Goal: Task Accomplishment & Management: Use online tool/utility

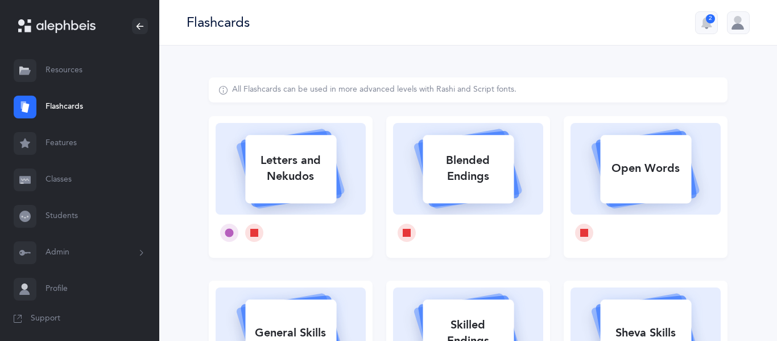
click at [295, 171] on div "Letters and Nekudos" at bounding box center [290, 168] width 91 height 45
select select
select select "single"
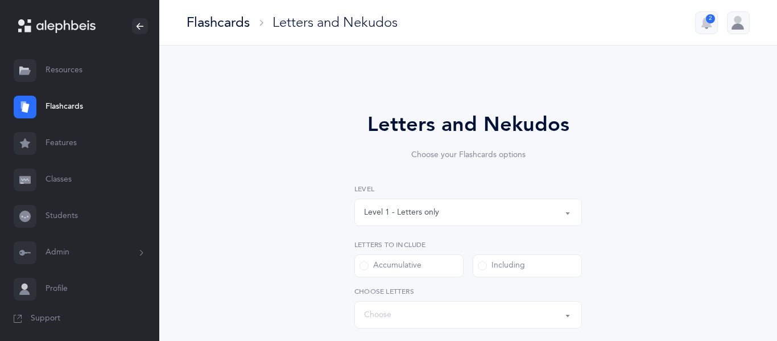
select select "27"
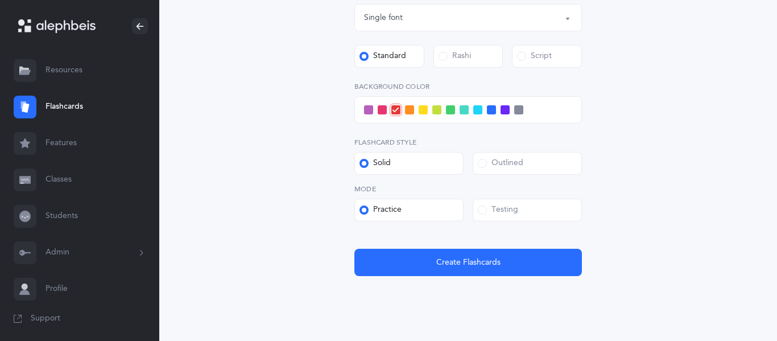
scroll to position [437, 0]
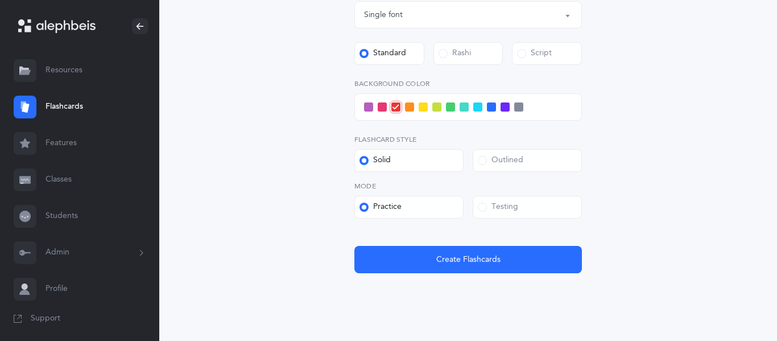
click at [485, 209] on span at bounding box center [482, 206] width 9 height 9
click at [0, 0] on input "Testing" at bounding box center [0, 0] width 0 height 0
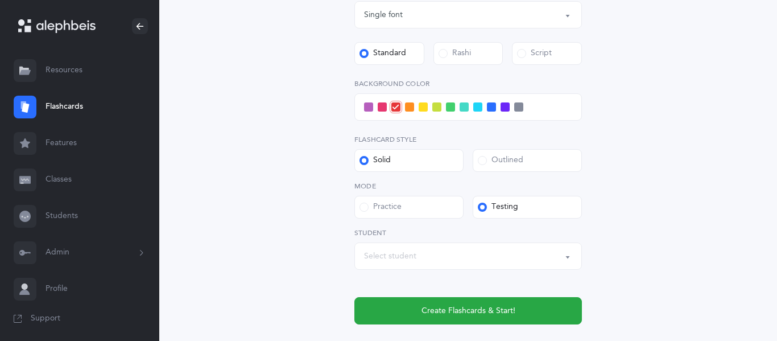
click at [403, 256] on div "Select student" at bounding box center [390, 256] width 52 height 12
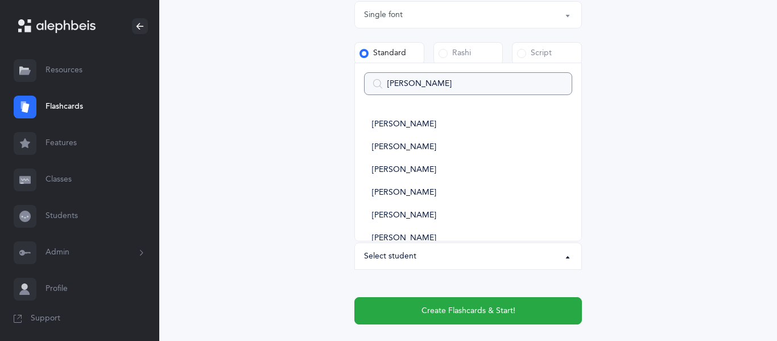
type input "mollyy"
select select
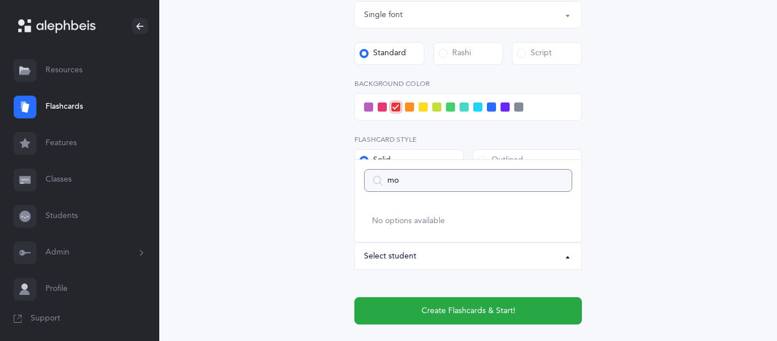
type input "m"
select select
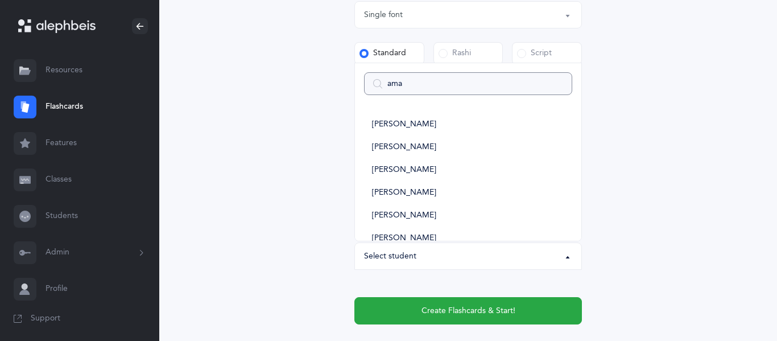
type input "amal"
select select
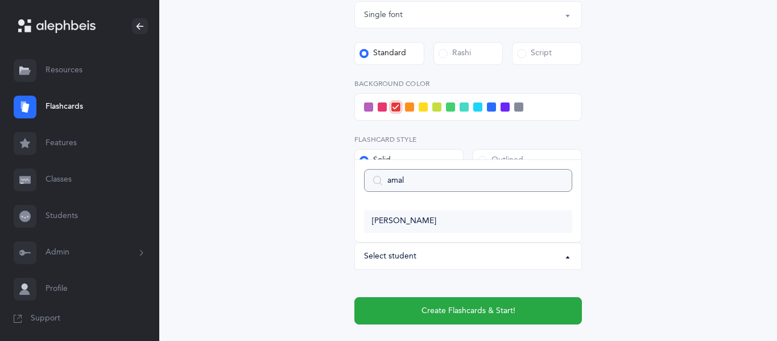
type input "amal"
click at [390, 221] on span "[PERSON_NAME]" at bounding box center [404, 221] width 64 height 10
select select "2938"
click at [477, 111] on div at bounding box center [467, 106] width 227 height 27
click at [478, 110] on span at bounding box center [477, 106] width 9 height 9
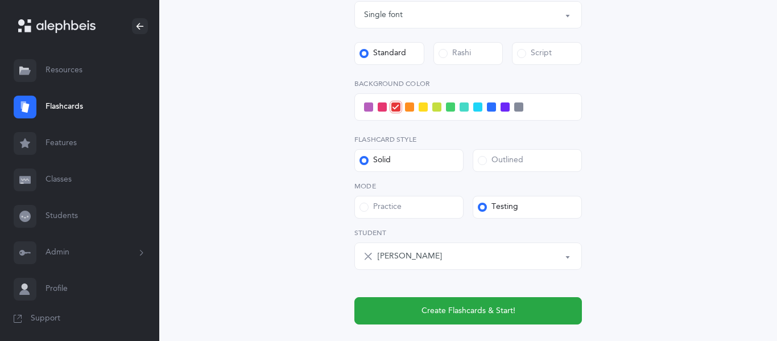
click at [0, 0] on input "checkbox" at bounding box center [0, 0] width 0 height 0
click at [370, 111] on span at bounding box center [368, 106] width 9 height 9
click at [0, 0] on input "checkbox" at bounding box center [0, 0] width 0 height 0
click at [474, 109] on span at bounding box center [477, 106] width 9 height 9
click at [0, 0] on input "checkbox" at bounding box center [0, 0] width 0 height 0
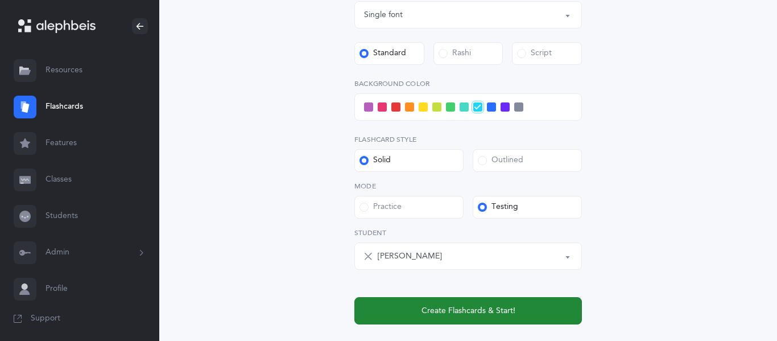
click at [431, 311] on span "Create Flashcards & Start!" at bounding box center [468, 311] width 94 height 12
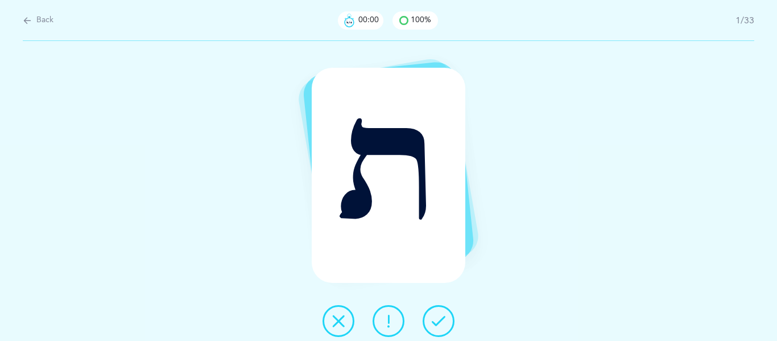
scroll to position [0, 0]
click at [435, 320] on icon at bounding box center [439, 321] width 14 height 14
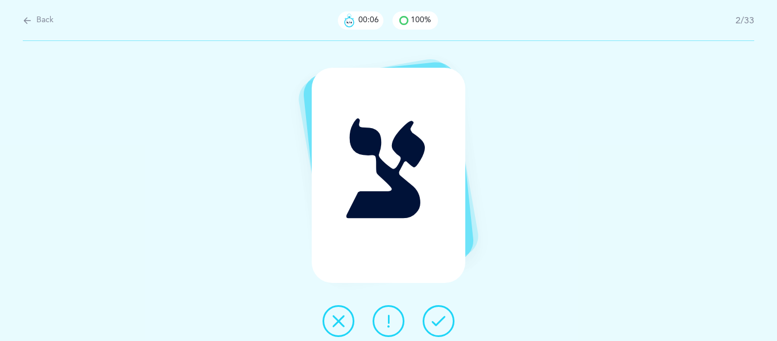
click at [435, 320] on icon at bounding box center [439, 321] width 14 height 14
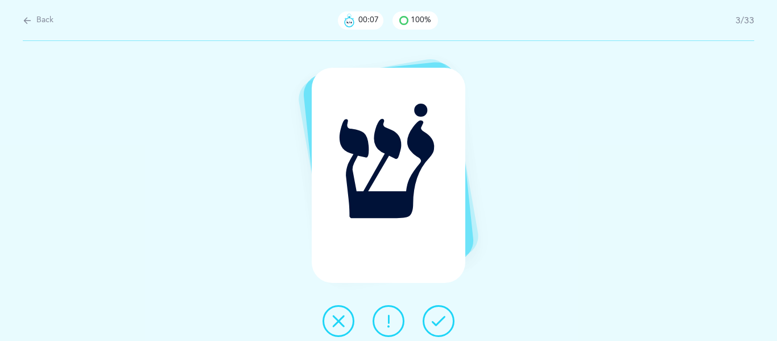
click at [435, 320] on icon at bounding box center [439, 321] width 14 height 14
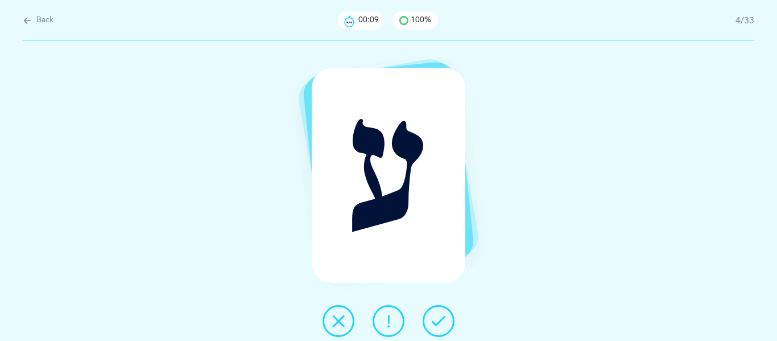
click at [435, 320] on icon at bounding box center [439, 321] width 14 height 14
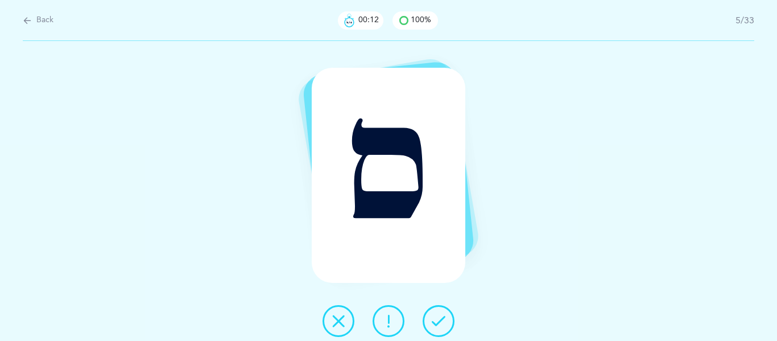
click at [435, 320] on icon at bounding box center [439, 321] width 14 height 14
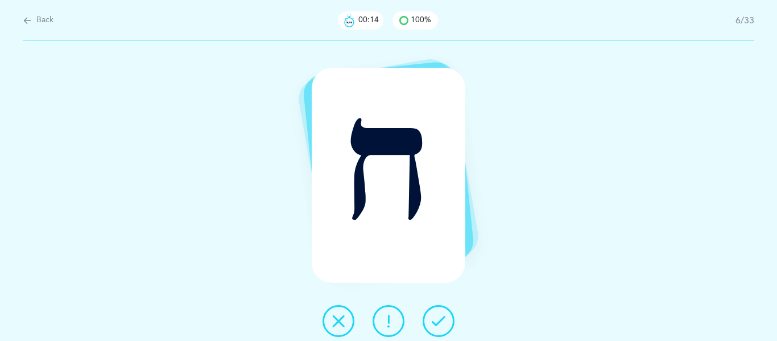
click at [435, 320] on icon at bounding box center [439, 321] width 14 height 14
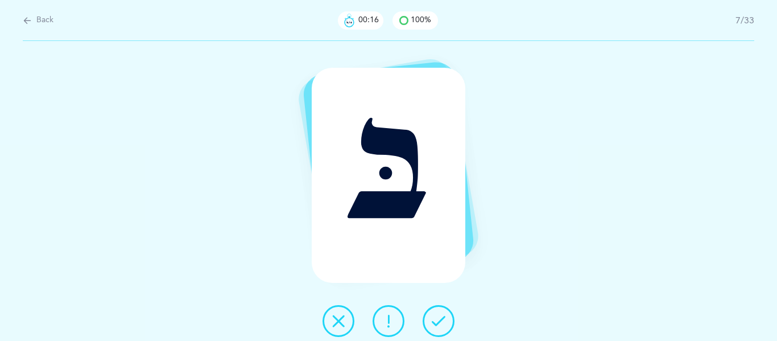
click at [435, 320] on icon at bounding box center [439, 321] width 14 height 14
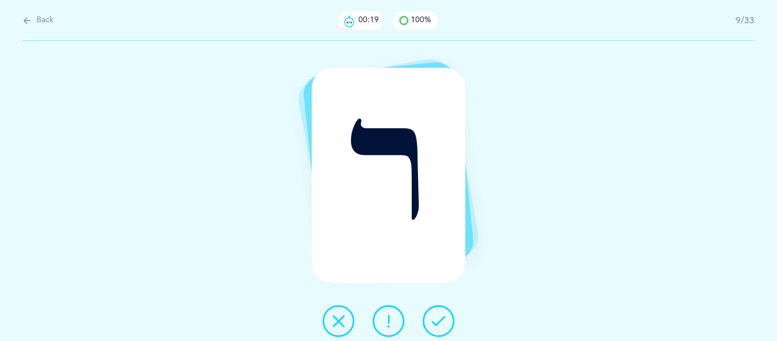
click at [435, 320] on icon at bounding box center [439, 321] width 14 height 14
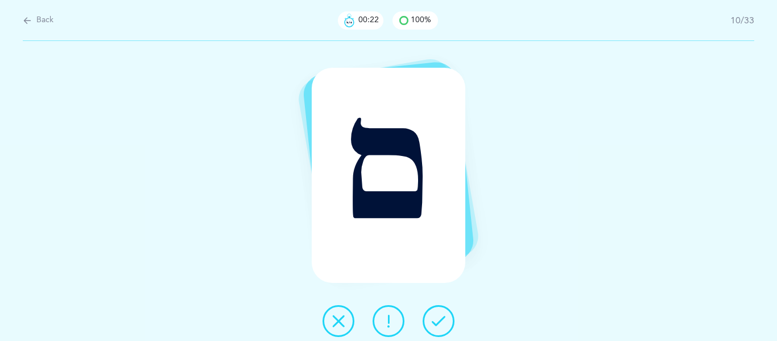
click at [435, 320] on icon at bounding box center [439, 321] width 14 height 14
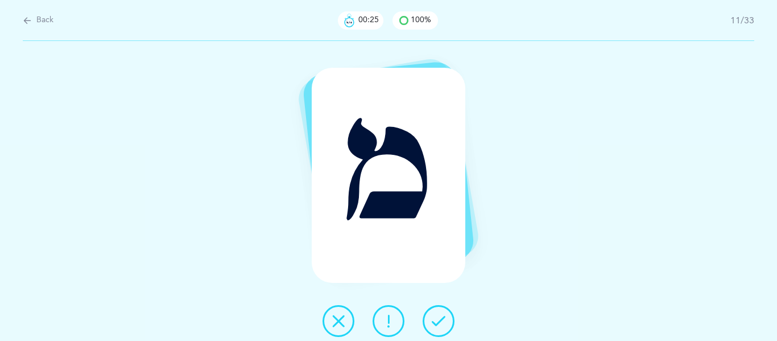
click at [435, 320] on icon at bounding box center [439, 321] width 14 height 14
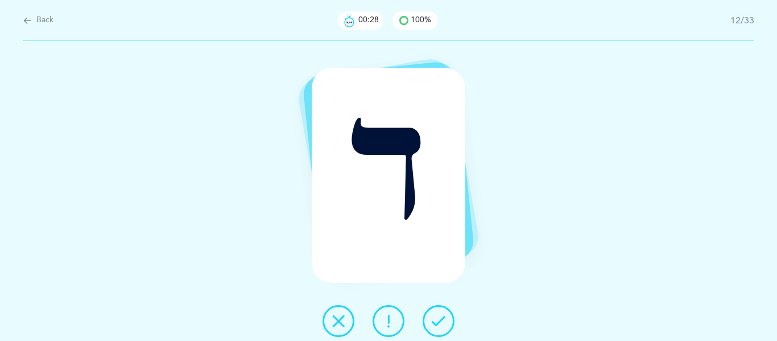
click at [435, 320] on icon at bounding box center [439, 321] width 14 height 14
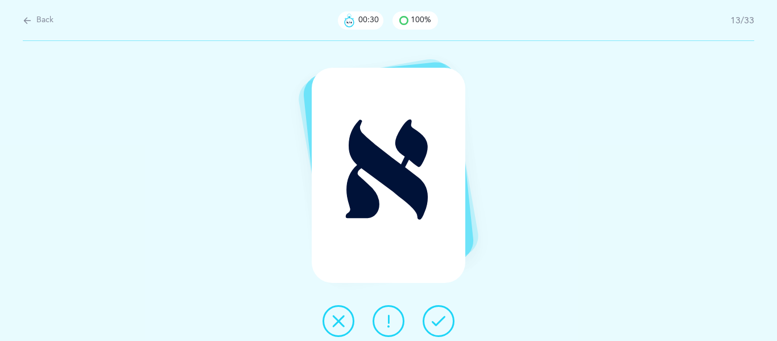
click at [435, 320] on icon at bounding box center [439, 321] width 14 height 14
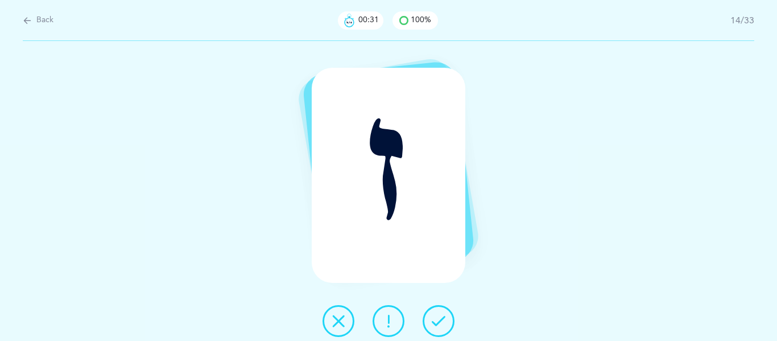
click at [435, 320] on icon at bounding box center [439, 321] width 14 height 14
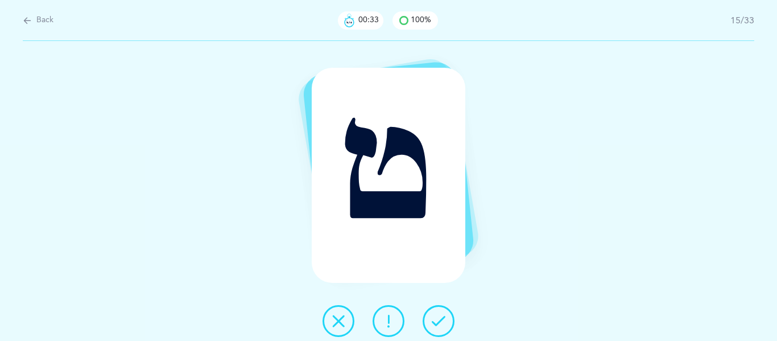
click at [435, 320] on icon at bounding box center [439, 321] width 14 height 14
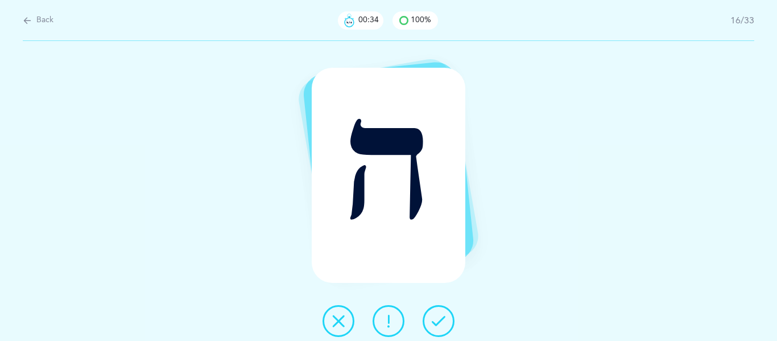
click at [435, 320] on icon at bounding box center [439, 321] width 14 height 14
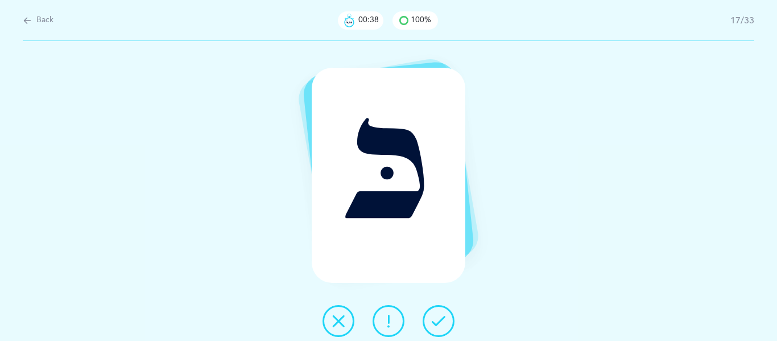
click at [435, 320] on icon at bounding box center [439, 321] width 14 height 14
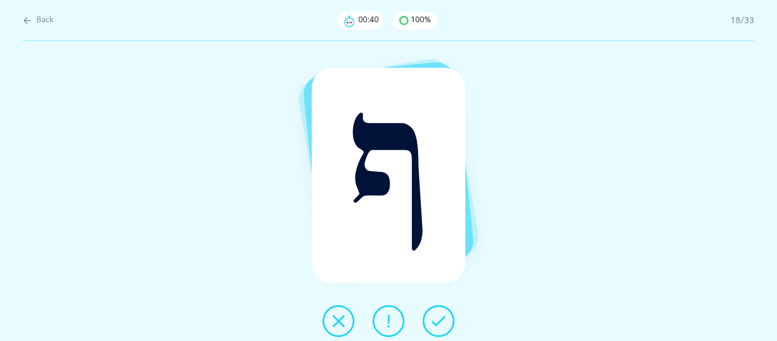
click at [435, 320] on icon at bounding box center [439, 321] width 14 height 14
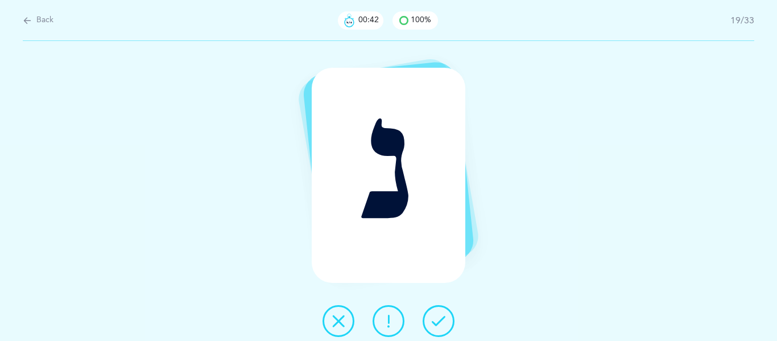
click at [435, 320] on icon at bounding box center [439, 321] width 14 height 14
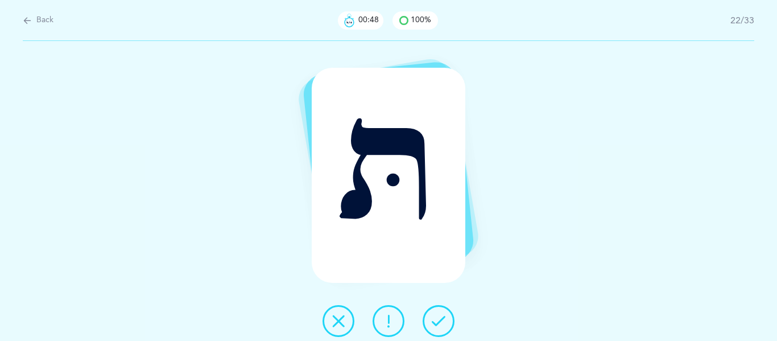
click at [435, 320] on icon at bounding box center [439, 321] width 14 height 14
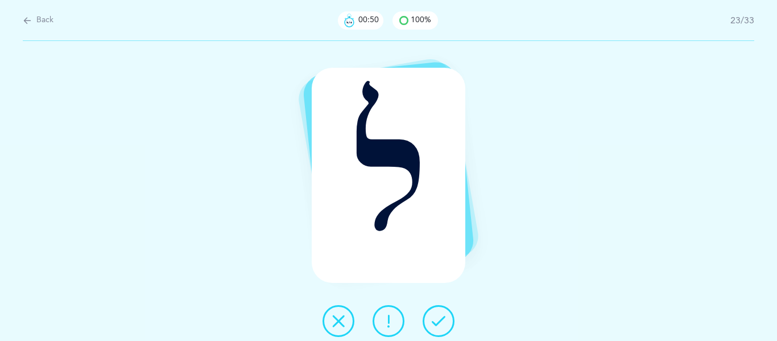
click at [435, 320] on icon at bounding box center [439, 321] width 14 height 14
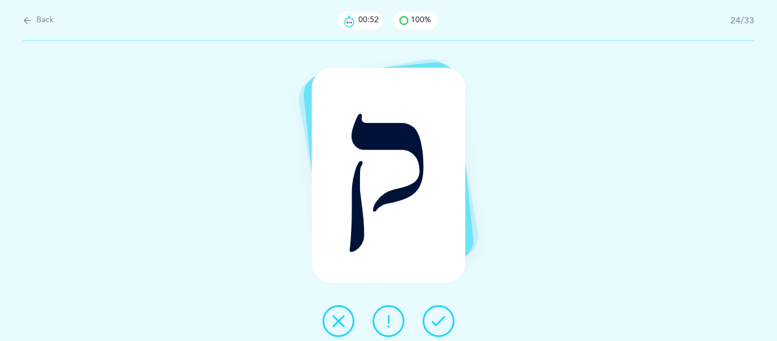
click at [435, 320] on icon at bounding box center [439, 321] width 14 height 14
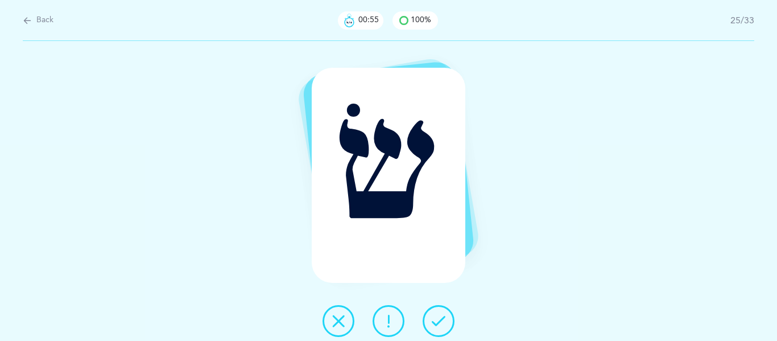
click at [435, 320] on icon at bounding box center [439, 321] width 14 height 14
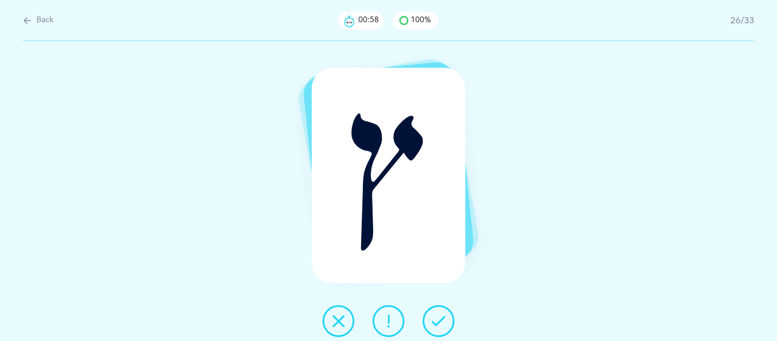
click at [435, 320] on icon at bounding box center [439, 321] width 14 height 14
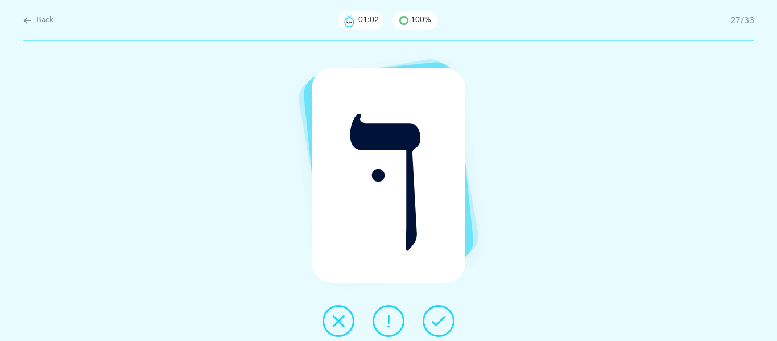
click at [435, 320] on icon at bounding box center [439, 321] width 14 height 14
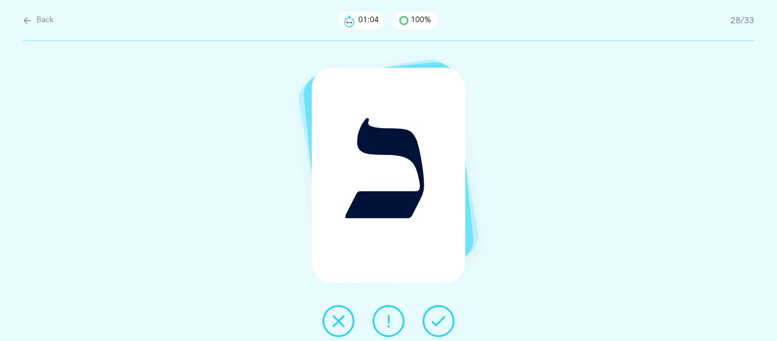
click at [435, 320] on icon at bounding box center [439, 321] width 14 height 14
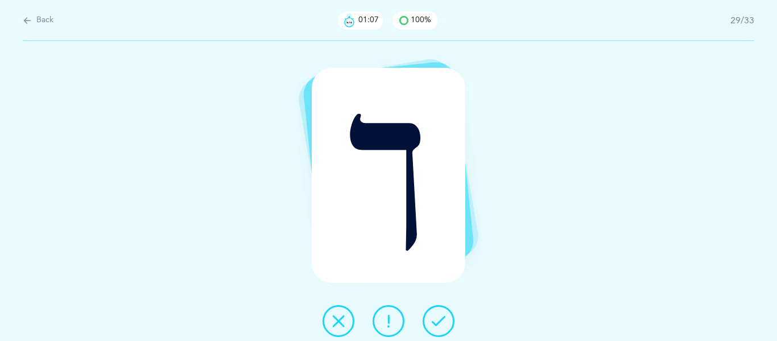
click at [435, 320] on icon at bounding box center [439, 321] width 14 height 14
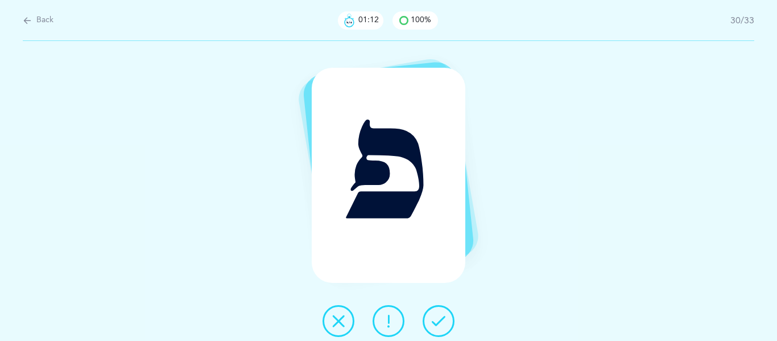
click at [386, 313] on button at bounding box center [389, 321] width 32 height 32
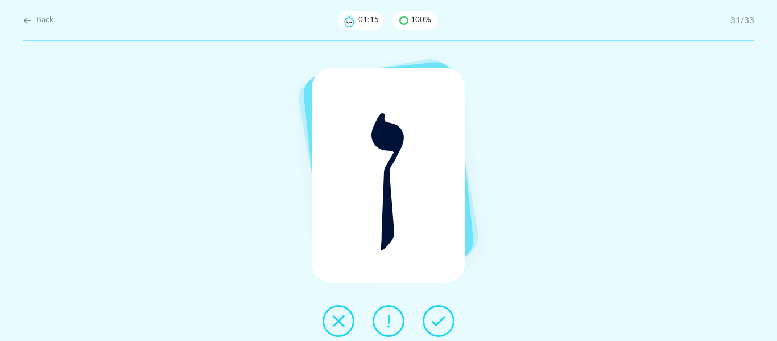
click at [437, 325] on icon at bounding box center [439, 321] width 14 height 14
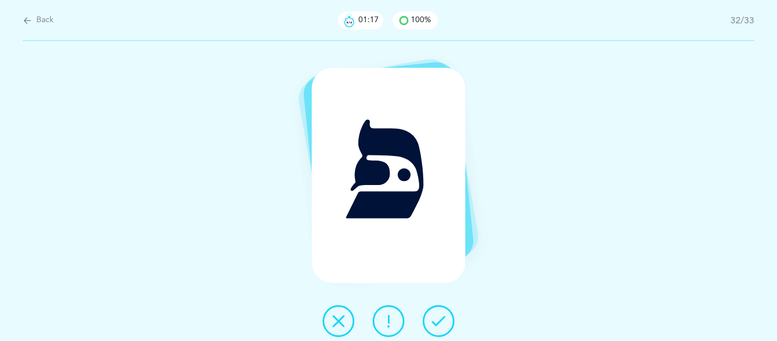
click at [437, 325] on icon at bounding box center [439, 321] width 14 height 14
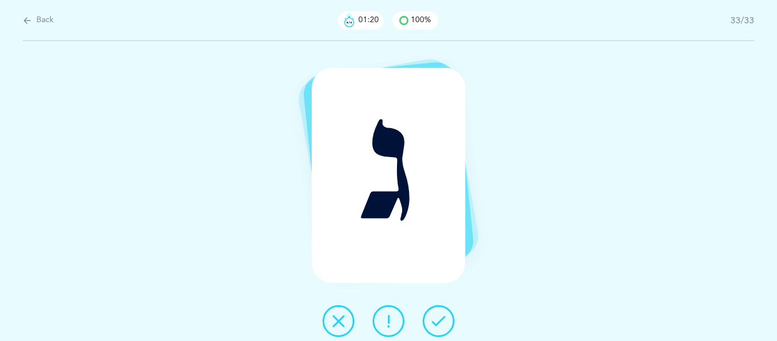
click at [437, 325] on icon at bounding box center [439, 321] width 14 height 14
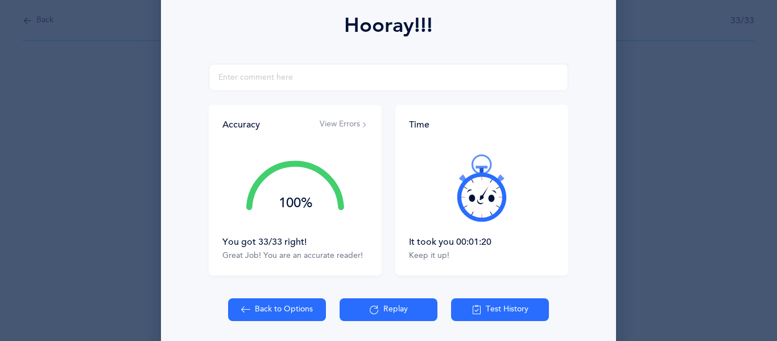
scroll to position [162, 0]
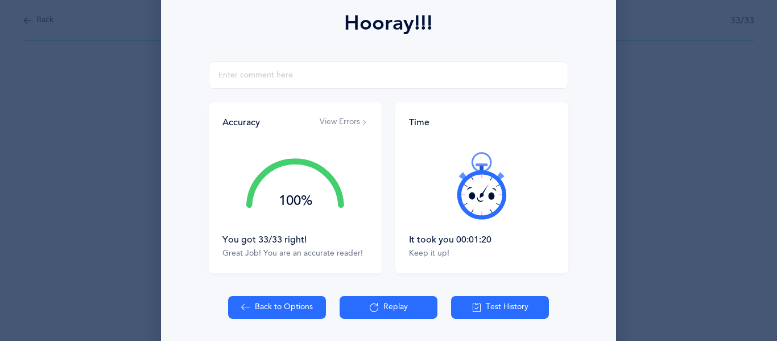
click at [483, 308] on button "Test History" at bounding box center [500, 307] width 98 height 23
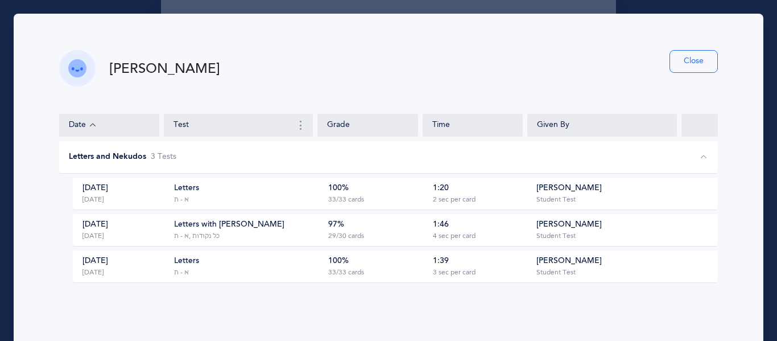
click at [692, 60] on button "Close" at bounding box center [693, 61] width 48 height 23
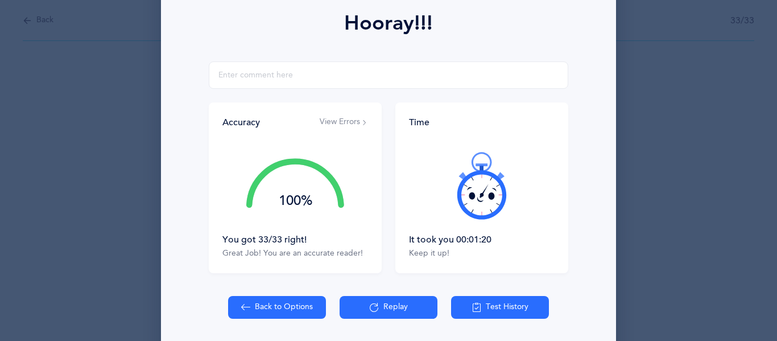
click at [290, 306] on button "Back to Options" at bounding box center [277, 307] width 98 height 23
select select "27"
select select "single"
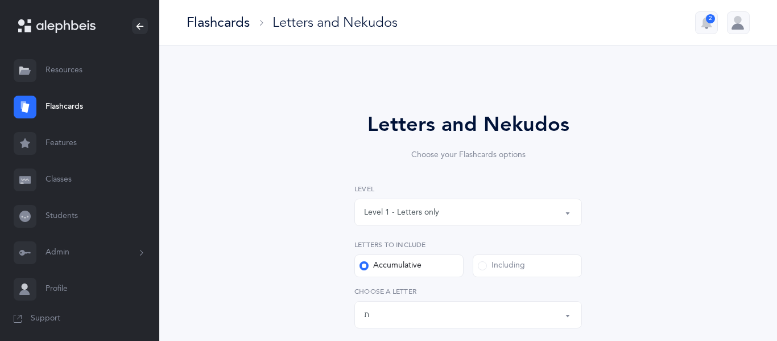
click at [567, 214] on button "Level 1 - Letters only" at bounding box center [467, 211] width 227 height 27
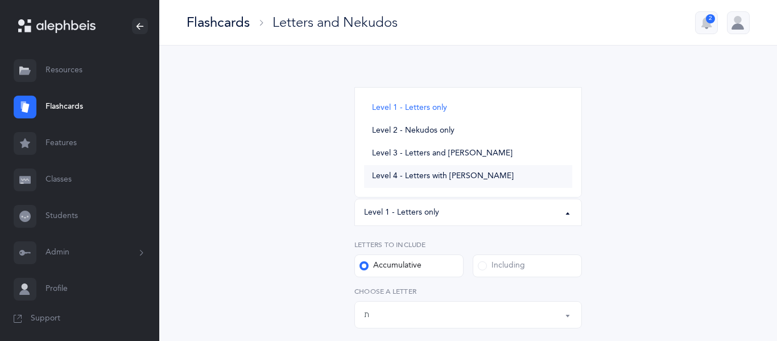
click at [473, 177] on span "Level 4 - Letters with [PERSON_NAME]" at bounding box center [443, 176] width 142 height 10
select select "4"
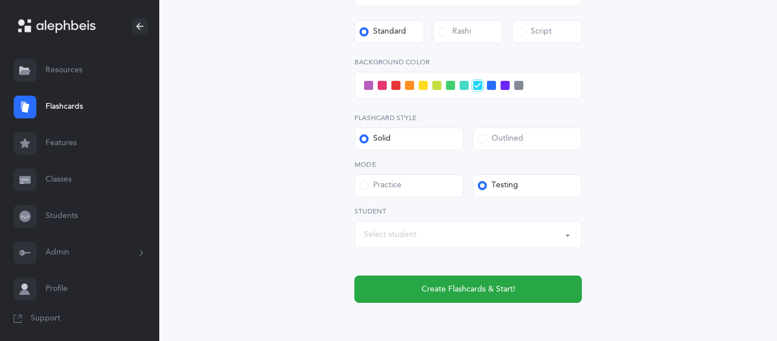
scroll to position [562, 0]
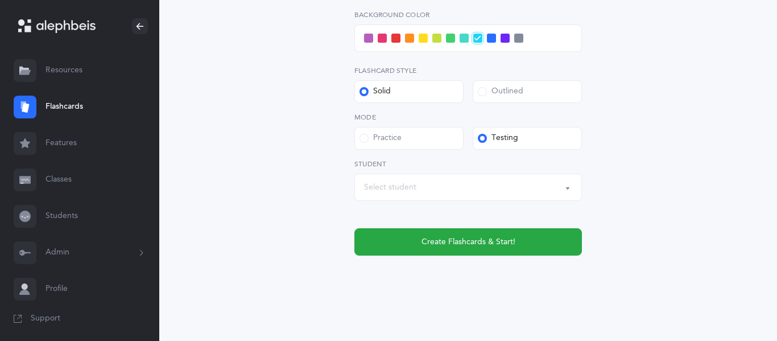
click at [424, 183] on div "Select student" at bounding box center [468, 186] width 208 height 19
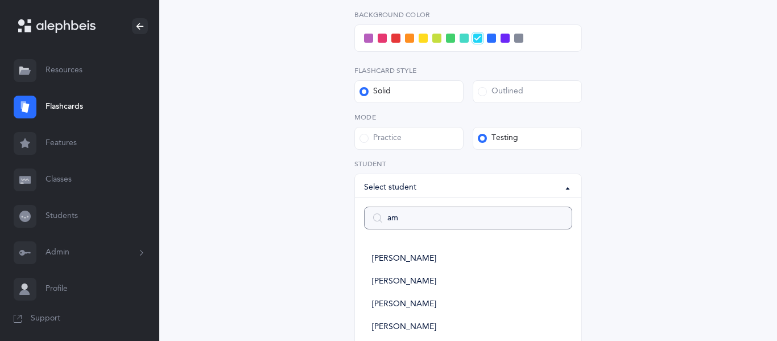
type input "ama"
select select
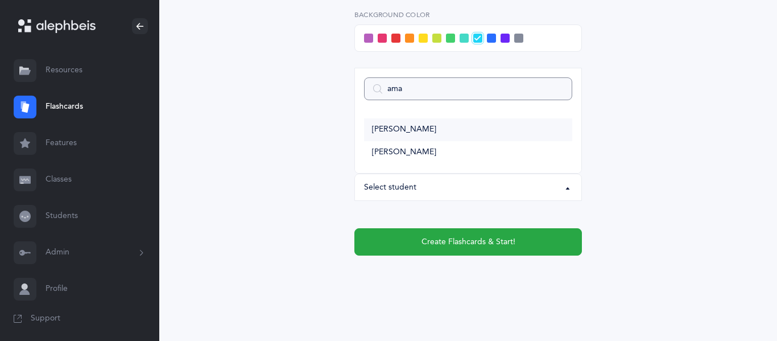
type input "ama"
click at [421, 130] on span "[PERSON_NAME]" at bounding box center [404, 130] width 64 height 10
select select "2938"
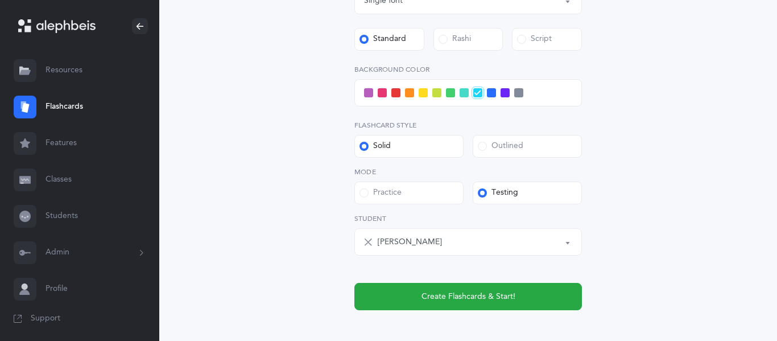
scroll to position [507, 0]
click at [382, 92] on span at bounding box center [382, 93] width 9 height 9
click at [0, 0] on input "checkbox" at bounding box center [0, 0] width 0 height 0
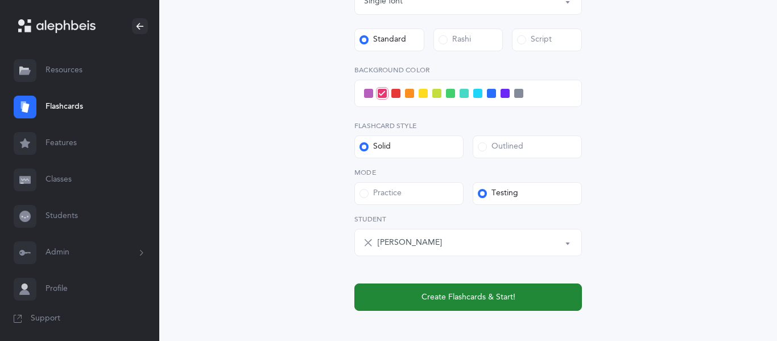
click at [408, 297] on button "Create Flashcards & Start!" at bounding box center [467, 296] width 227 height 27
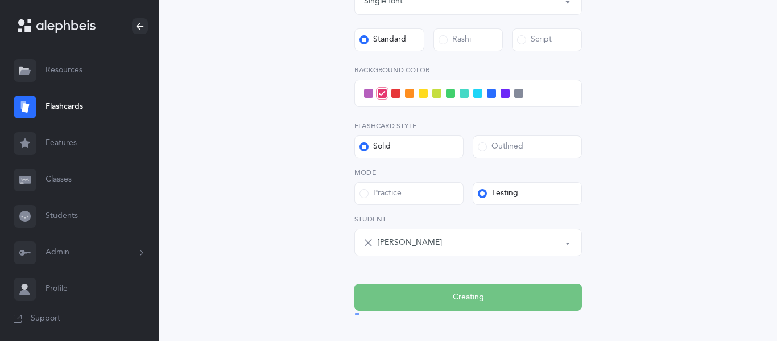
scroll to position [0, 0]
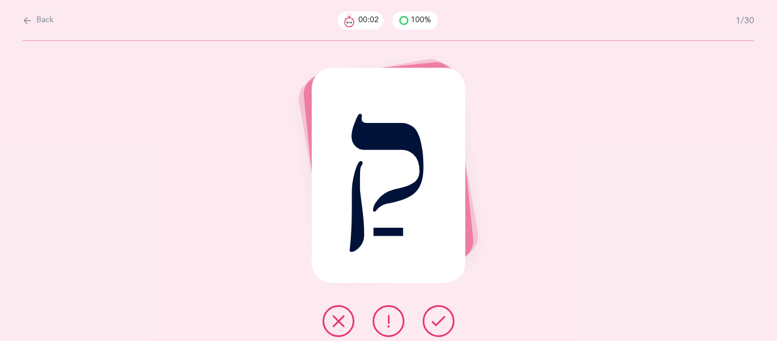
click at [434, 317] on icon at bounding box center [439, 321] width 14 height 14
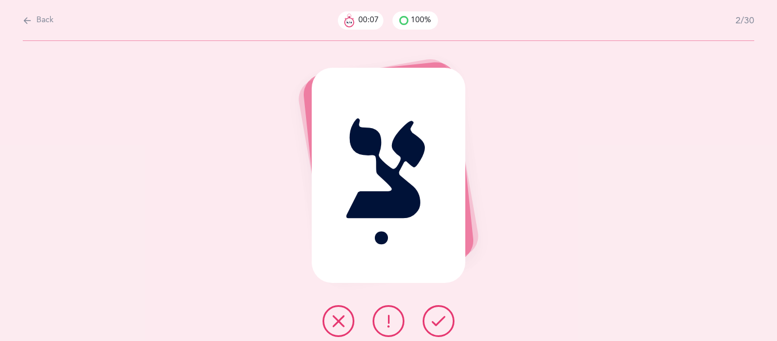
click at [434, 317] on icon at bounding box center [439, 321] width 14 height 14
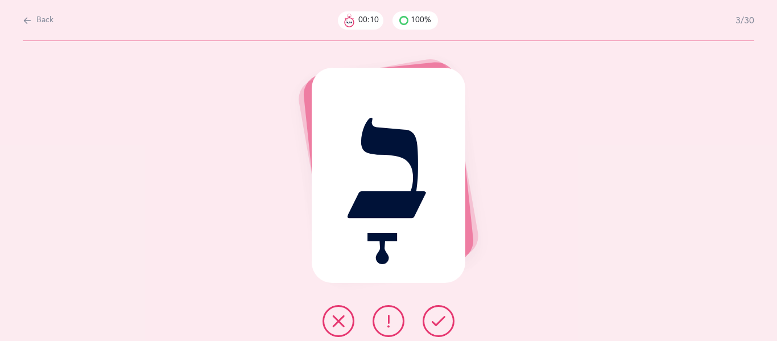
click at [434, 317] on icon at bounding box center [439, 321] width 14 height 14
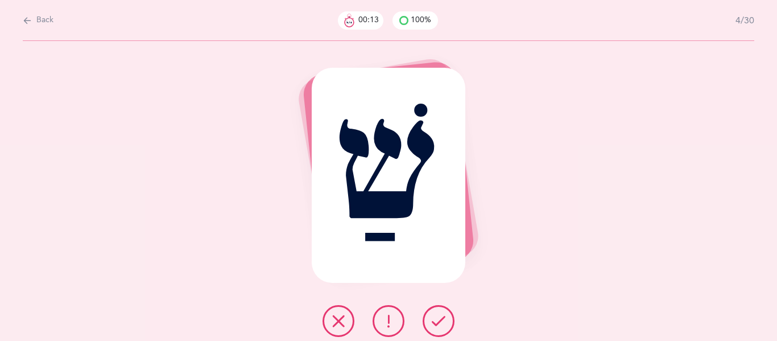
click at [434, 317] on icon at bounding box center [439, 321] width 14 height 14
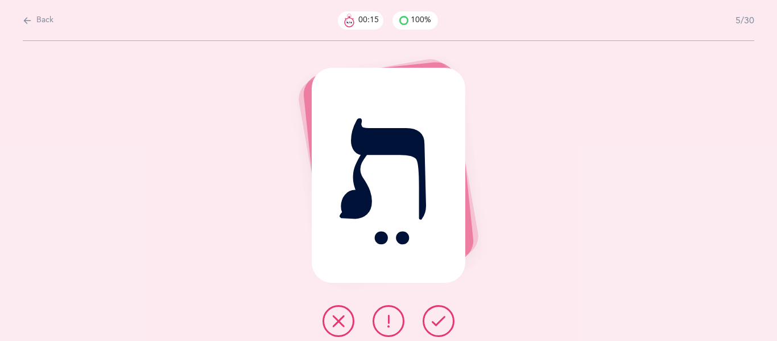
click at [434, 317] on icon at bounding box center [439, 321] width 14 height 14
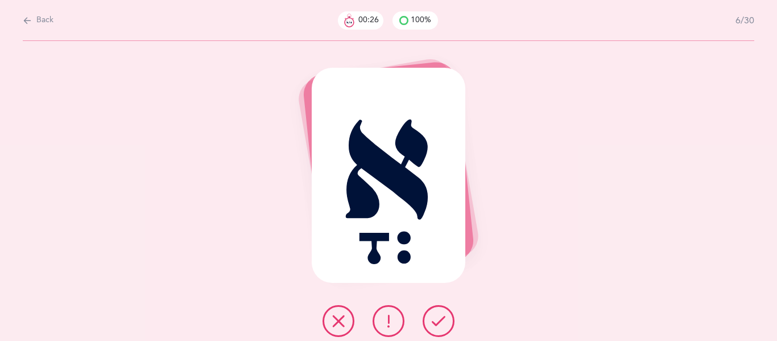
click at [386, 322] on icon at bounding box center [389, 321] width 14 height 14
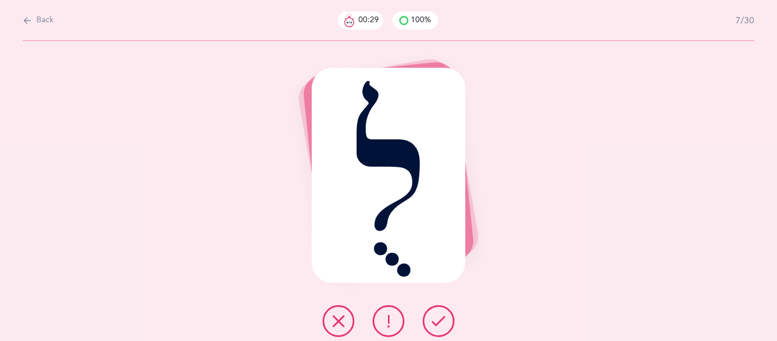
click at [437, 324] on icon at bounding box center [439, 321] width 14 height 14
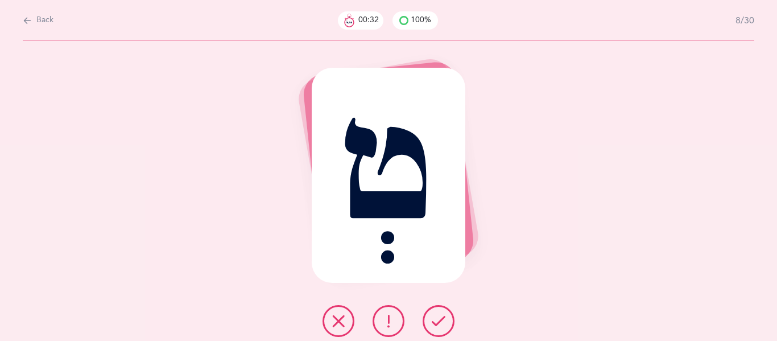
click at [437, 324] on icon at bounding box center [439, 321] width 14 height 14
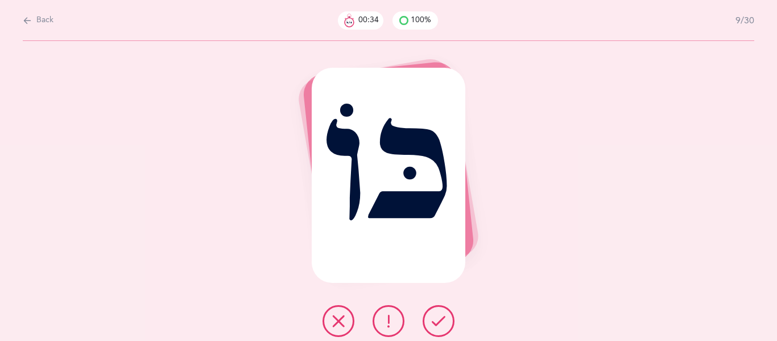
click at [437, 324] on icon at bounding box center [439, 321] width 14 height 14
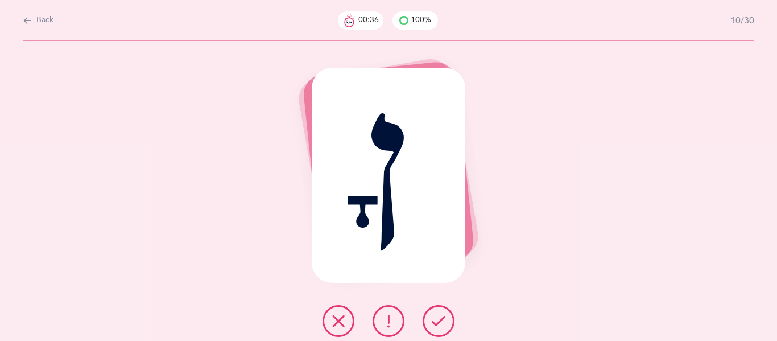
click at [437, 324] on icon at bounding box center [439, 321] width 14 height 14
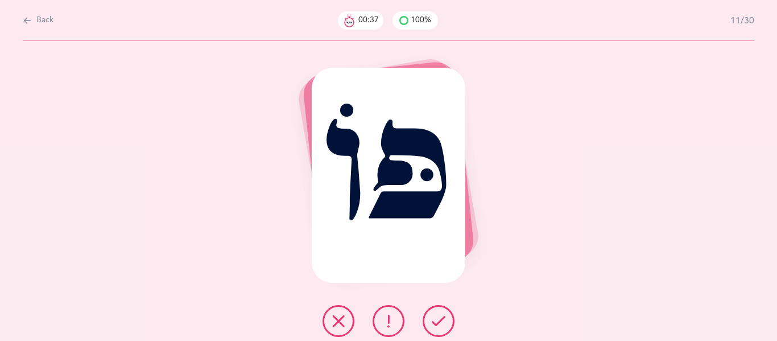
click at [437, 324] on icon at bounding box center [439, 321] width 14 height 14
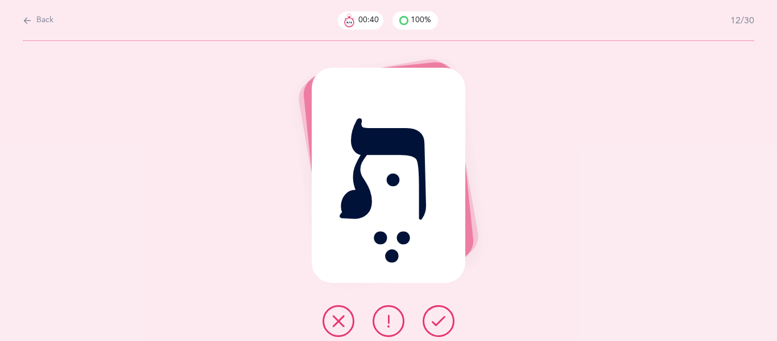
click at [437, 324] on icon at bounding box center [439, 321] width 14 height 14
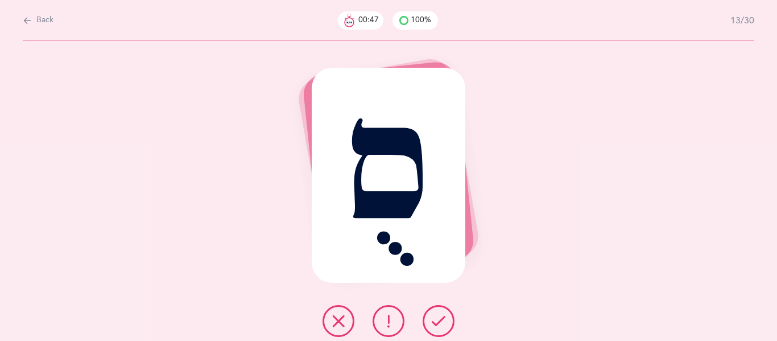
click at [339, 321] on icon at bounding box center [339, 321] width 14 height 14
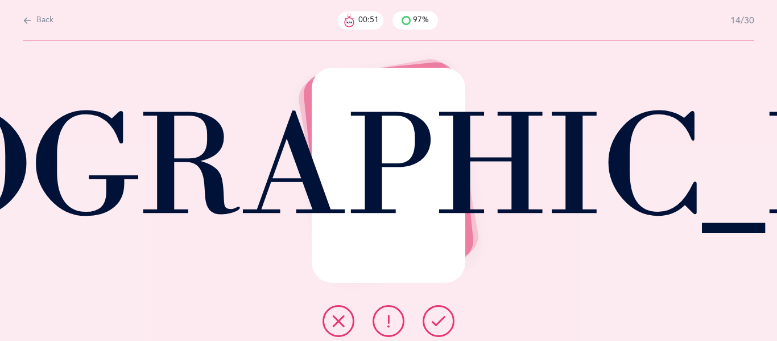
click at [441, 328] on button at bounding box center [439, 321] width 32 height 32
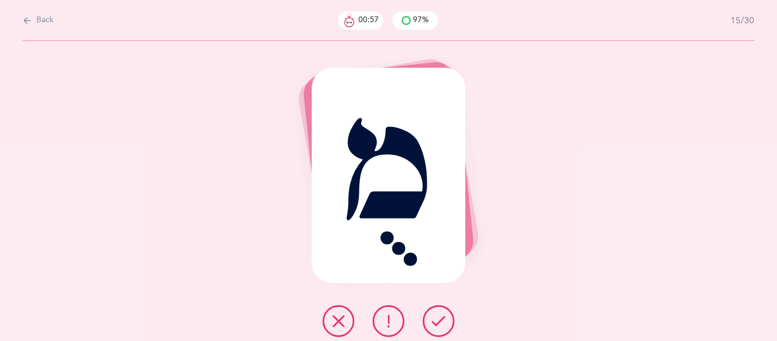
click at [441, 328] on button at bounding box center [439, 321] width 32 height 32
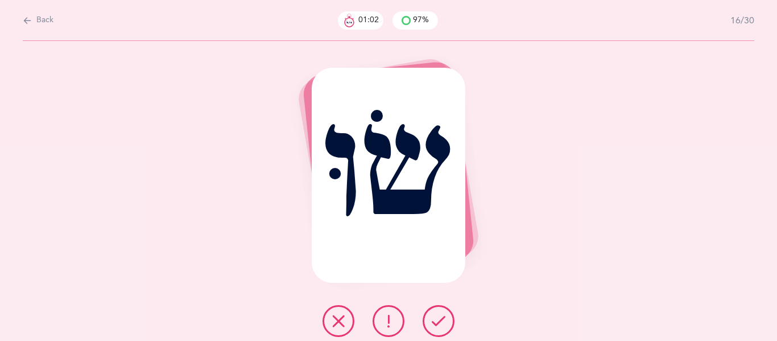
click at [397, 318] on button at bounding box center [389, 321] width 32 height 32
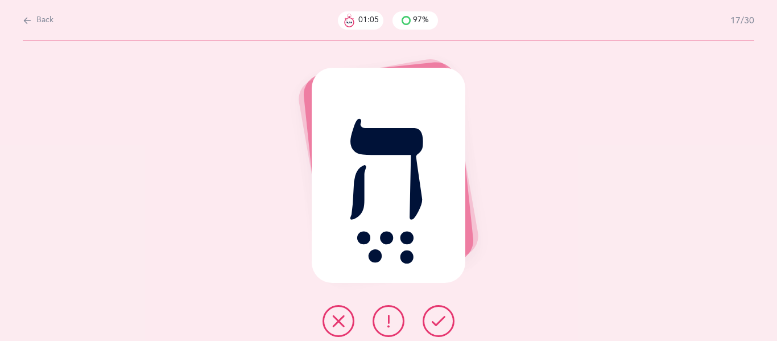
click at [429, 322] on button at bounding box center [439, 321] width 32 height 32
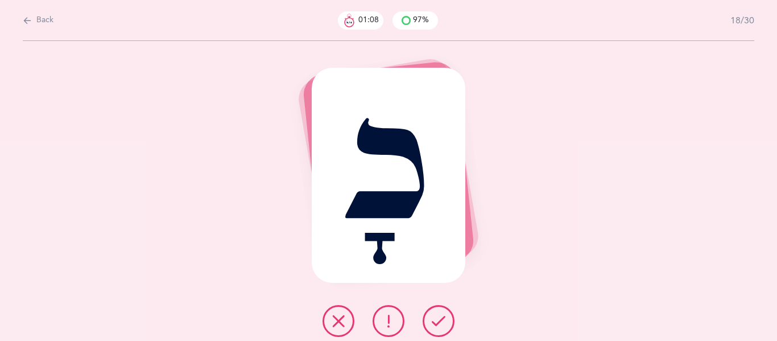
click at [429, 322] on button at bounding box center [439, 321] width 32 height 32
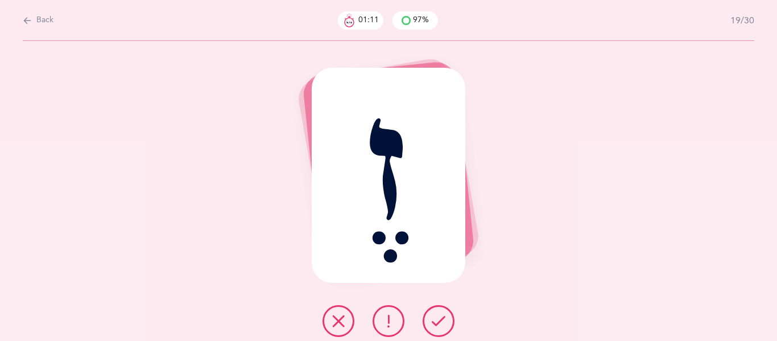
click at [429, 322] on button at bounding box center [439, 321] width 32 height 32
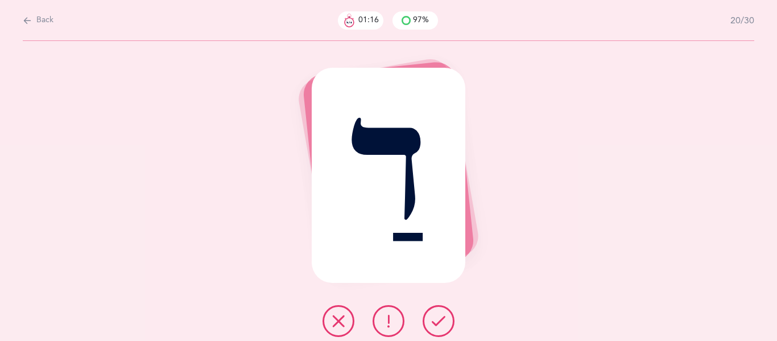
click at [394, 323] on icon at bounding box center [389, 321] width 14 height 14
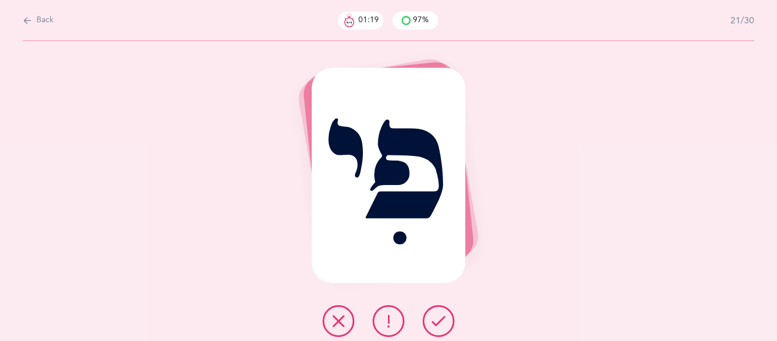
click at [430, 326] on button at bounding box center [439, 321] width 32 height 32
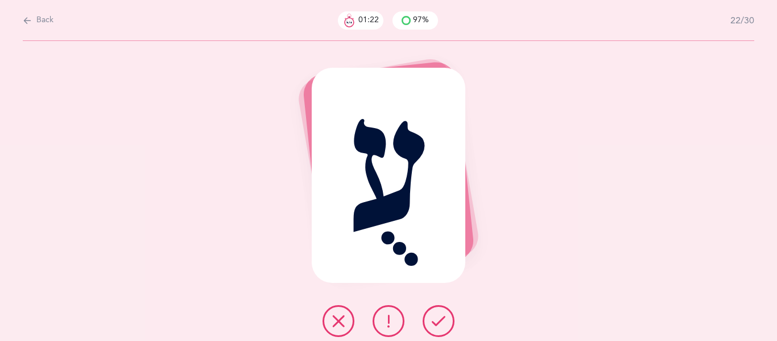
click at [430, 326] on button at bounding box center [439, 321] width 32 height 32
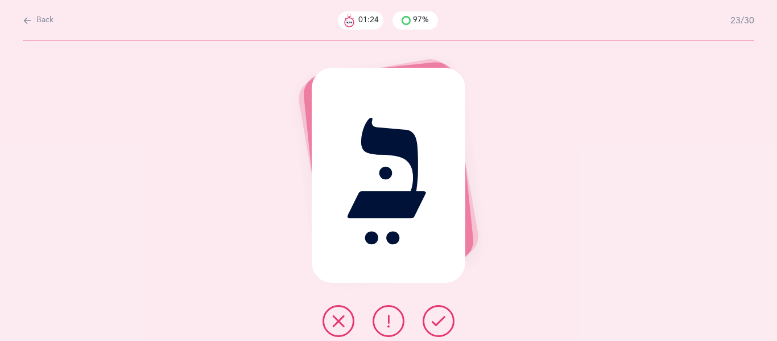
click at [430, 326] on button at bounding box center [439, 321] width 32 height 32
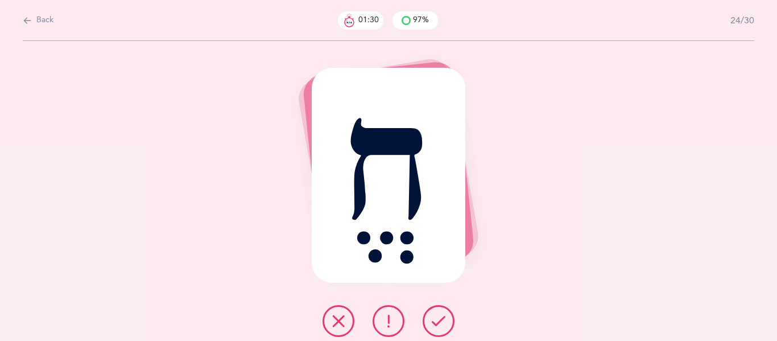
click at [430, 326] on button at bounding box center [439, 321] width 32 height 32
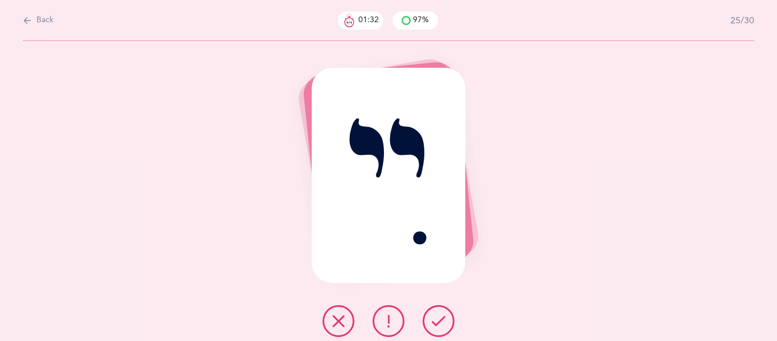
click at [430, 326] on button at bounding box center [439, 321] width 32 height 32
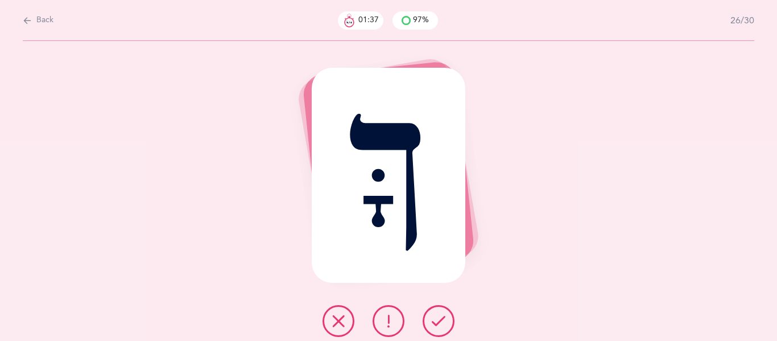
click at [430, 326] on button at bounding box center [439, 321] width 32 height 32
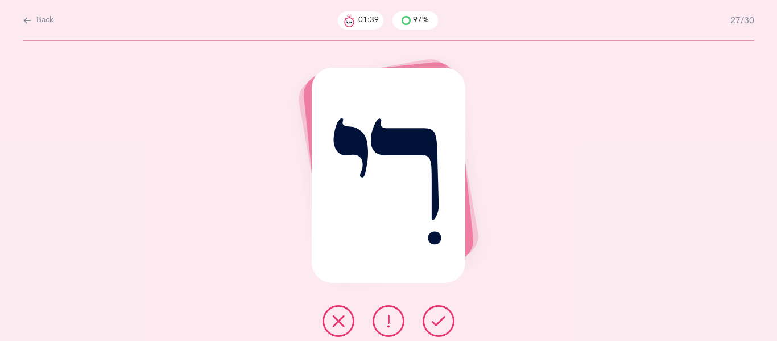
click at [430, 326] on button at bounding box center [439, 321] width 32 height 32
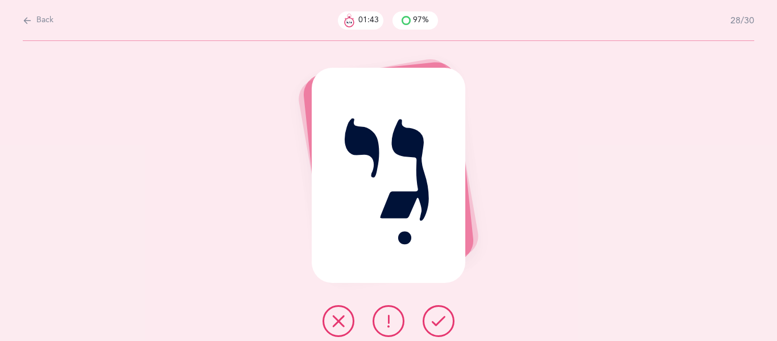
click at [430, 326] on button at bounding box center [439, 321] width 32 height 32
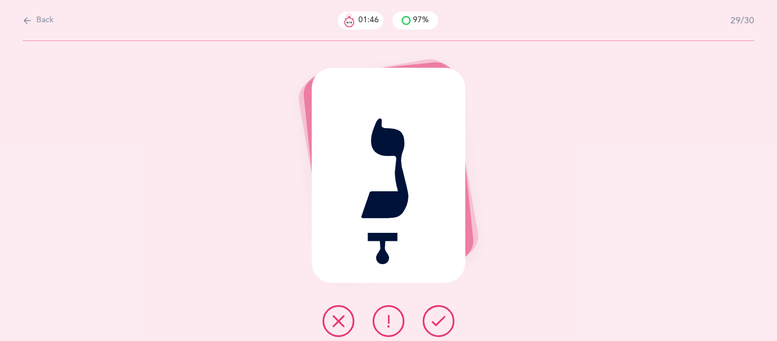
click at [430, 326] on button at bounding box center [439, 321] width 32 height 32
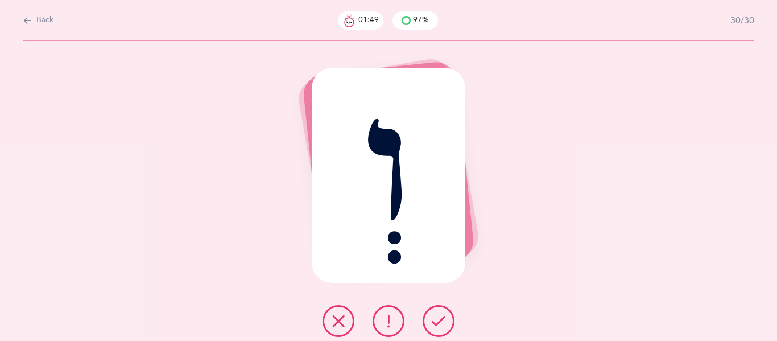
click at [430, 326] on button at bounding box center [439, 321] width 32 height 32
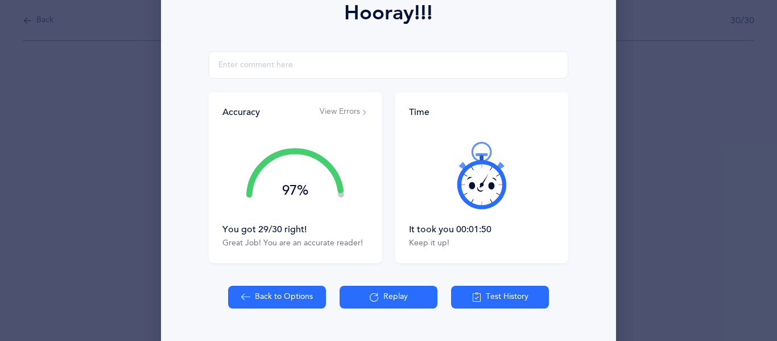
scroll to position [172, 0]
click at [472, 297] on icon at bounding box center [476, 296] width 9 height 13
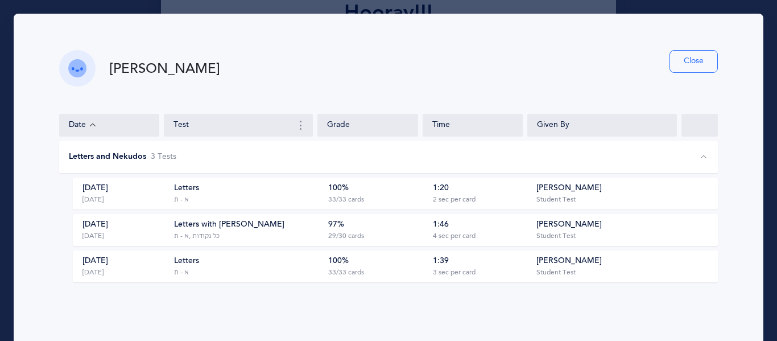
click at [692, 58] on button "Close" at bounding box center [693, 61] width 48 height 23
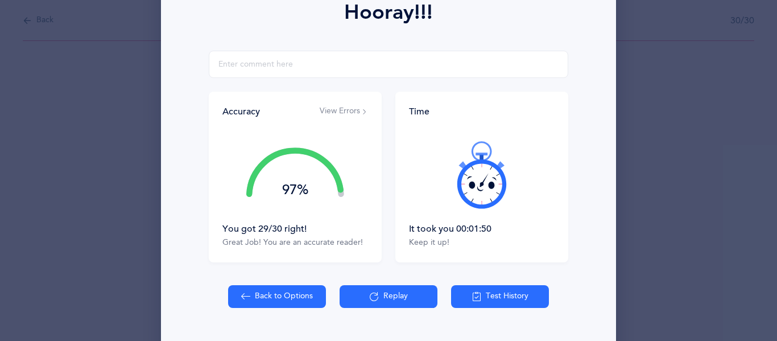
click at [282, 293] on button "Back to Options" at bounding box center [277, 296] width 98 height 23
select select "4"
select select "27"
select select "single"
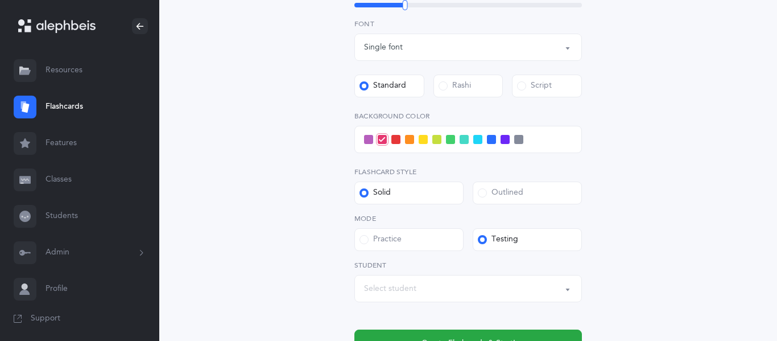
scroll to position [462, 0]
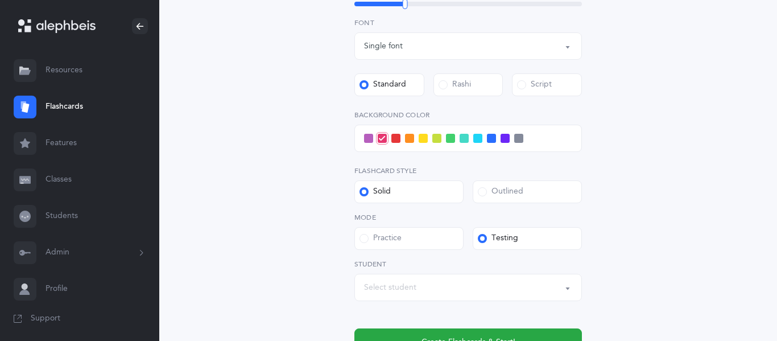
click at [378, 287] on div "Select student" at bounding box center [390, 288] width 52 height 12
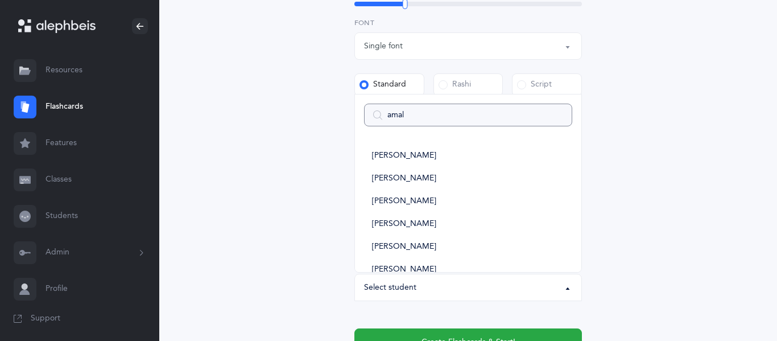
type input "amaly"
select select
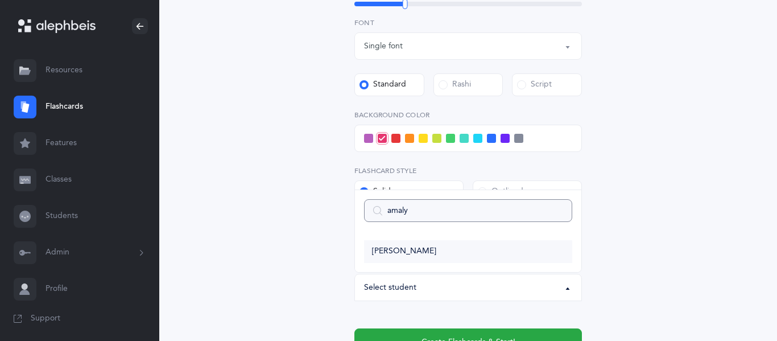
type input "amaly"
click at [398, 253] on span "[PERSON_NAME]" at bounding box center [404, 251] width 64 height 10
select select "2938"
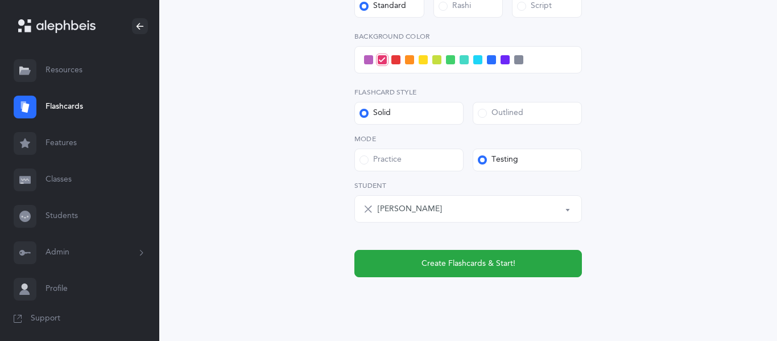
scroll to position [568, 0]
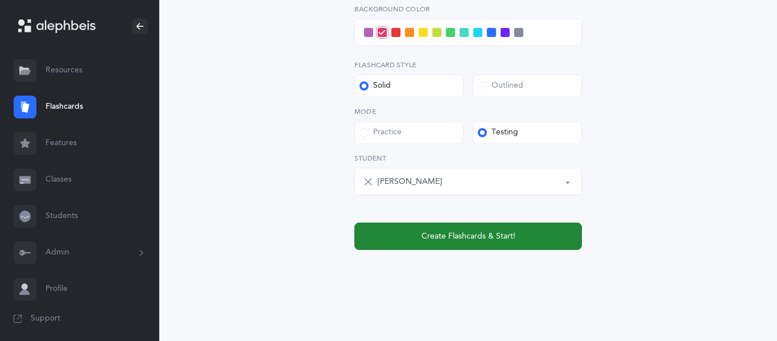
click at [461, 239] on span "Create Flashcards & Start!" at bounding box center [468, 236] width 94 height 12
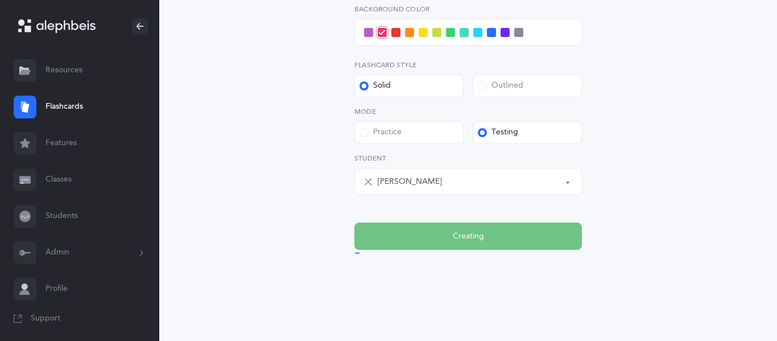
scroll to position [0, 0]
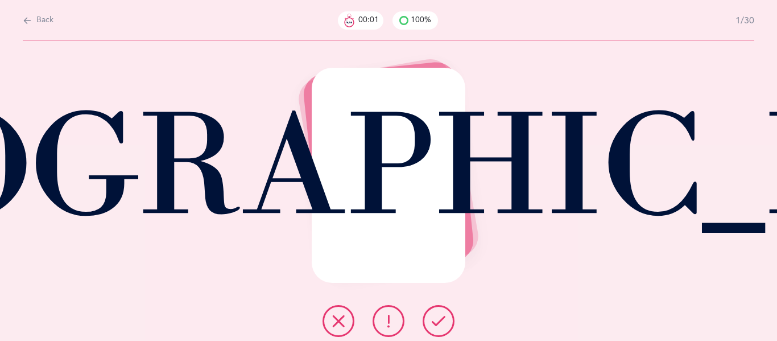
click at [438, 320] on icon at bounding box center [439, 321] width 14 height 14
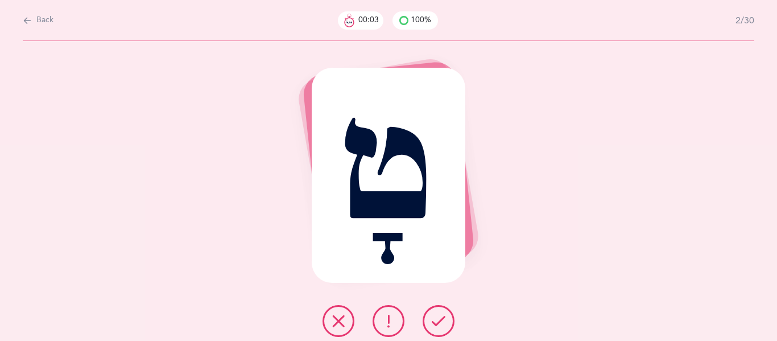
click at [438, 320] on icon at bounding box center [439, 321] width 14 height 14
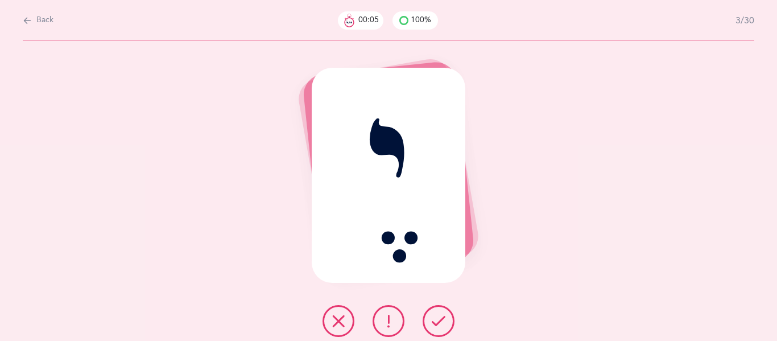
click at [438, 320] on icon at bounding box center [439, 321] width 14 height 14
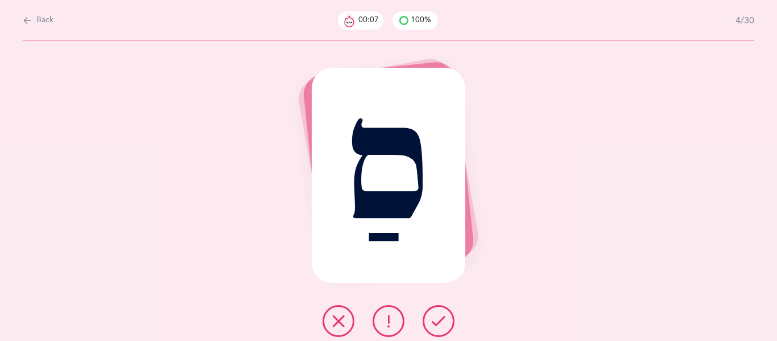
click at [438, 320] on icon at bounding box center [439, 321] width 14 height 14
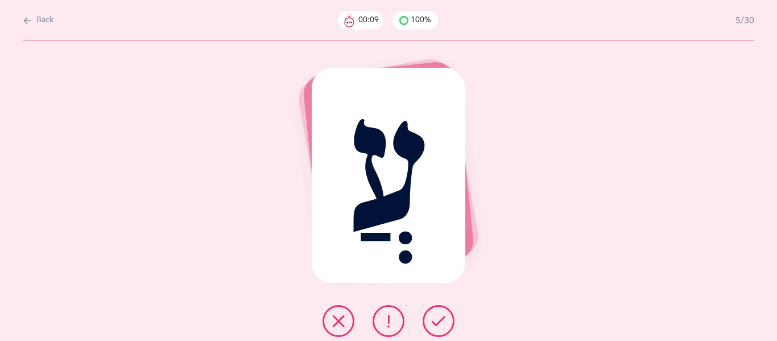
click at [438, 320] on icon at bounding box center [439, 321] width 14 height 14
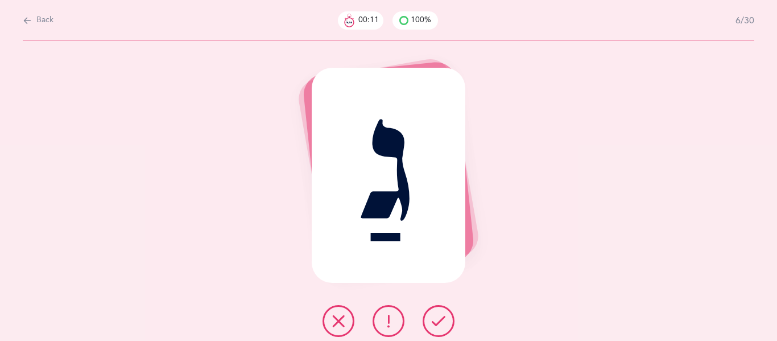
click at [438, 320] on icon at bounding box center [439, 321] width 14 height 14
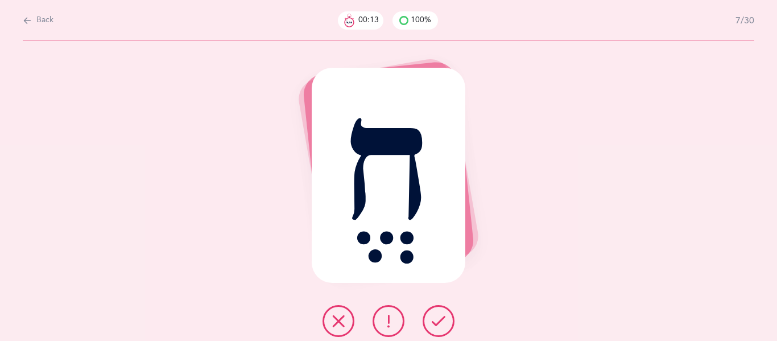
click at [438, 320] on icon at bounding box center [439, 321] width 14 height 14
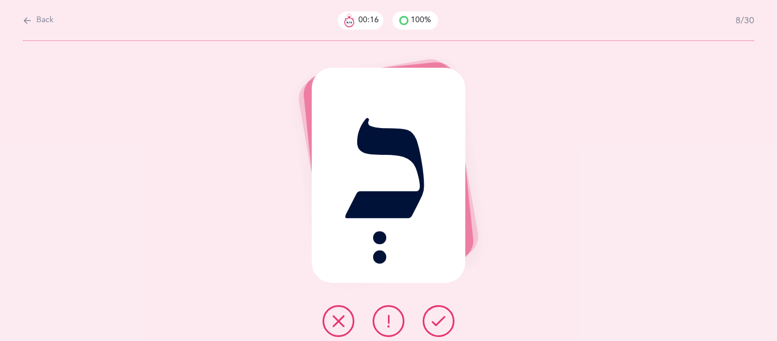
click at [438, 320] on icon at bounding box center [439, 321] width 14 height 14
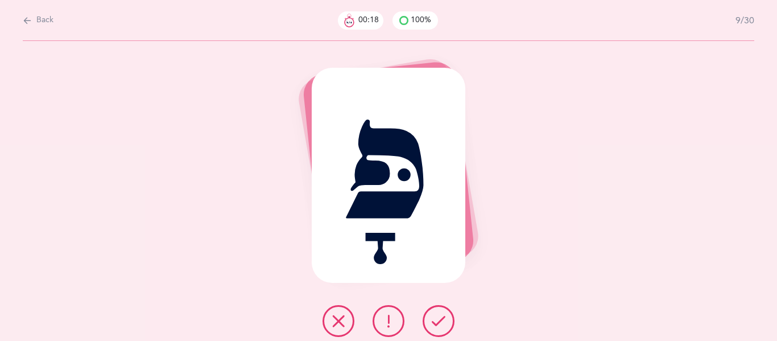
click at [438, 320] on icon at bounding box center [439, 321] width 14 height 14
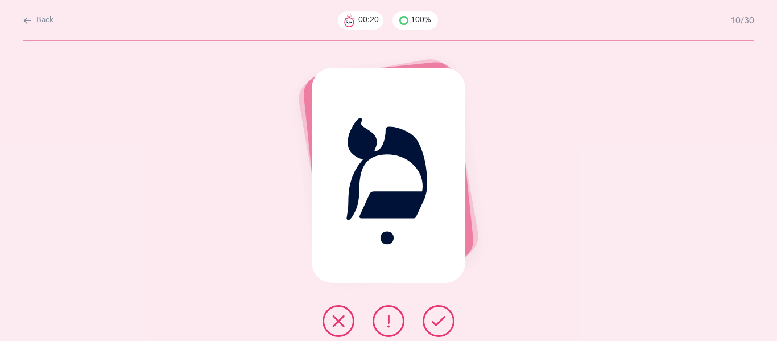
click at [438, 320] on icon at bounding box center [439, 321] width 14 height 14
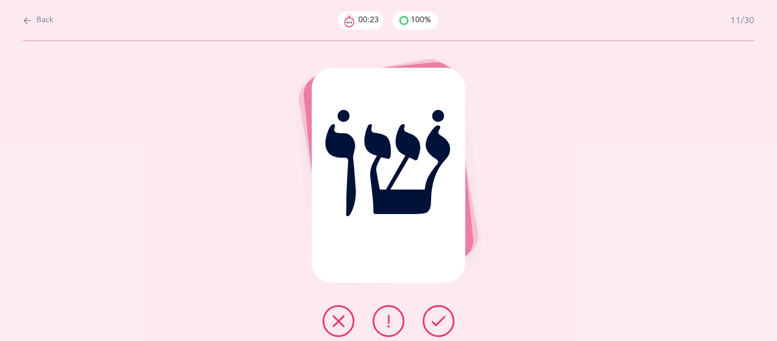
click at [438, 320] on icon at bounding box center [439, 321] width 14 height 14
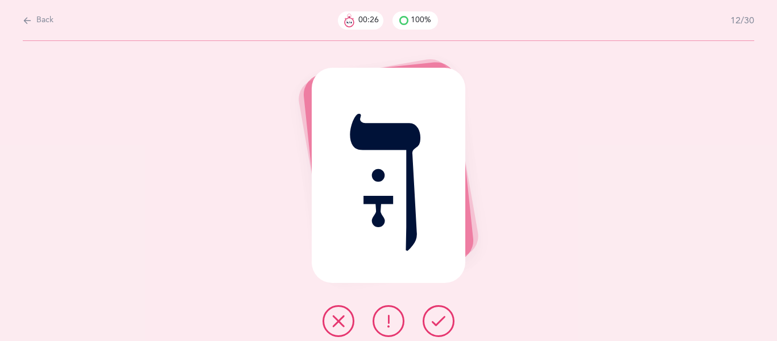
click at [438, 320] on icon at bounding box center [439, 321] width 14 height 14
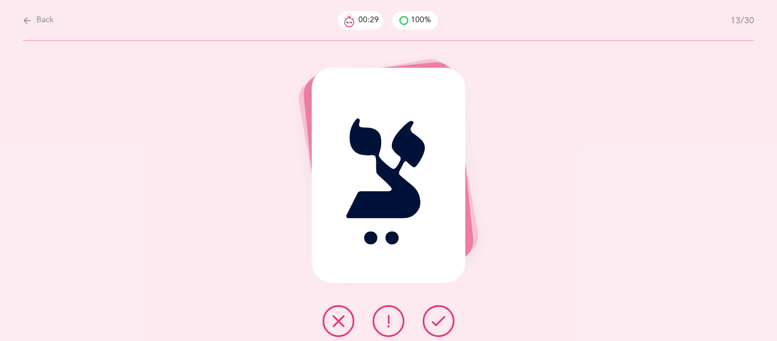
click at [438, 320] on icon at bounding box center [439, 321] width 14 height 14
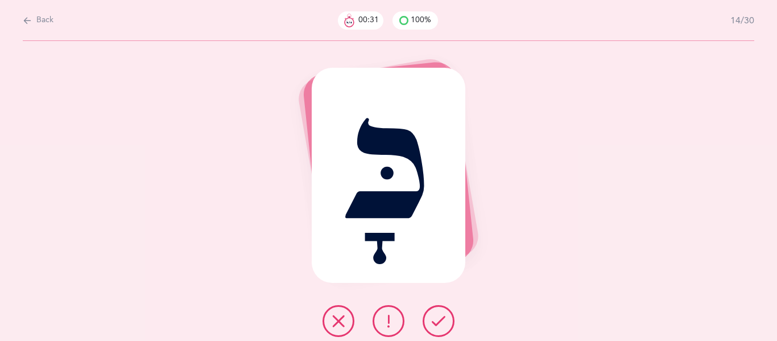
click at [438, 320] on icon at bounding box center [439, 321] width 14 height 14
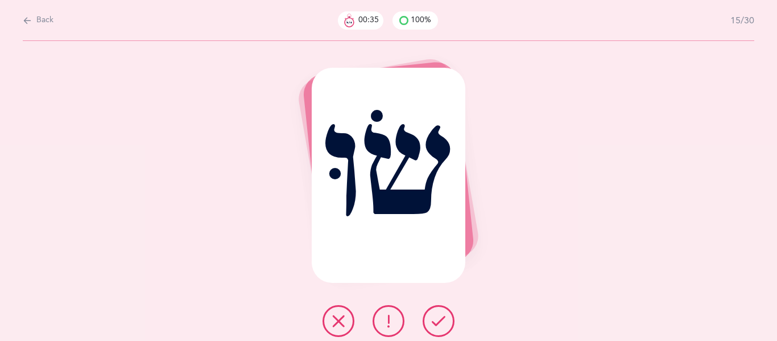
click at [394, 312] on button at bounding box center [389, 321] width 32 height 32
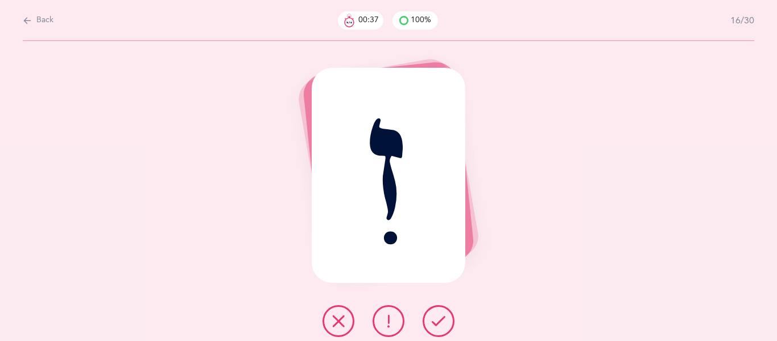
click at [434, 325] on icon at bounding box center [439, 321] width 14 height 14
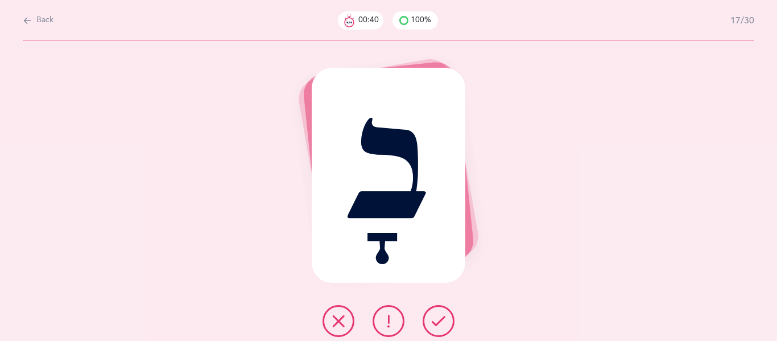
click at [434, 325] on icon at bounding box center [439, 321] width 14 height 14
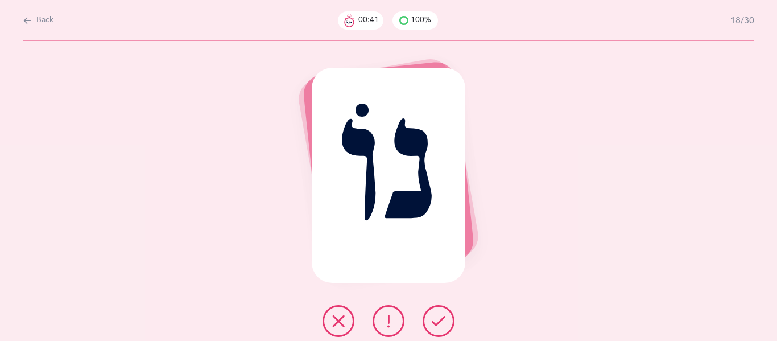
click at [434, 325] on icon at bounding box center [439, 321] width 14 height 14
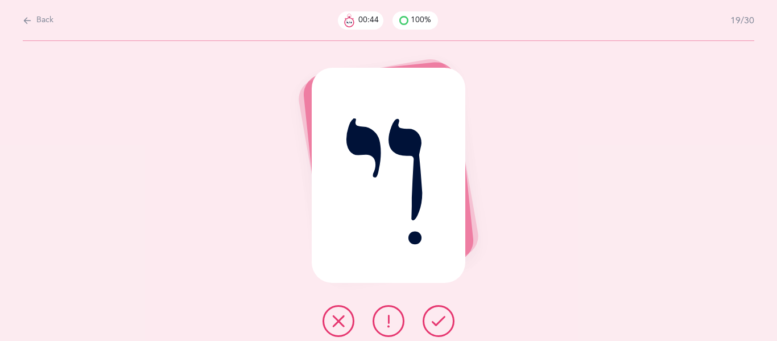
click at [434, 325] on icon at bounding box center [439, 321] width 14 height 14
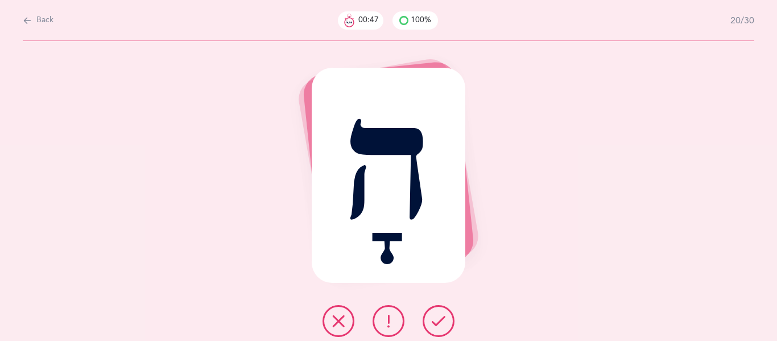
click at [434, 325] on icon at bounding box center [439, 321] width 14 height 14
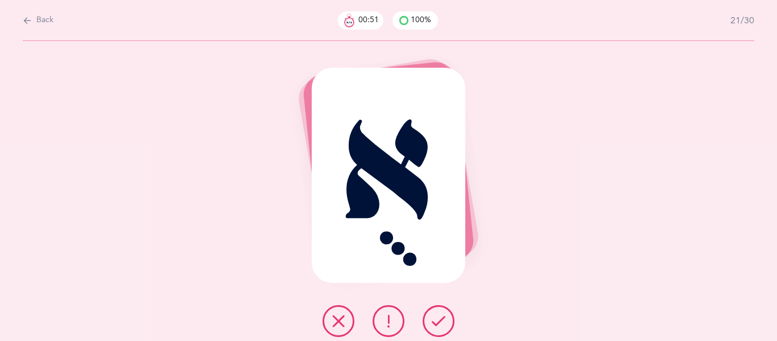
click at [434, 325] on icon at bounding box center [439, 321] width 14 height 14
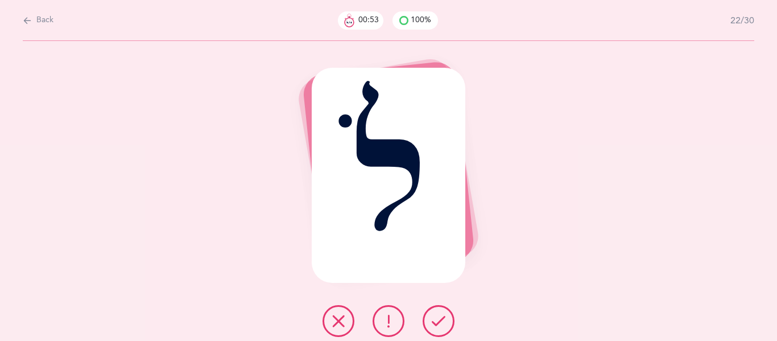
click at [434, 325] on icon at bounding box center [439, 321] width 14 height 14
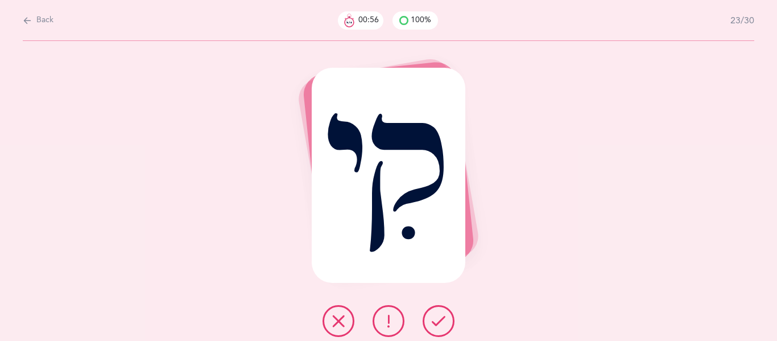
click at [434, 325] on icon at bounding box center [439, 321] width 14 height 14
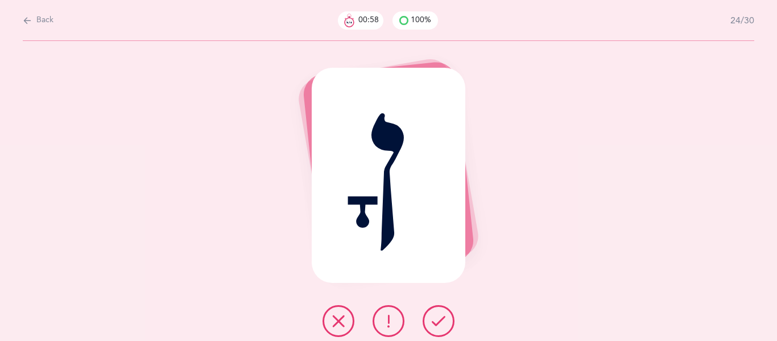
click at [434, 325] on icon at bounding box center [439, 321] width 14 height 14
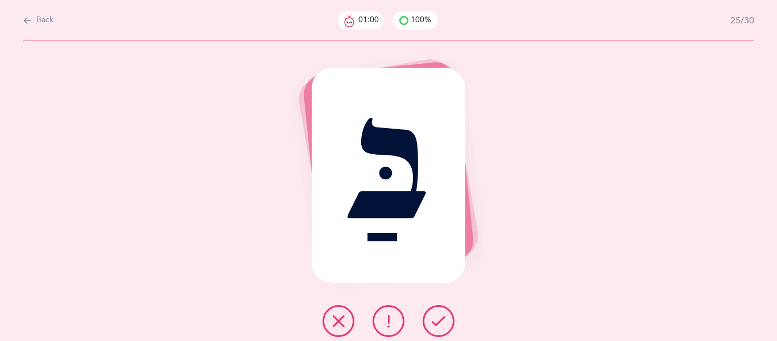
click at [434, 325] on icon at bounding box center [439, 321] width 14 height 14
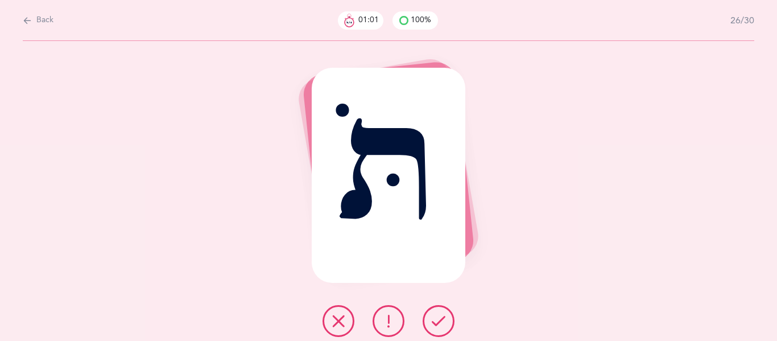
click at [434, 325] on icon at bounding box center [439, 321] width 14 height 14
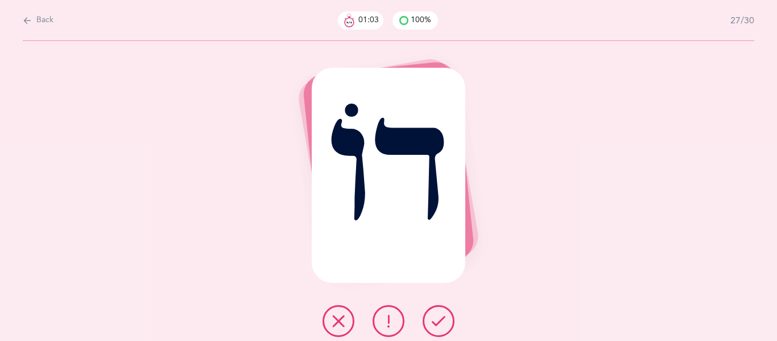
click at [434, 325] on icon at bounding box center [439, 321] width 14 height 14
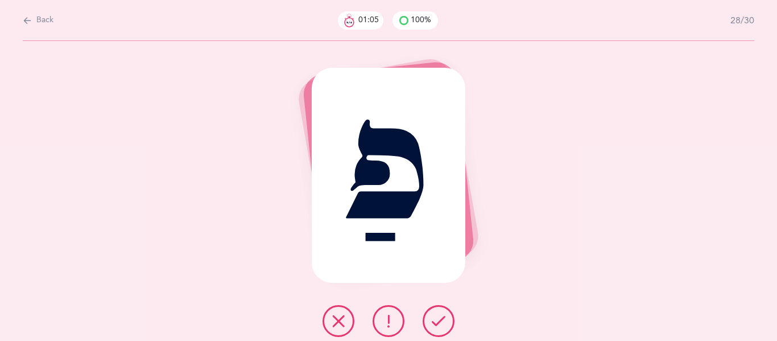
click at [434, 325] on icon at bounding box center [439, 321] width 14 height 14
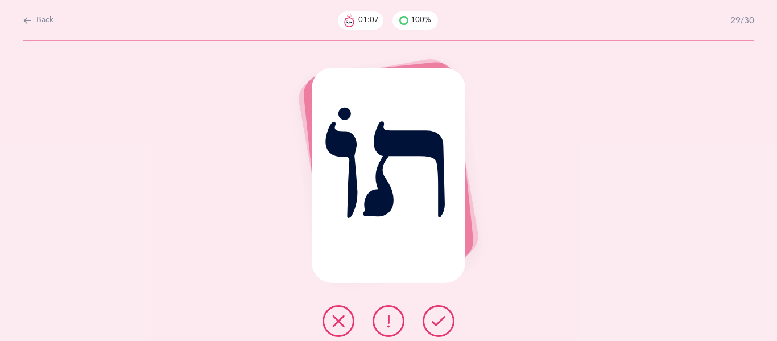
click at [434, 325] on icon at bounding box center [439, 321] width 14 height 14
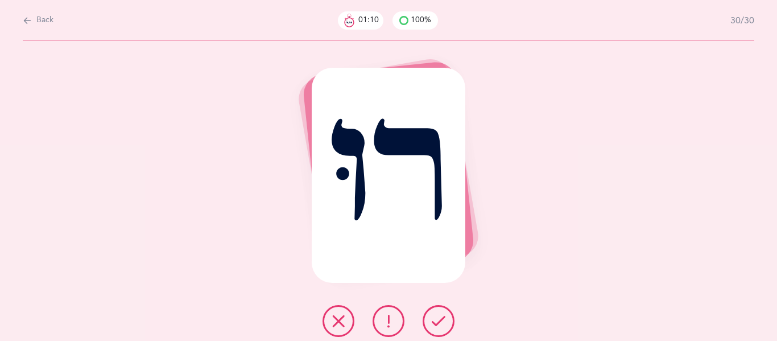
click at [434, 325] on icon at bounding box center [439, 321] width 14 height 14
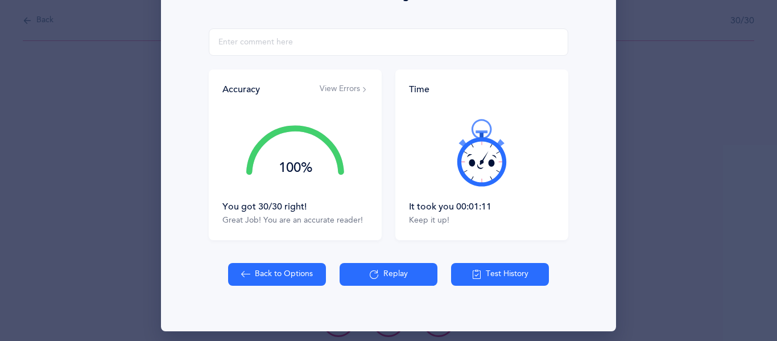
scroll to position [201, 0]
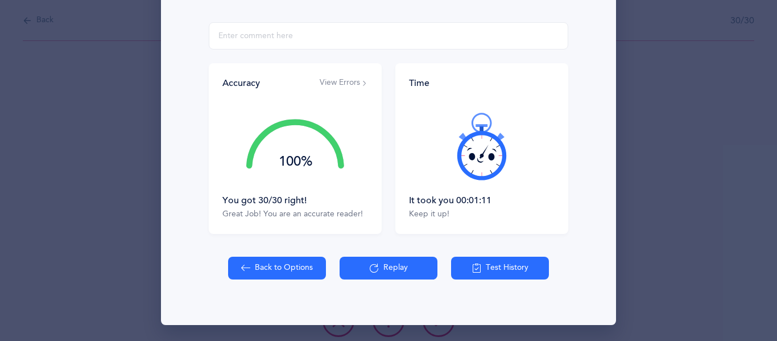
click at [499, 274] on button "Test History" at bounding box center [500, 267] width 98 height 23
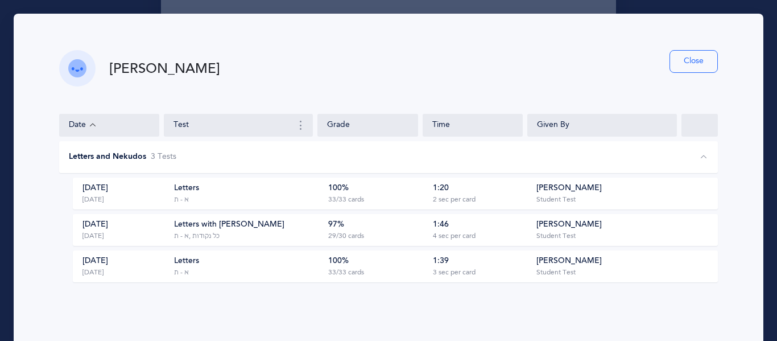
click at [683, 56] on button "Close" at bounding box center [693, 61] width 48 height 23
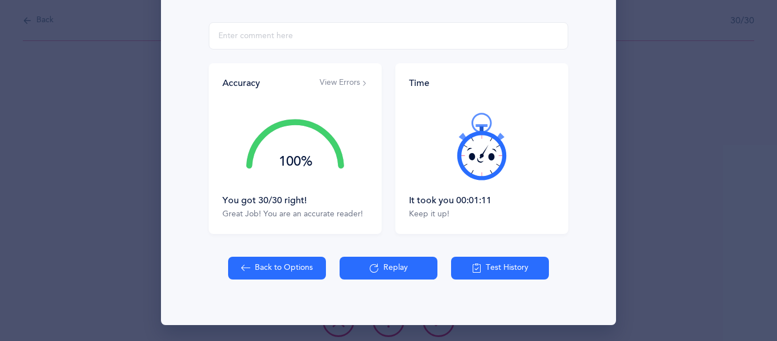
click at [263, 266] on button "Back to Options" at bounding box center [277, 267] width 98 height 23
select select "4"
select select "27"
select select "single"
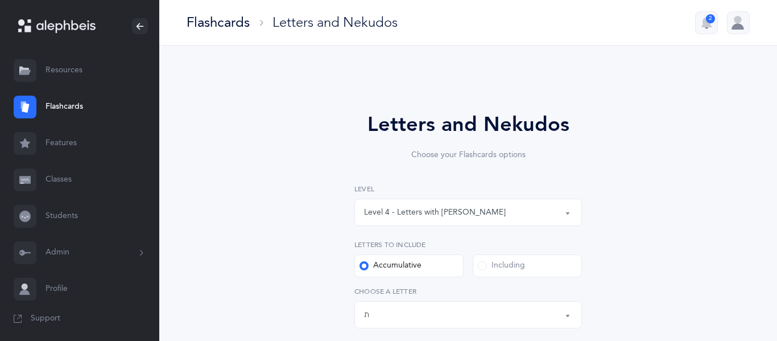
click at [569, 213] on button "Level 4 - Letters with [PERSON_NAME]" at bounding box center [467, 211] width 227 height 27
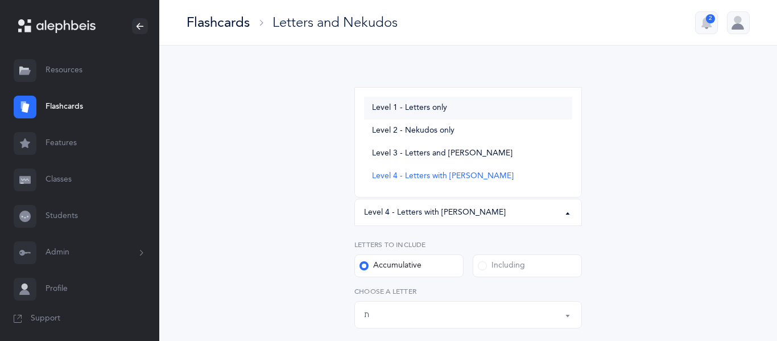
click at [428, 107] on span "Level 1 - Letters only" at bounding box center [409, 108] width 75 height 10
select select "1"
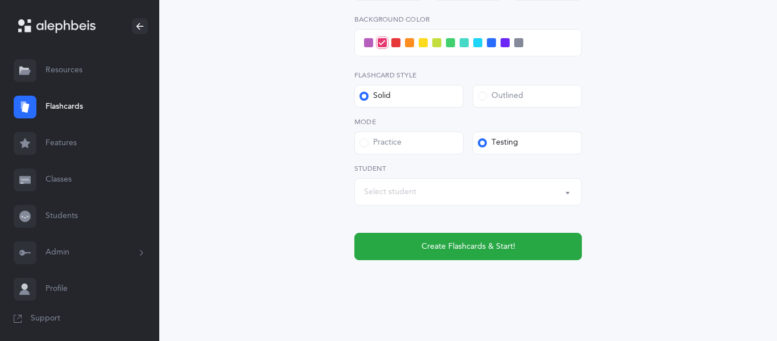
scroll to position [512, 0]
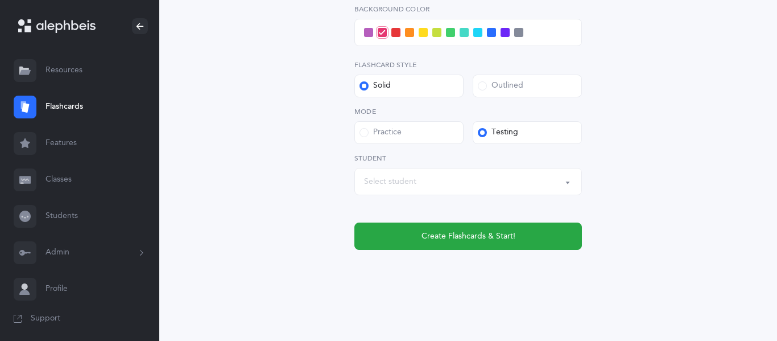
click at [374, 179] on div "Select student" at bounding box center [390, 182] width 52 height 12
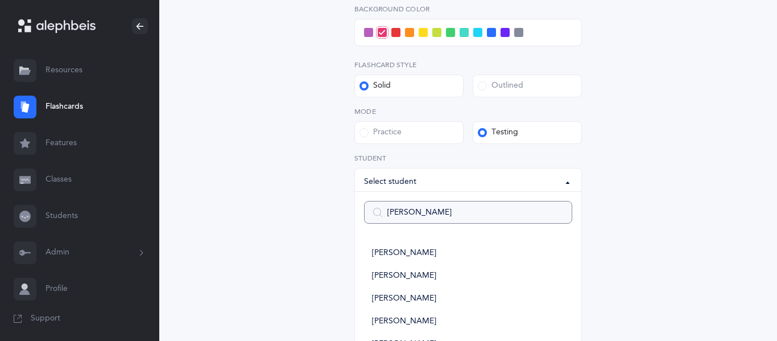
type input "joshu"
select select
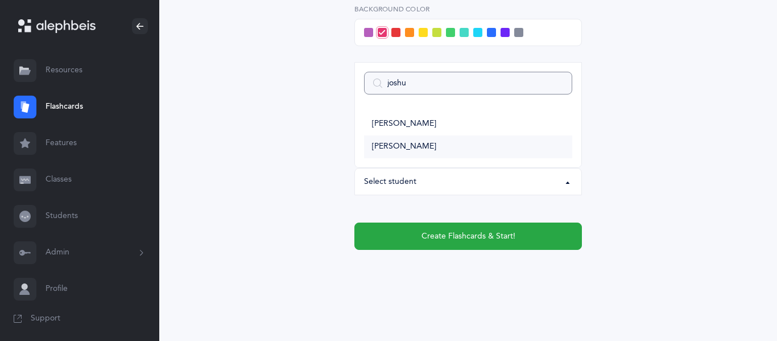
type input "joshu"
click at [391, 148] on span "[PERSON_NAME]" at bounding box center [404, 147] width 64 height 10
select select "2954"
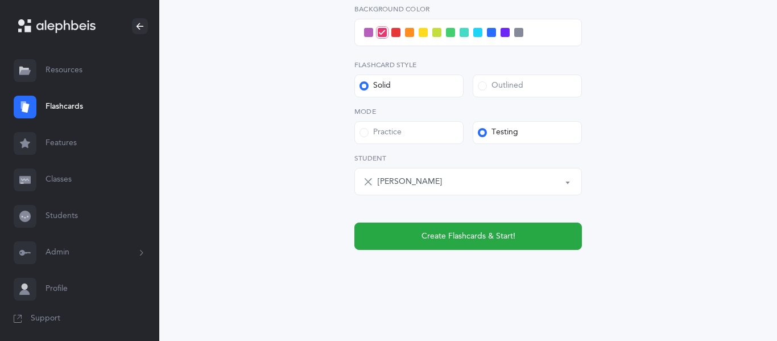
click at [517, 34] on span at bounding box center [518, 32] width 9 height 9
click at [0, 0] on input "checkbox" at bounding box center [0, 0] width 0 height 0
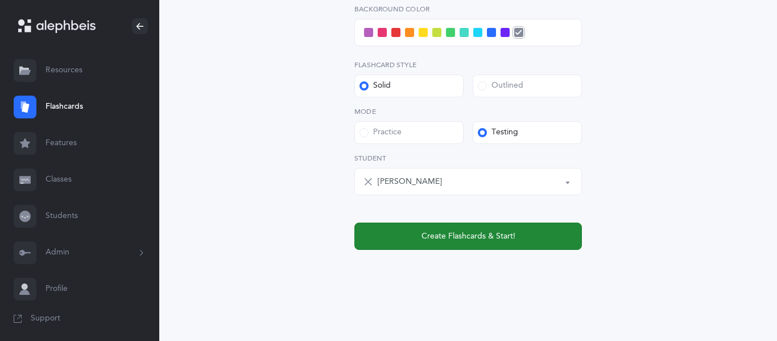
click at [445, 233] on span "Create Flashcards & Start!" at bounding box center [468, 236] width 94 height 12
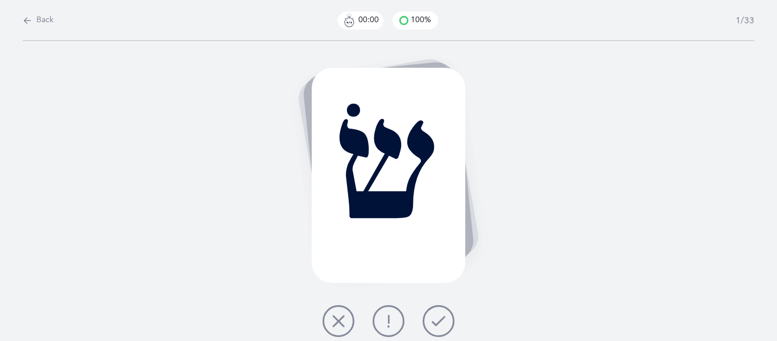
scroll to position [0, 0]
click at [436, 319] on icon at bounding box center [439, 321] width 14 height 14
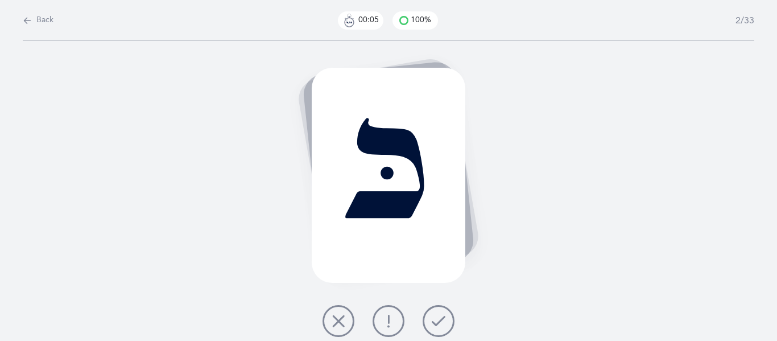
click at [436, 319] on icon at bounding box center [439, 321] width 14 height 14
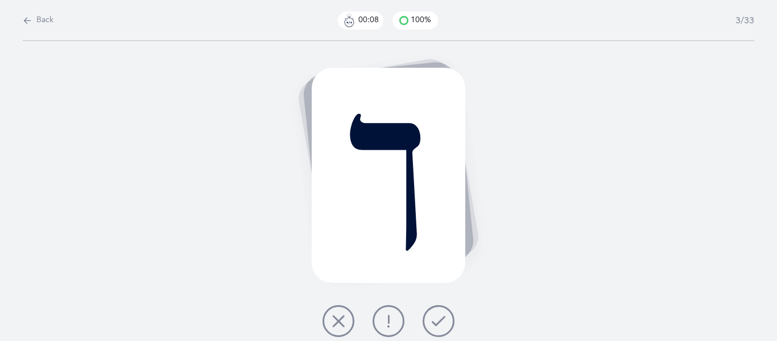
click at [436, 319] on icon at bounding box center [439, 321] width 14 height 14
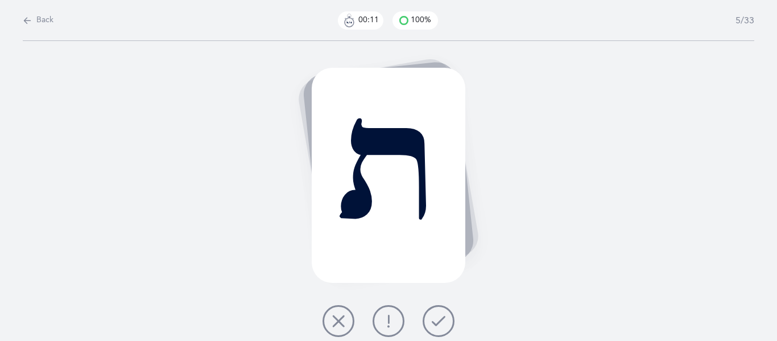
click at [436, 319] on icon at bounding box center [439, 321] width 14 height 14
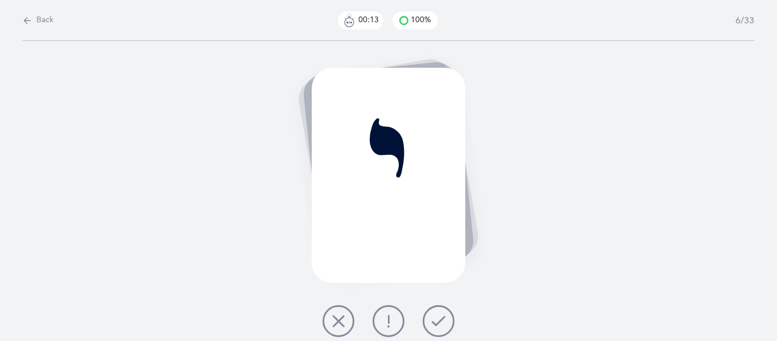
click at [436, 319] on icon at bounding box center [439, 321] width 14 height 14
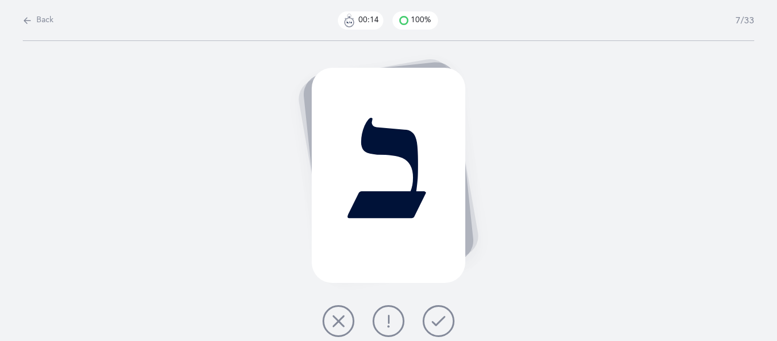
click at [436, 319] on icon at bounding box center [439, 321] width 14 height 14
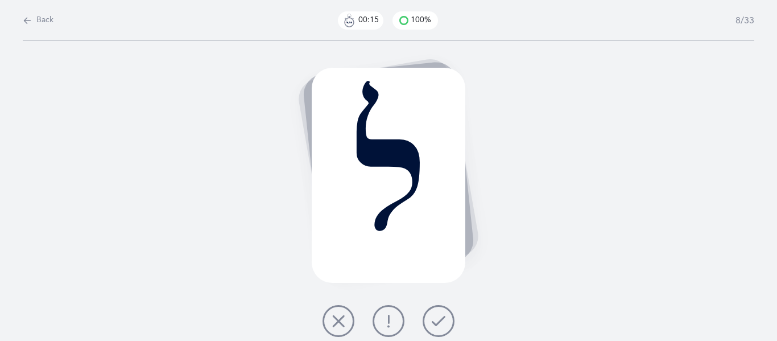
click at [436, 319] on icon at bounding box center [439, 321] width 14 height 14
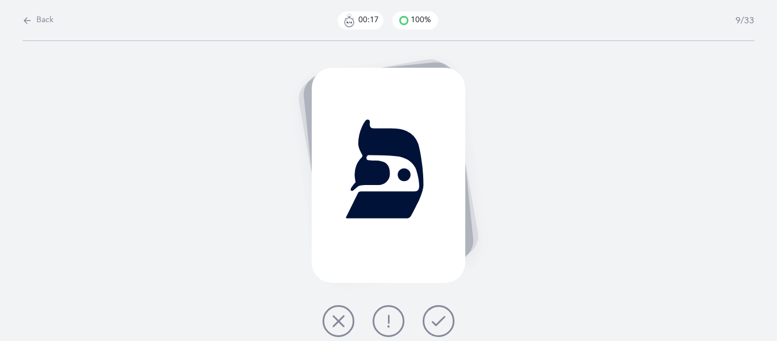
click at [436, 319] on icon at bounding box center [439, 321] width 14 height 14
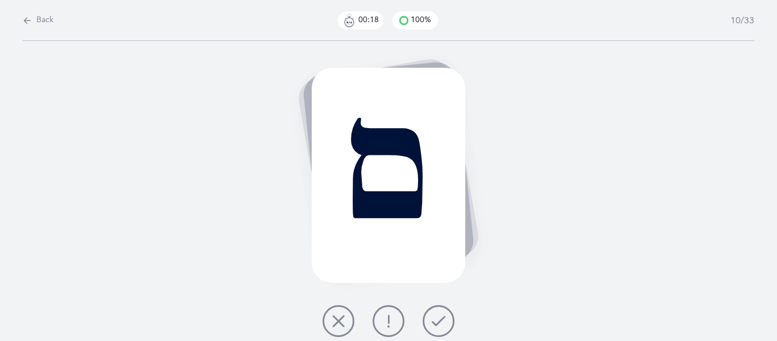
click at [436, 319] on icon at bounding box center [439, 321] width 14 height 14
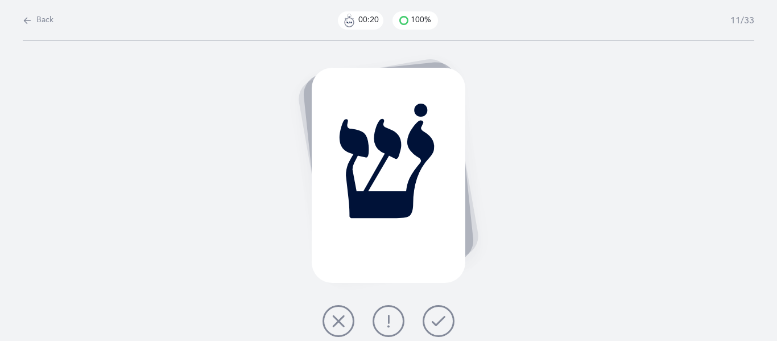
click at [436, 319] on icon at bounding box center [439, 321] width 14 height 14
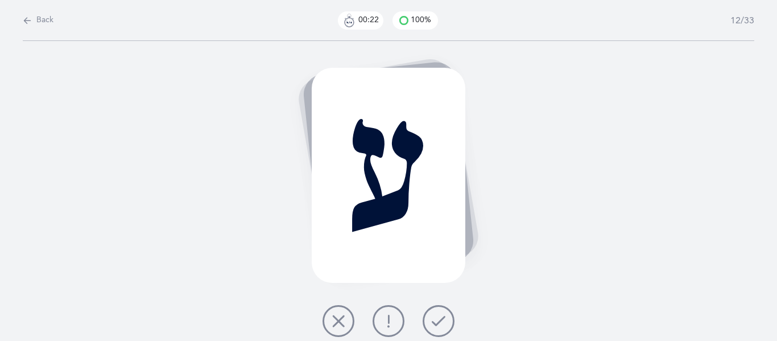
click at [436, 319] on icon at bounding box center [439, 321] width 14 height 14
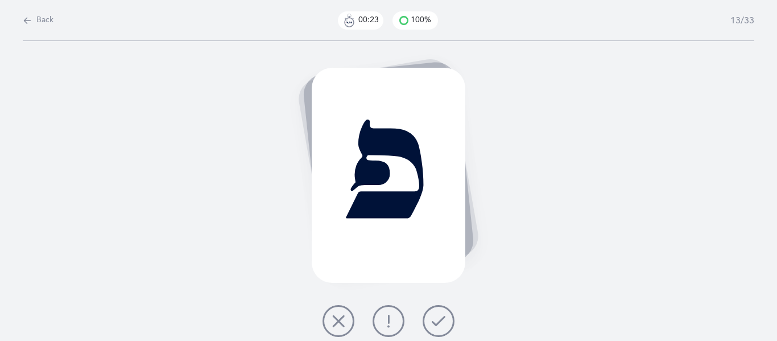
click at [436, 319] on icon at bounding box center [439, 321] width 14 height 14
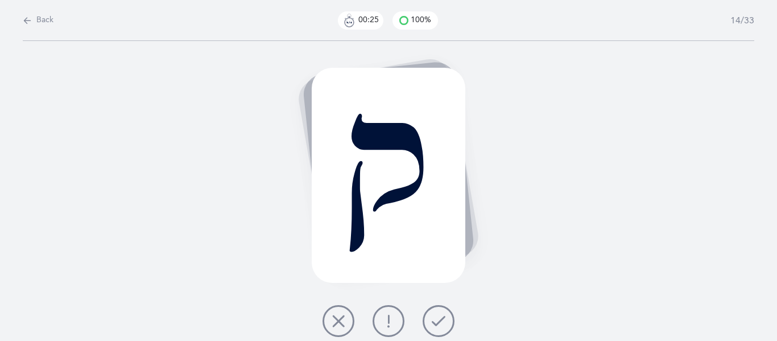
click at [436, 319] on icon at bounding box center [439, 321] width 14 height 14
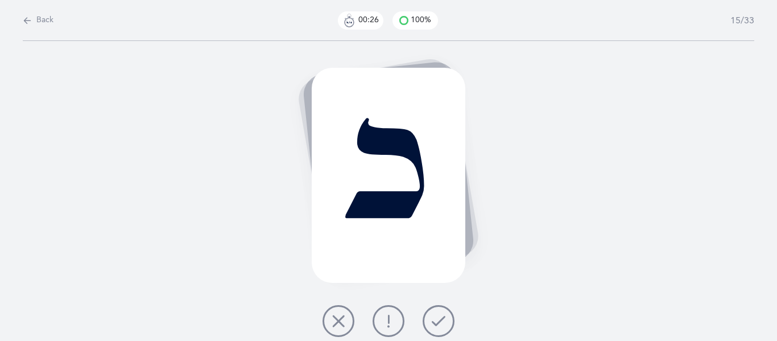
click at [436, 319] on icon at bounding box center [439, 321] width 14 height 14
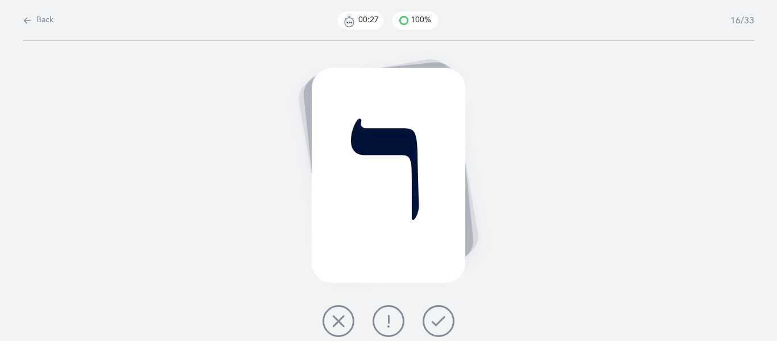
click at [436, 319] on icon at bounding box center [439, 321] width 14 height 14
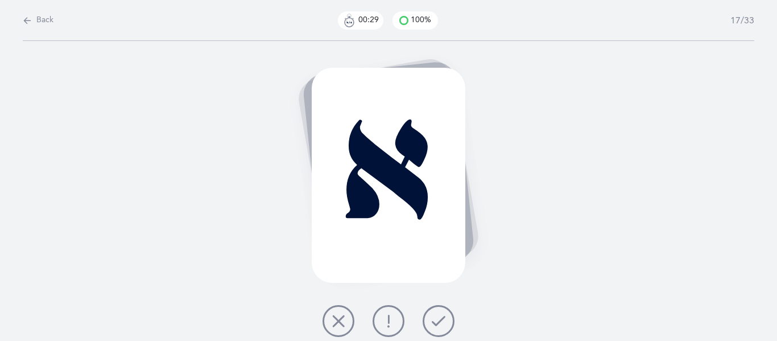
click at [436, 319] on icon at bounding box center [439, 321] width 14 height 14
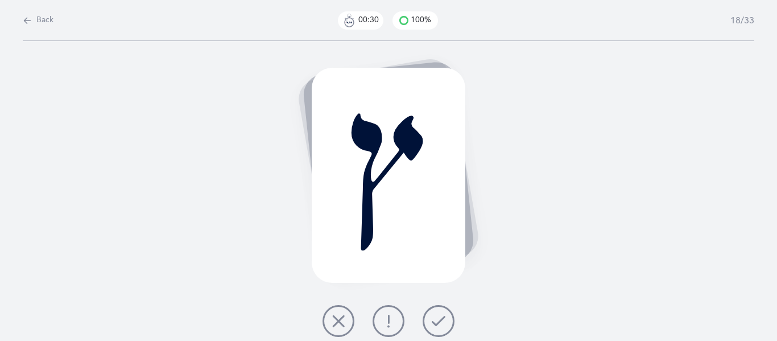
click at [436, 319] on icon at bounding box center [439, 321] width 14 height 14
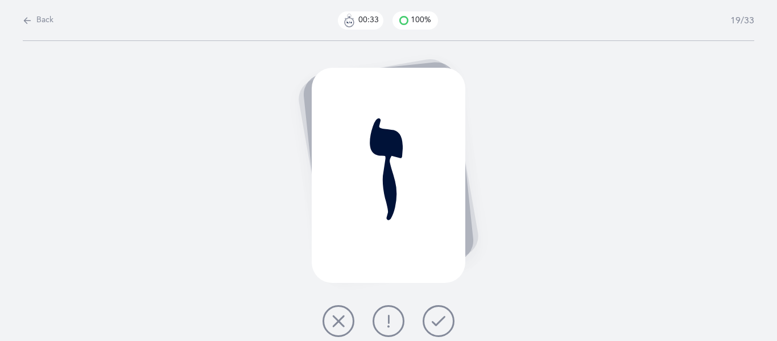
click at [436, 319] on icon at bounding box center [439, 321] width 14 height 14
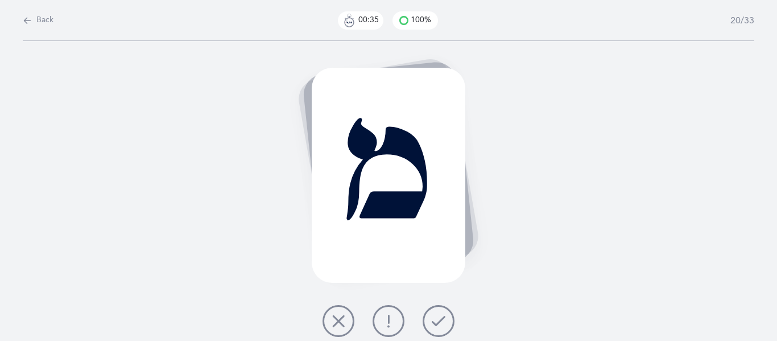
click at [436, 319] on icon at bounding box center [439, 321] width 14 height 14
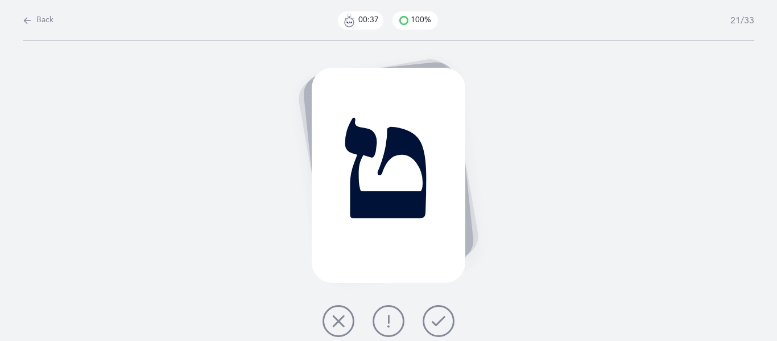
click at [436, 319] on icon at bounding box center [439, 321] width 14 height 14
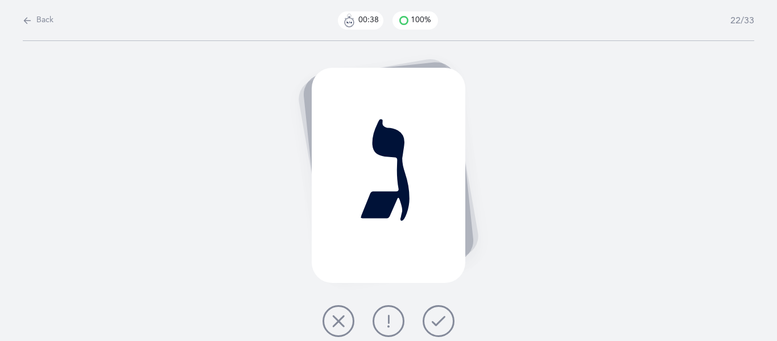
click at [436, 319] on icon at bounding box center [439, 321] width 14 height 14
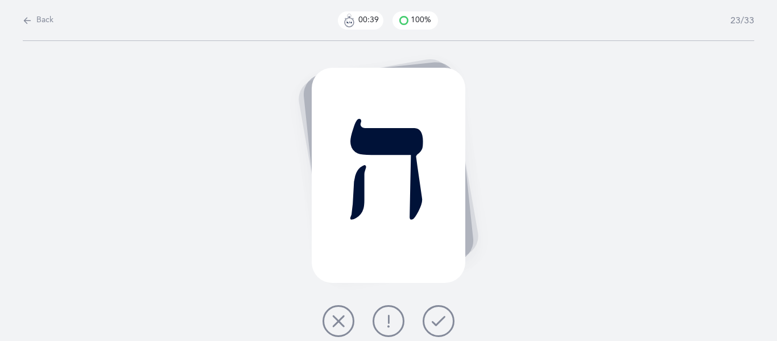
click at [436, 319] on icon at bounding box center [439, 321] width 14 height 14
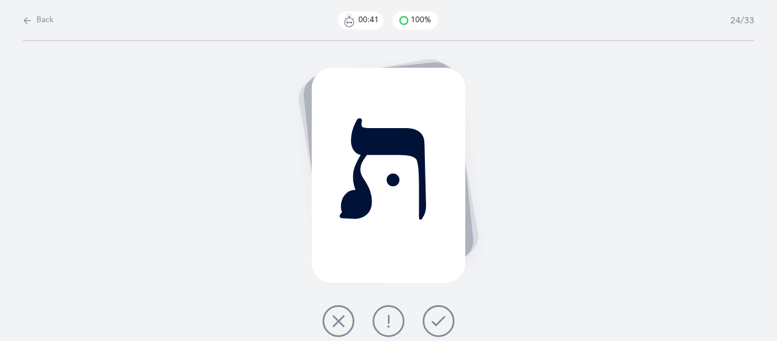
click at [436, 319] on icon at bounding box center [439, 321] width 14 height 14
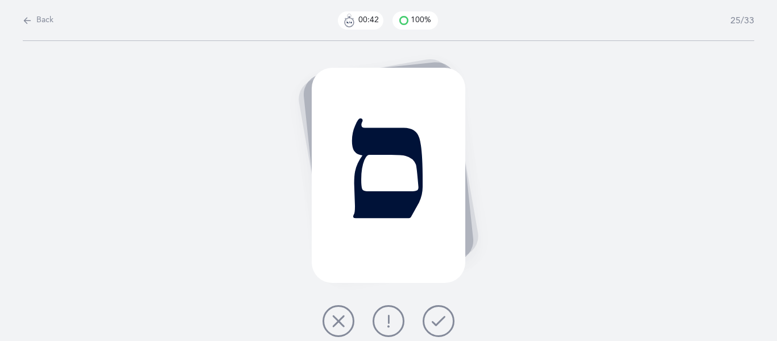
click at [436, 319] on icon at bounding box center [439, 321] width 14 height 14
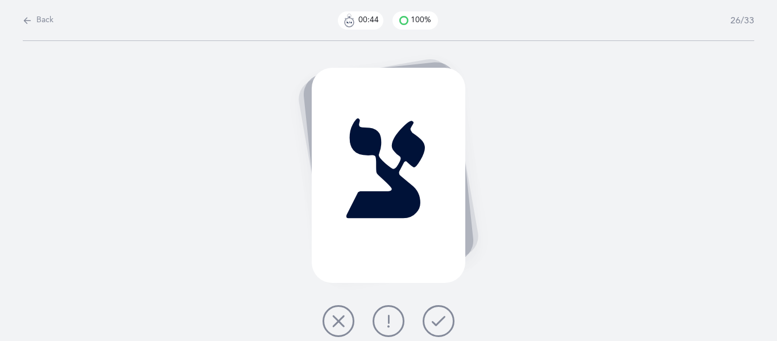
click at [436, 319] on icon at bounding box center [439, 321] width 14 height 14
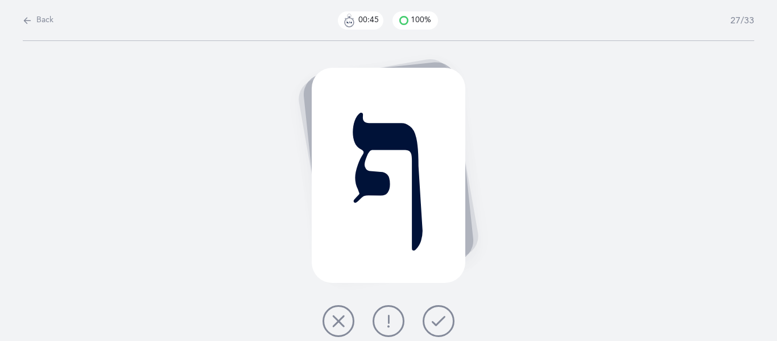
click at [436, 319] on icon at bounding box center [439, 321] width 14 height 14
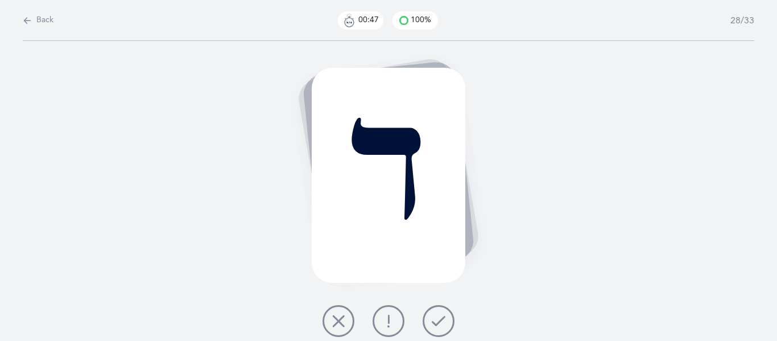
click at [436, 319] on icon at bounding box center [439, 321] width 14 height 14
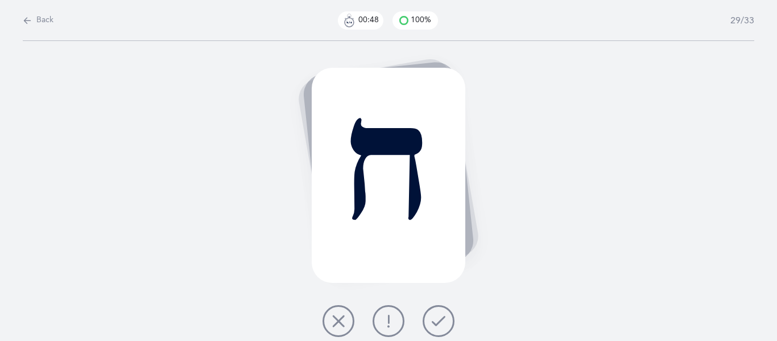
click at [436, 319] on icon at bounding box center [439, 321] width 14 height 14
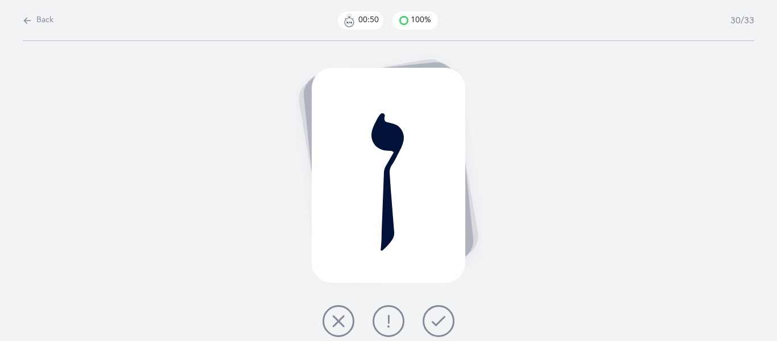
click at [436, 319] on icon at bounding box center [439, 321] width 14 height 14
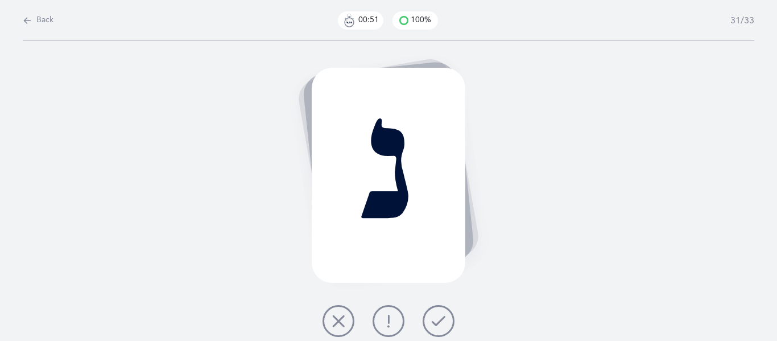
click at [436, 319] on icon at bounding box center [439, 321] width 14 height 14
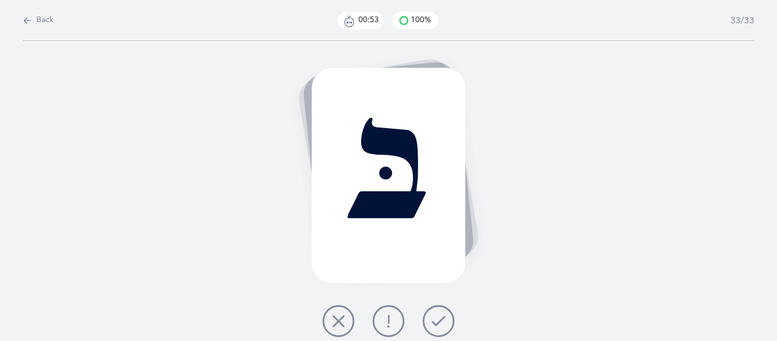
click at [436, 319] on icon at bounding box center [439, 321] width 14 height 14
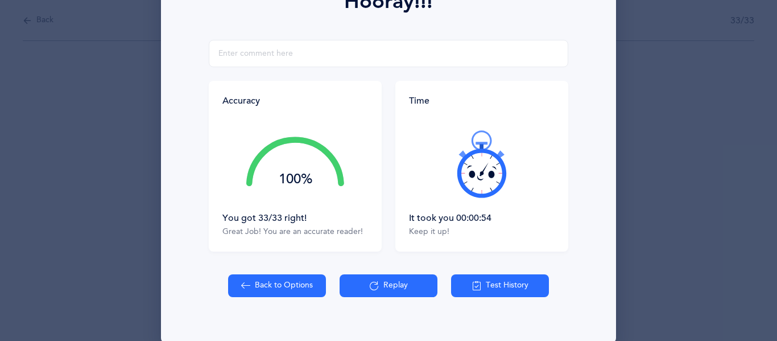
scroll to position [184, 0]
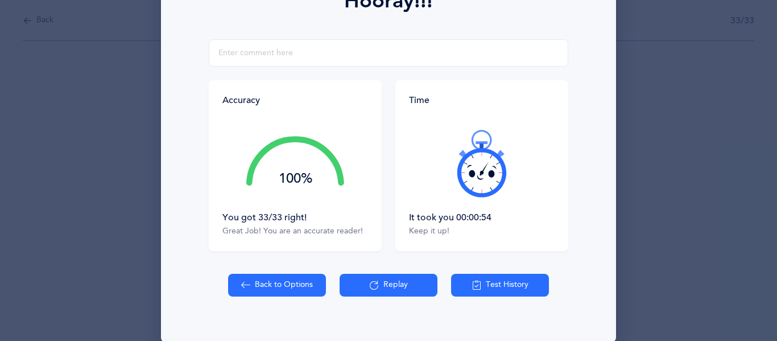
click at [515, 285] on button "Test History" at bounding box center [500, 285] width 98 height 23
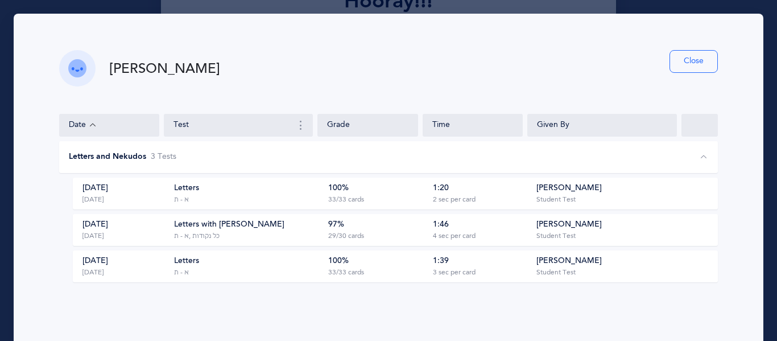
click at [697, 58] on button "Close" at bounding box center [693, 61] width 48 height 23
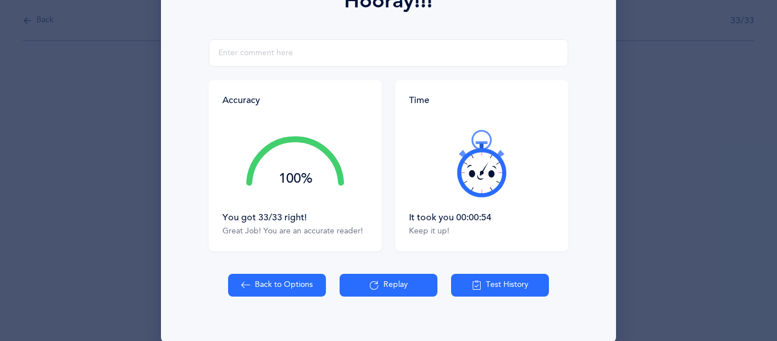
click at [269, 283] on button "Back to Options" at bounding box center [277, 285] width 98 height 23
select select "27"
select select "single"
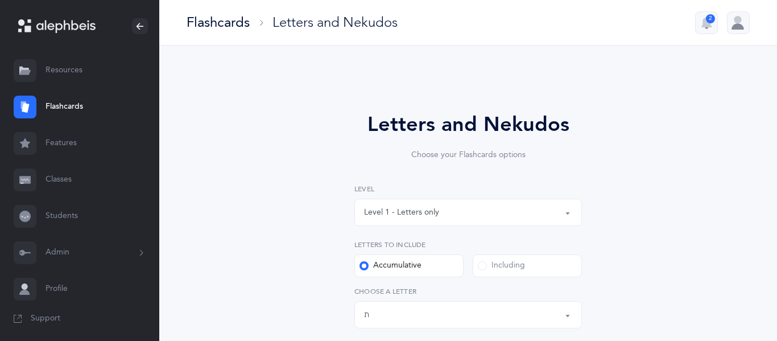
click at [566, 213] on button "Level 1 - Letters only" at bounding box center [467, 211] width 227 height 27
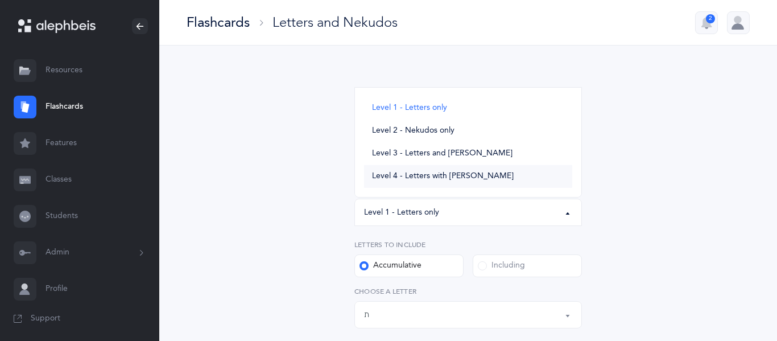
click at [474, 172] on span "Level 4 - Letters with [PERSON_NAME]" at bounding box center [443, 176] width 142 height 10
select select "4"
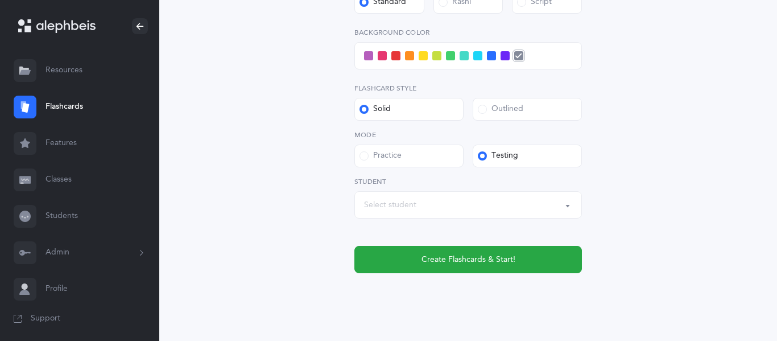
scroll to position [545, 0]
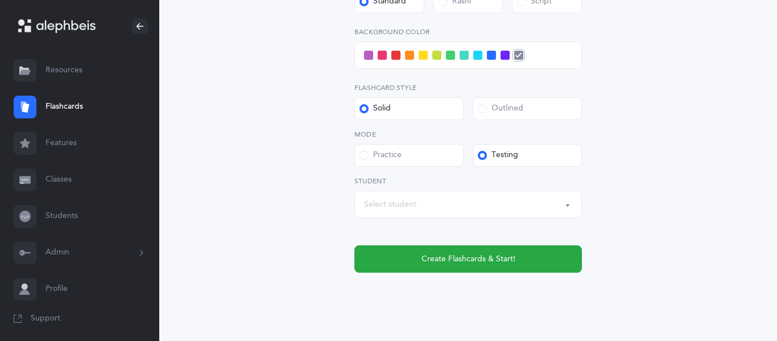
click at [385, 207] on div "Select student" at bounding box center [390, 204] width 52 height 12
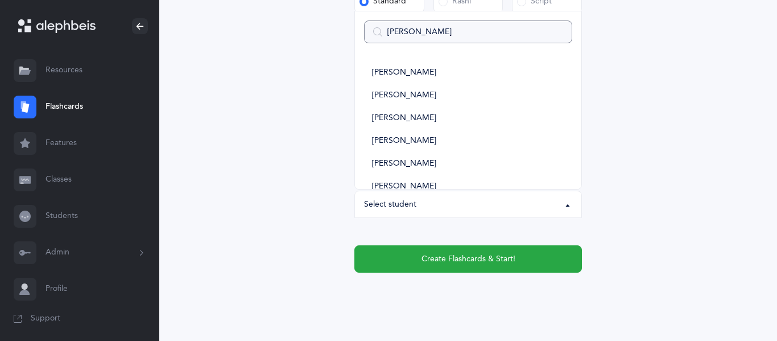
type input "joshu"
select select
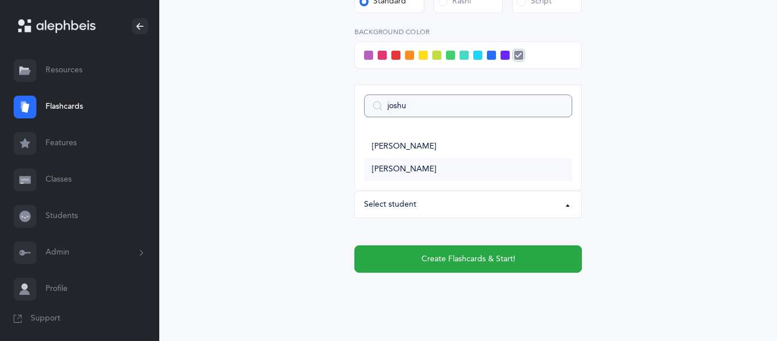
type input "joshu"
click at [408, 167] on span "[PERSON_NAME]" at bounding box center [404, 169] width 64 height 10
select select "2954"
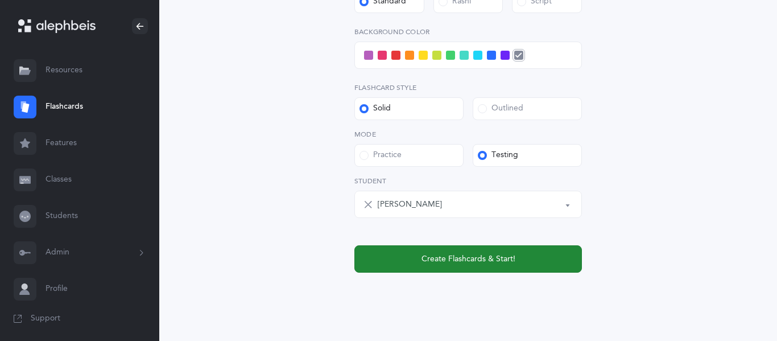
click at [479, 262] on span "Create Flashcards & Start!" at bounding box center [468, 259] width 94 height 12
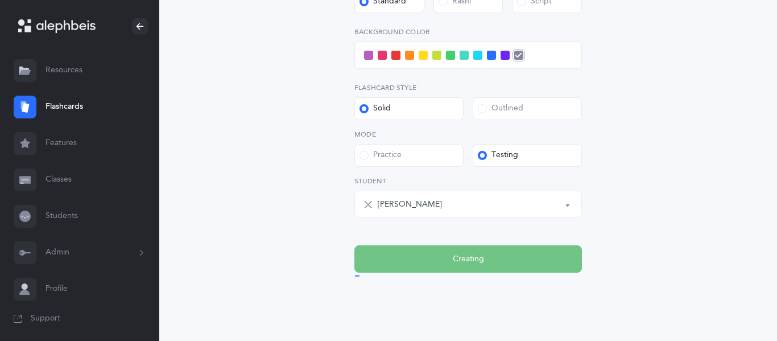
scroll to position [0, 0]
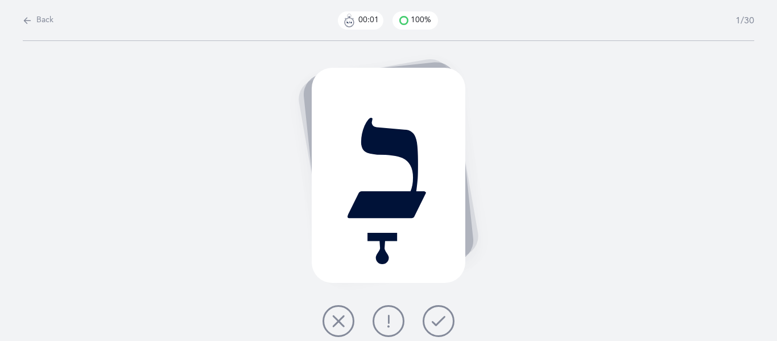
click at [441, 321] on icon at bounding box center [439, 321] width 14 height 14
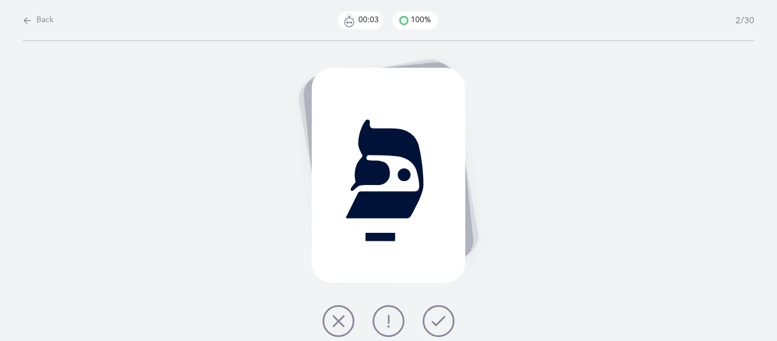
click at [441, 321] on icon at bounding box center [439, 321] width 14 height 14
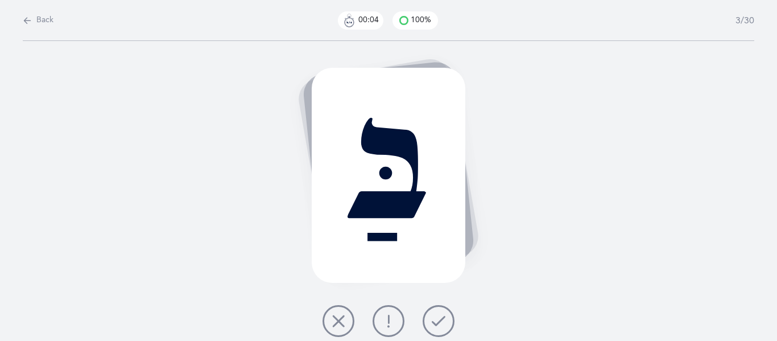
click at [441, 321] on icon at bounding box center [439, 321] width 14 height 14
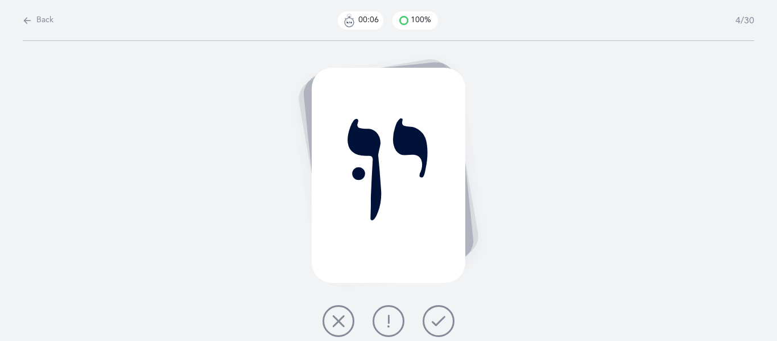
click at [441, 321] on icon at bounding box center [439, 321] width 14 height 14
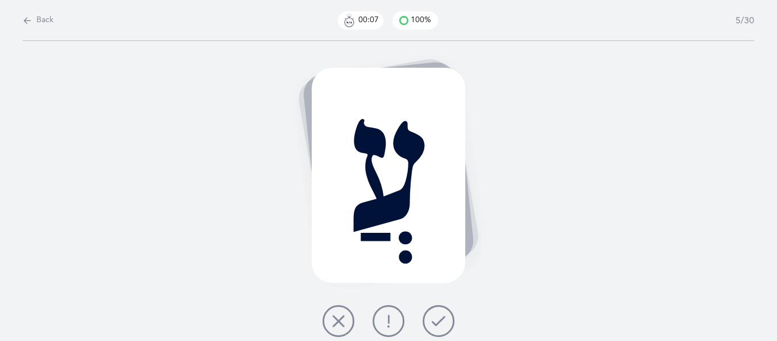
click at [441, 321] on icon at bounding box center [439, 321] width 14 height 14
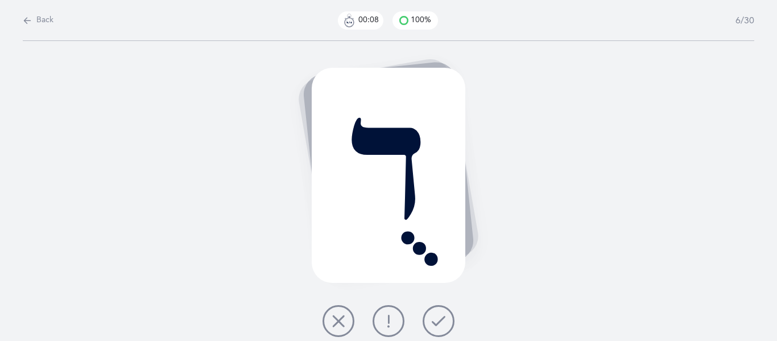
click at [441, 321] on icon at bounding box center [439, 321] width 14 height 14
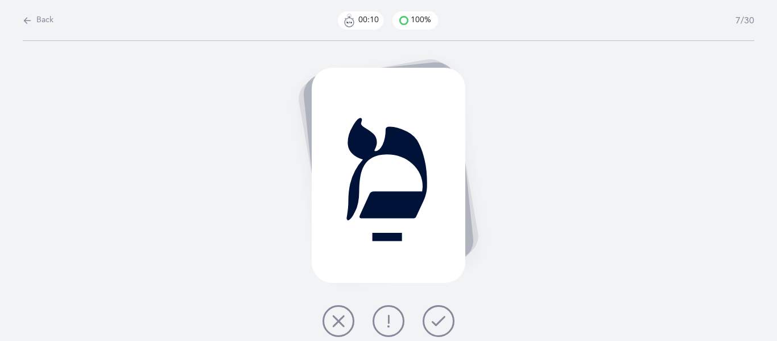
click at [441, 321] on icon at bounding box center [439, 321] width 14 height 14
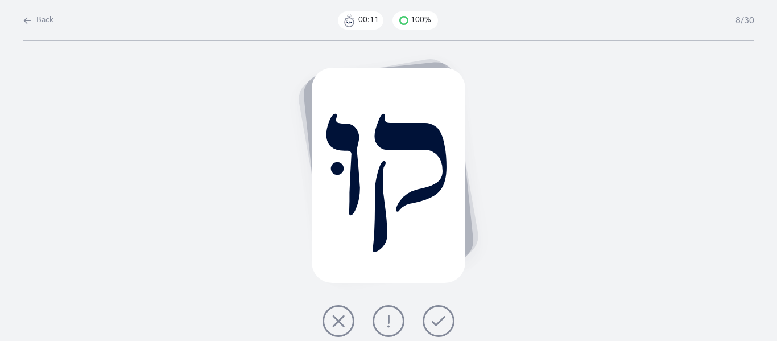
click at [441, 321] on icon at bounding box center [439, 321] width 14 height 14
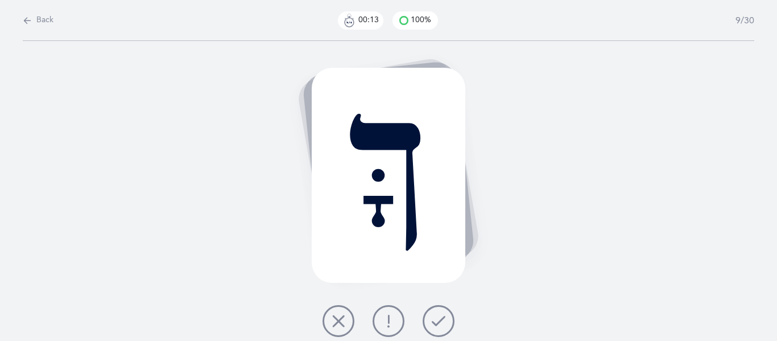
click at [441, 321] on icon at bounding box center [439, 321] width 14 height 14
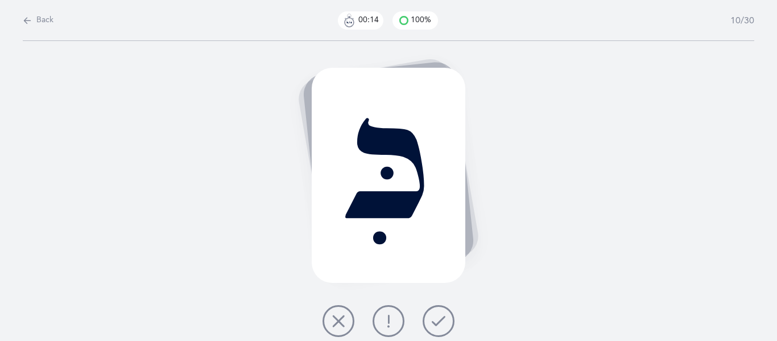
click at [441, 321] on icon at bounding box center [439, 321] width 14 height 14
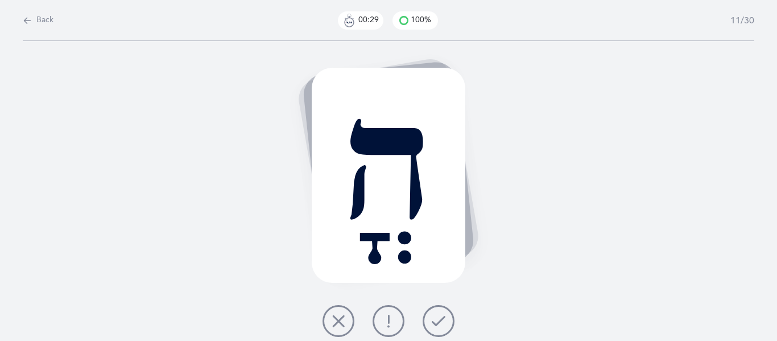
click at [383, 321] on icon at bounding box center [389, 321] width 14 height 14
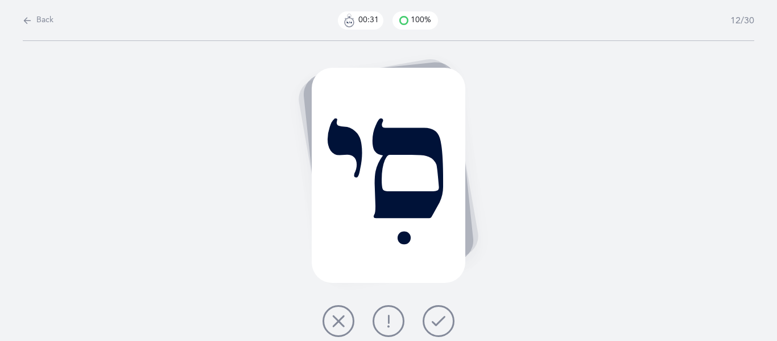
click at [438, 321] on icon at bounding box center [439, 321] width 14 height 14
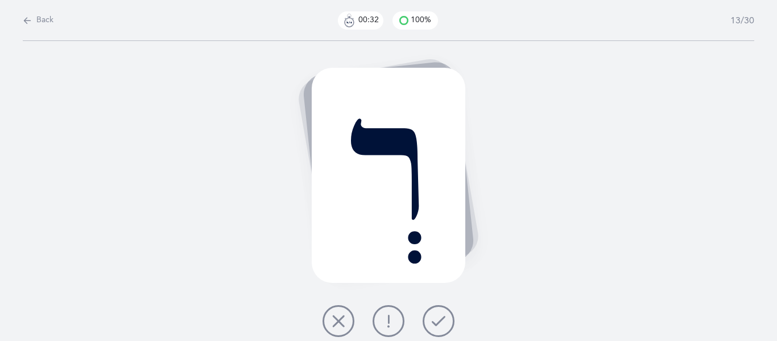
click at [438, 321] on icon at bounding box center [439, 321] width 14 height 14
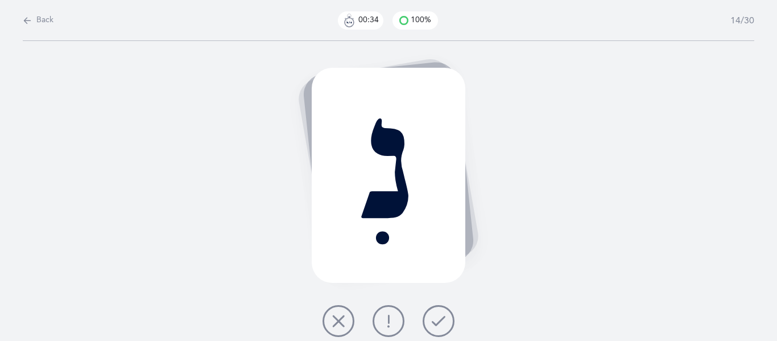
click at [438, 321] on icon at bounding box center [439, 321] width 14 height 14
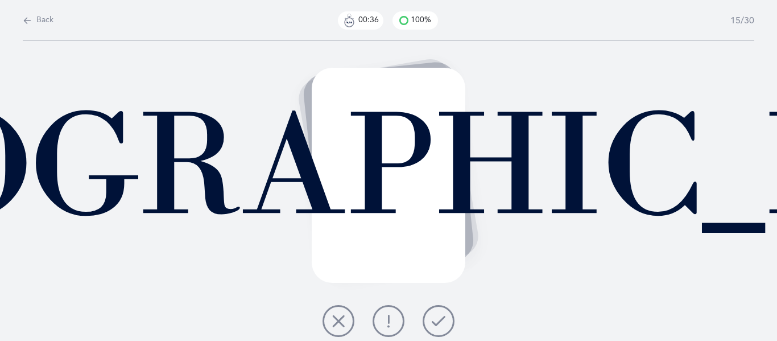
click at [438, 321] on icon at bounding box center [439, 321] width 14 height 14
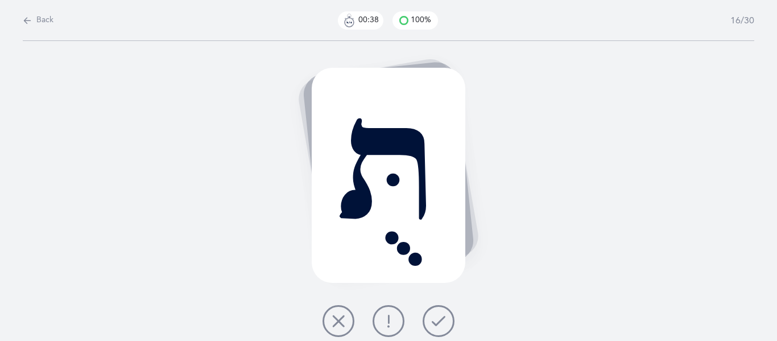
click at [438, 321] on icon at bounding box center [439, 321] width 14 height 14
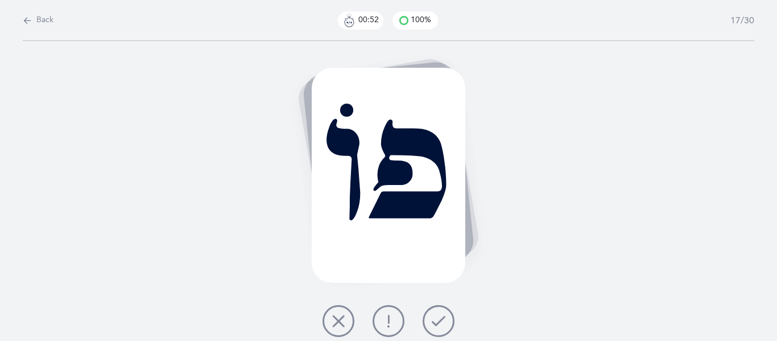
click at [384, 324] on icon at bounding box center [389, 321] width 14 height 14
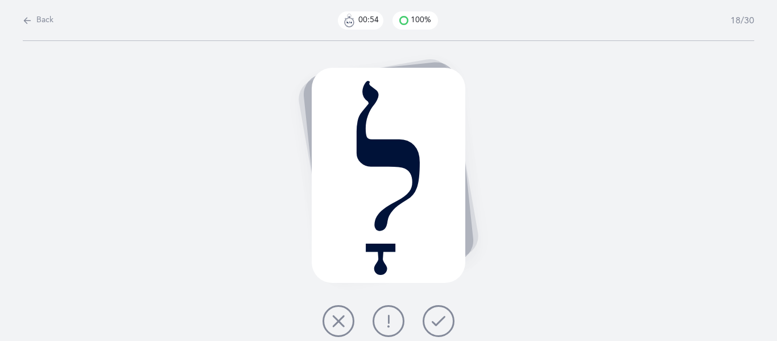
click at [434, 324] on icon at bounding box center [439, 321] width 14 height 14
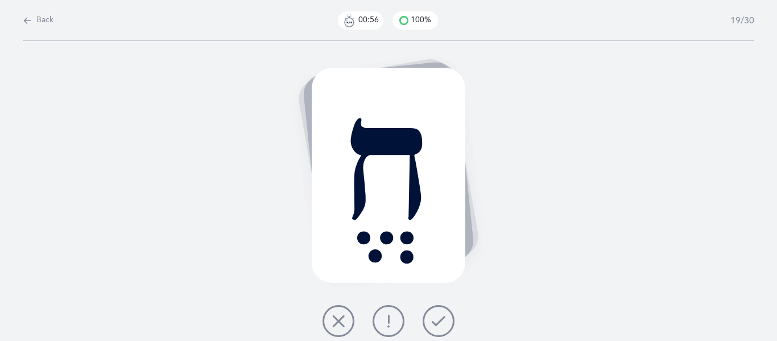
click at [434, 324] on icon at bounding box center [439, 321] width 14 height 14
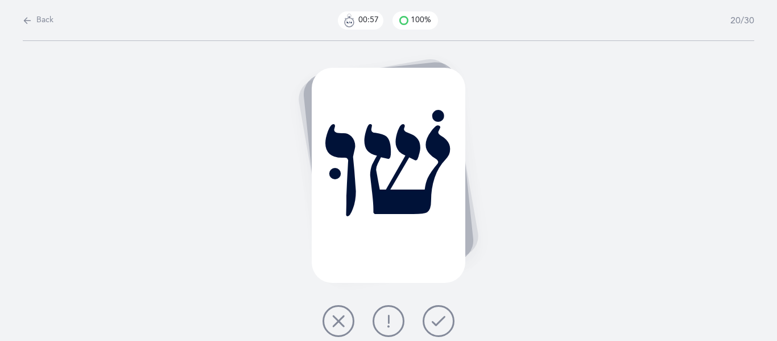
click at [434, 324] on icon at bounding box center [439, 321] width 14 height 14
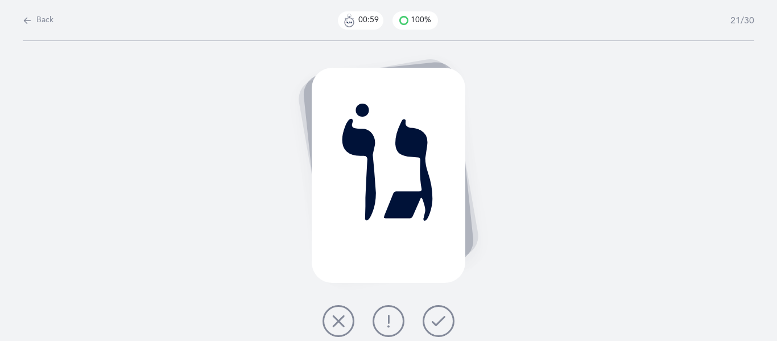
click at [434, 324] on icon at bounding box center [439, 321] width 14 height 14
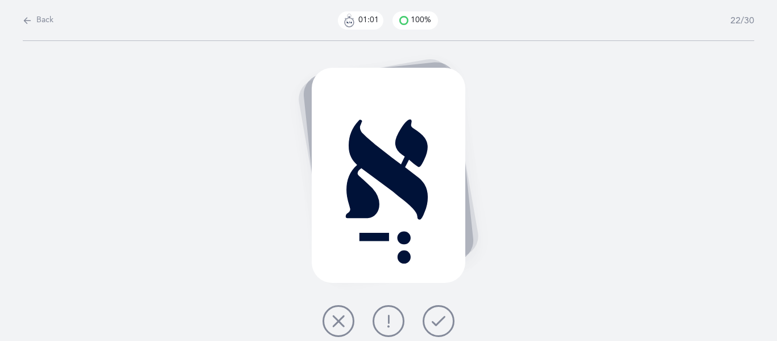
click at [434, 324] on icon at bounding box center [439, 321] width 14 height 14
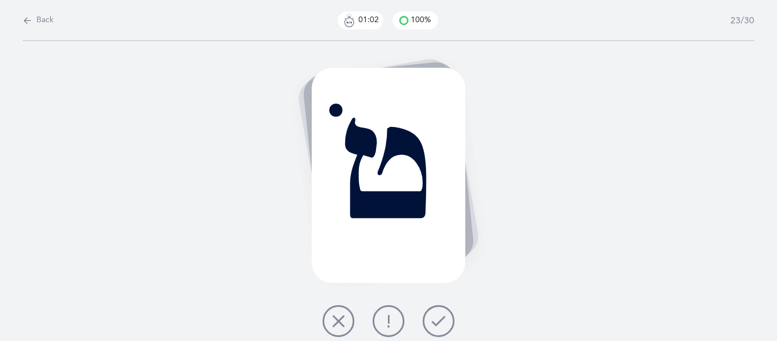
click at [434, 324] on icon at bounding box center [439, 321] width 14 height 14
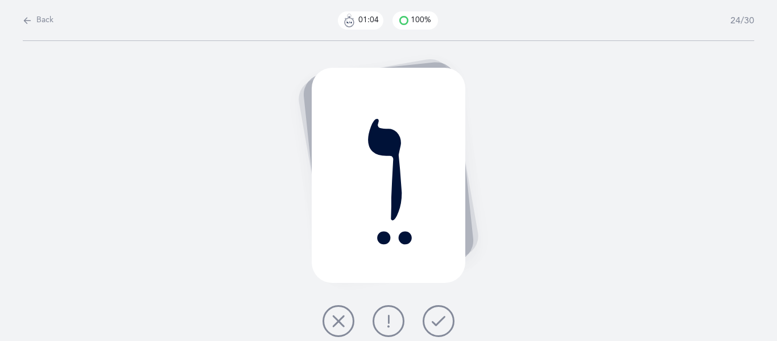
click at [434, 324] on icon at bounding box center [439, 321] width 14 height 14
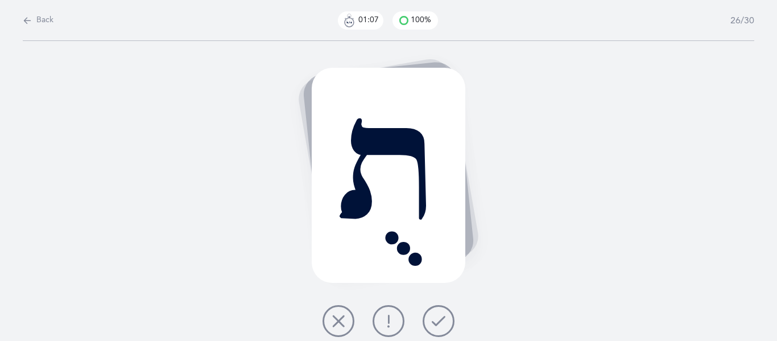
click at [434, 324] on icon at bounding box center [439, 321] width 14 height 14
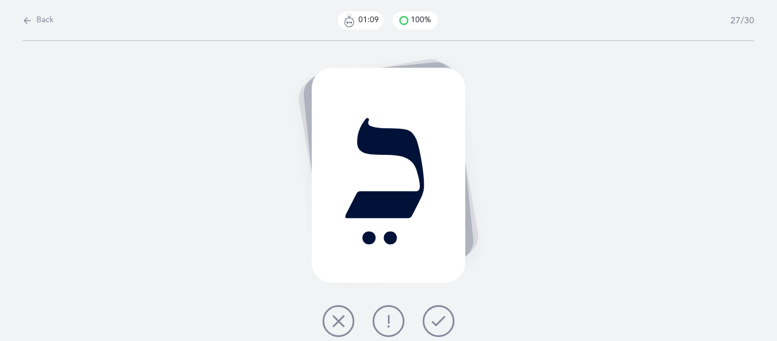
click at [434, 324] on icon at bounding box center [439, 321] width 14 height 14
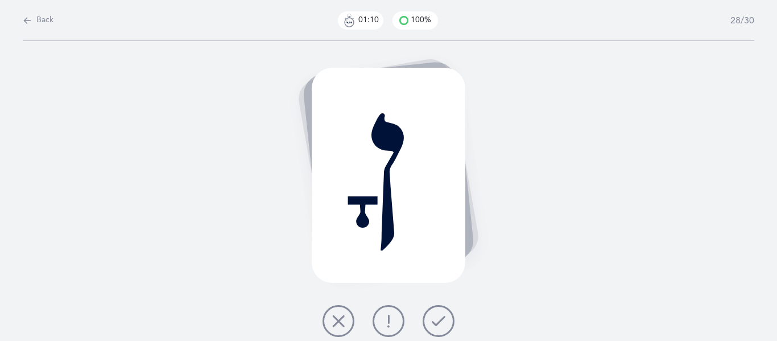
click at [434, 324] on icon at bounding box center [439, 321] width 14 height 14
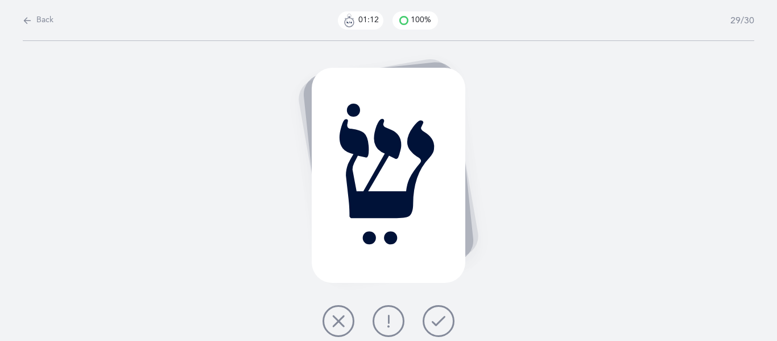
click at [434, 324] on icon at bounding box center [439, 321] width 14 height 14
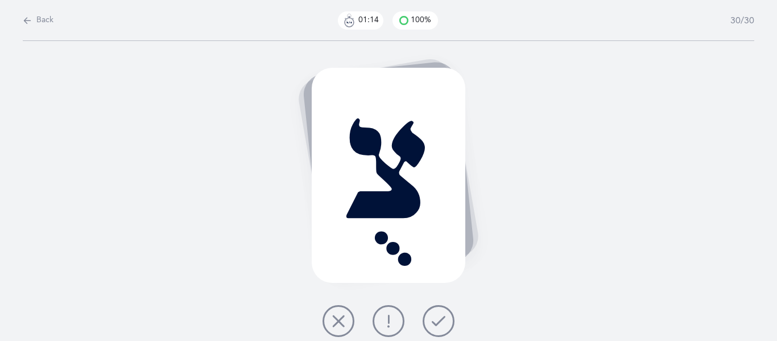
click at [434, 324] on icon at bounding box center [439, 321] width 14 height 14
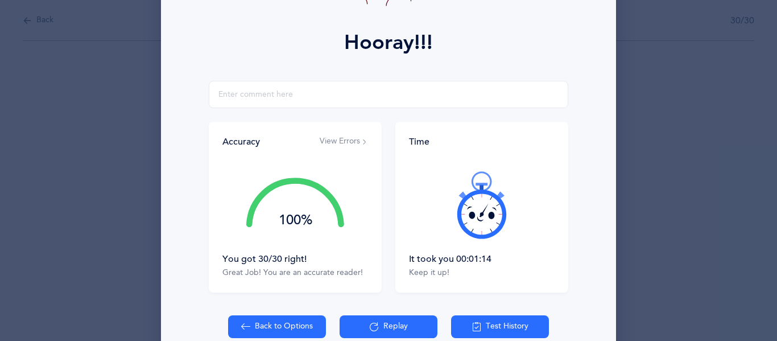
scroll to position [158, 0]
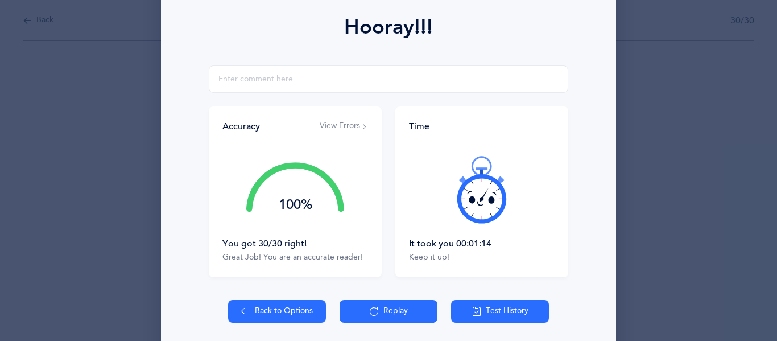
click at [489, 306] on button "Test History" at bounding box center [500, 311] width 98 height 23
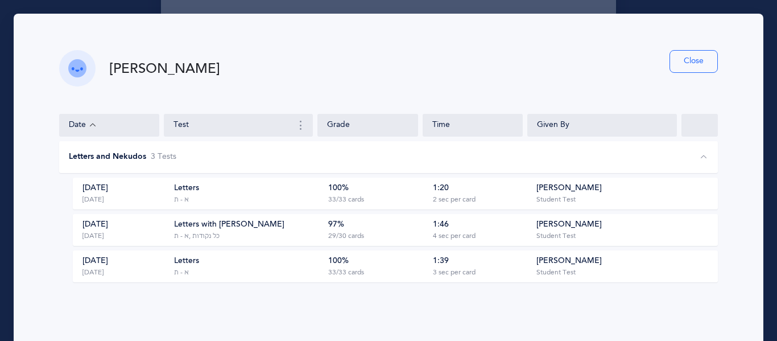
click at [682, 60] on button "Close" at bounding box center [693, 61] width 48 height 23
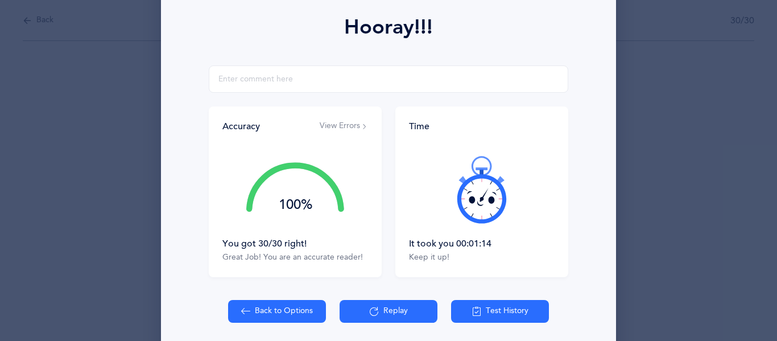
click at [278, 313] on button "Back to Options" at bounding box center [277, 311] width 98 height 23
select select "4"
select select "27"
select select "single"
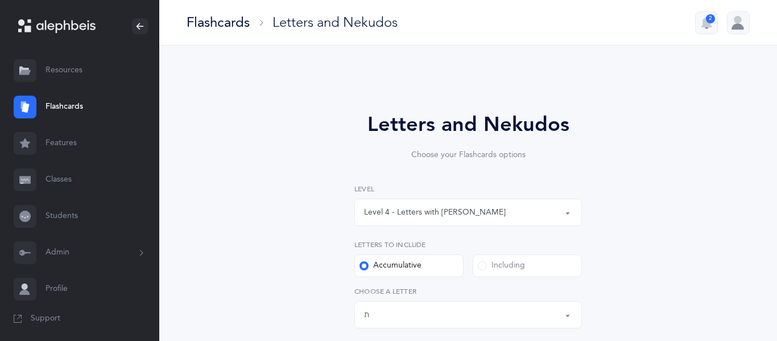
click at [566, 212] on button "Level 4 - Letters with [PERSON_NAME]" at bounding box center [467, 211] width 227 height 27
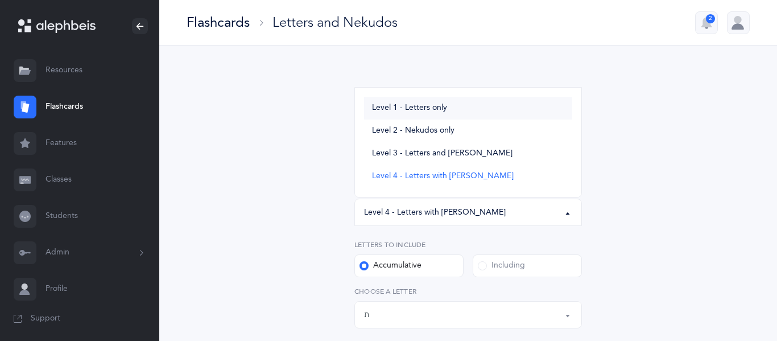
click at [437, 107] on span "Level 1 - Letters only" at bounding box center [409, 108] width 75 height 10
select select "1"
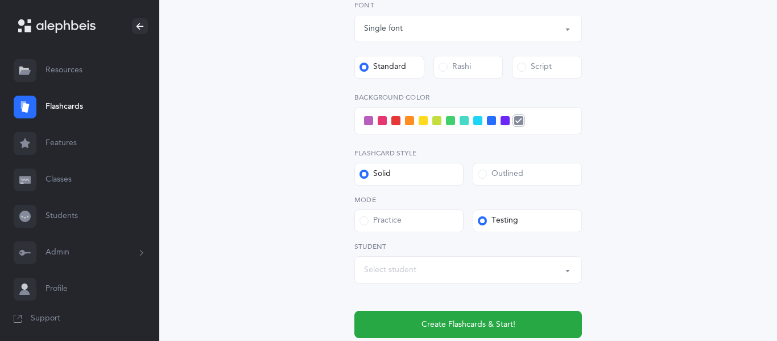
scroll to position [428, 0]
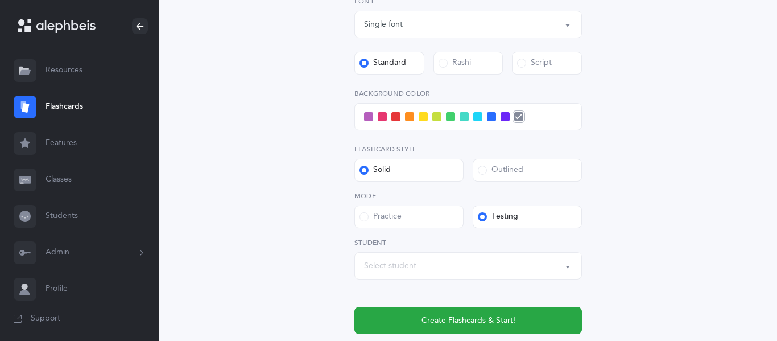
click at [434, 264] on div "Select student" at bounding box center [468, 265] width 208 height 19
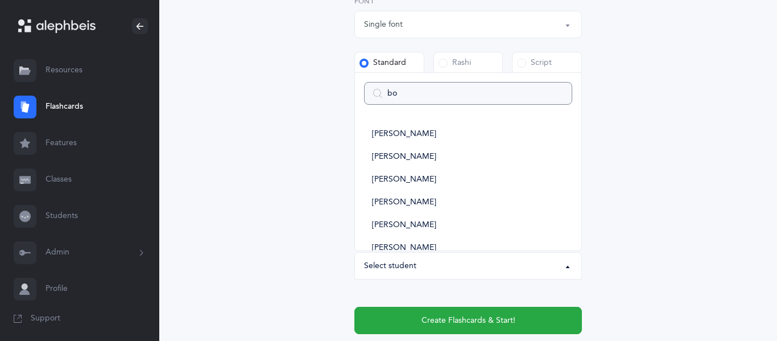
type input "boa"
select select
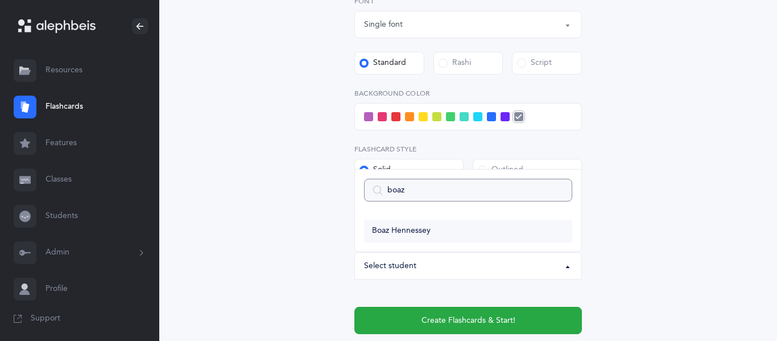
type input "boaz"
click at [407, 230] on span "Boaz Hennessey" at bounding box center [401, 231] width 59 height 10
select select "11824"
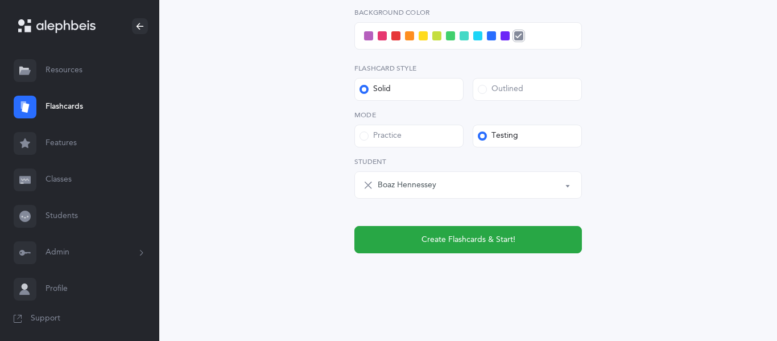
scroll to position [512, 0]
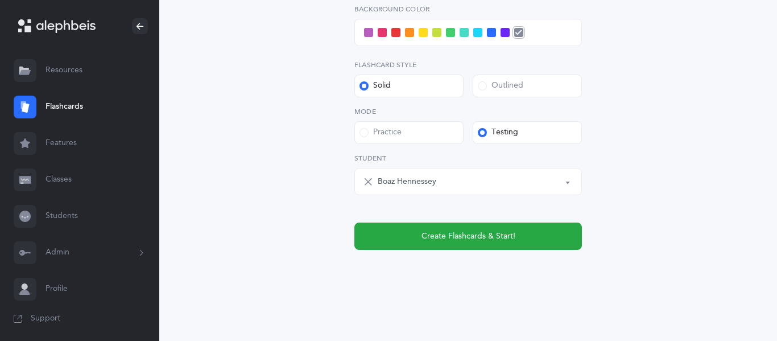
click at [481, 184] on div "Boaz Hennessey" at bounding box center [475, 181] width 195 height 19
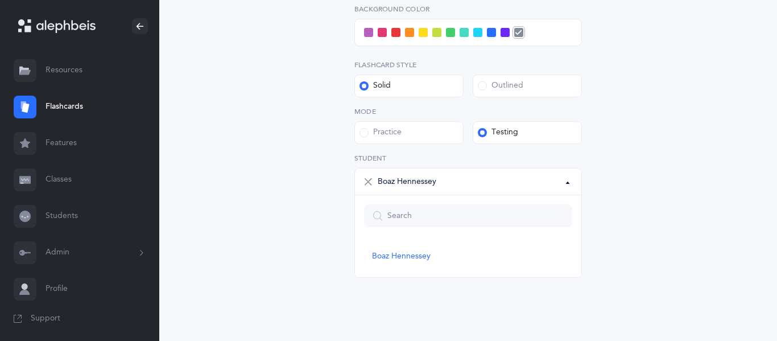
click at [469, 178] on div "Boaz Hennessey" at bounding box center [475, 181] width 195 height 19
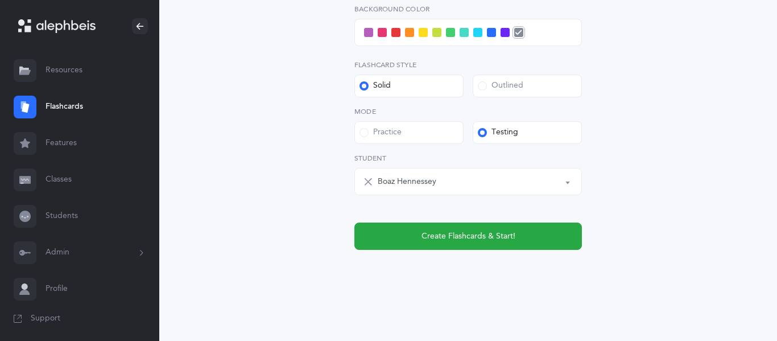
click at [469, 178] on div "Boaz Hennessey" at bounding box center [475, 181] width 195 height 19
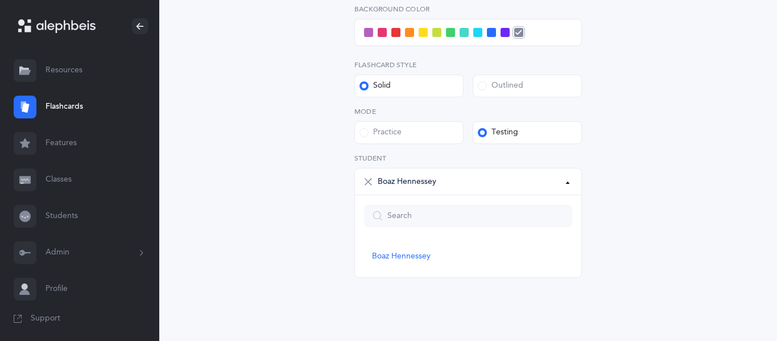
click at [469, 178] on div "Boaz Hennessey" at bounding box center [475, 181] width 195 height 19
type input "[PERSON_NAME]"
select select
type input "[PERSON_NAME]"
click at [404, 258] on span "[PERSON_NAME]" at bounding box center [404, 256] width 64 height 10
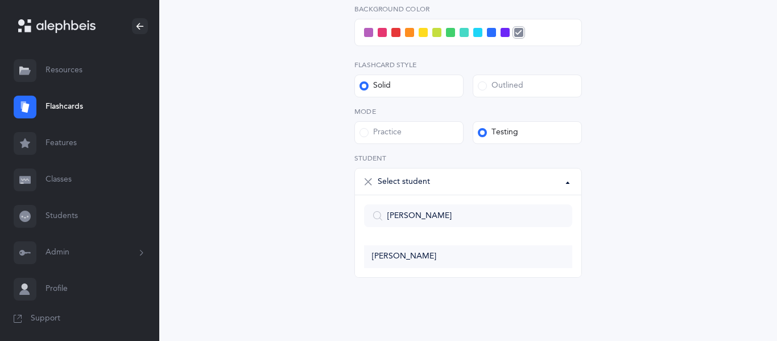
select select "3637"
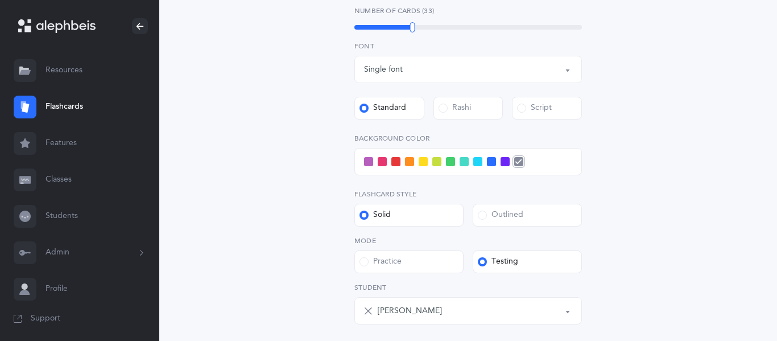
scroll to position [385, 0]
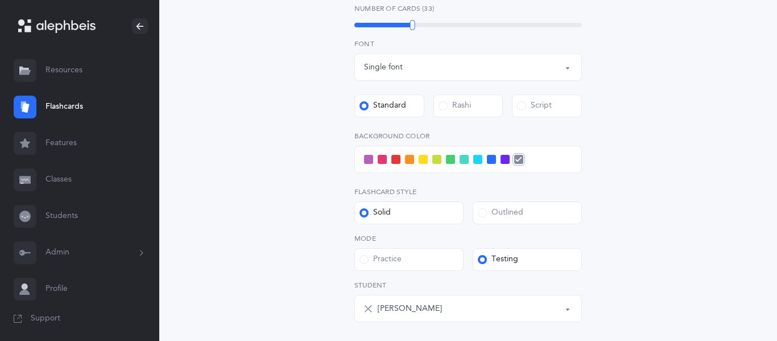
click at [404, 260] on label "Practice" at bounding box center [408, 259] width 109 height 23
click at [0, 0] on input "Practice" at bounding box center [0, 0] width 0 height 0
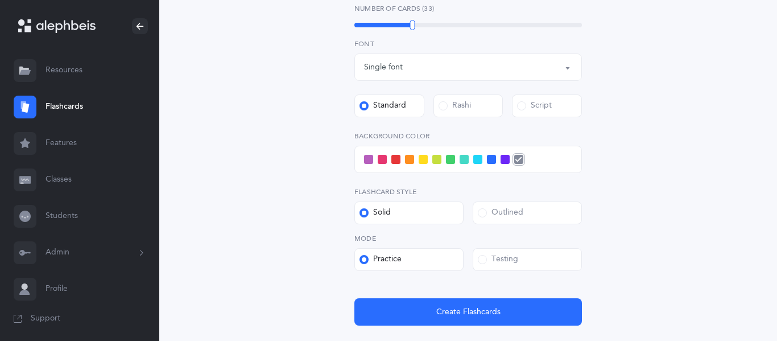
click at [483, 258] on span at bounding box center [482, 259] width 9 height 9
click at [0, 0] on input "Testing" at bounding box center [0, 0] width 0 height 0
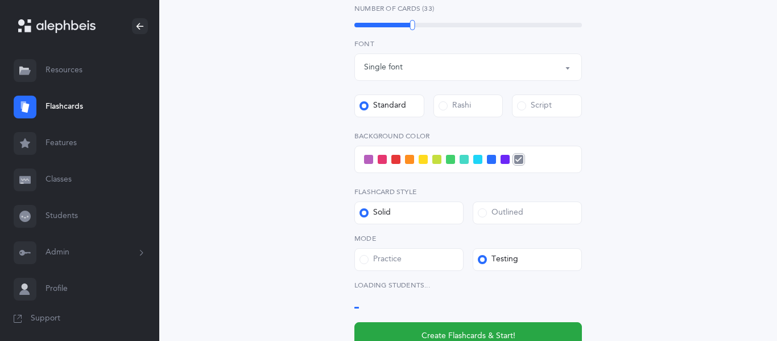
select select "3637"
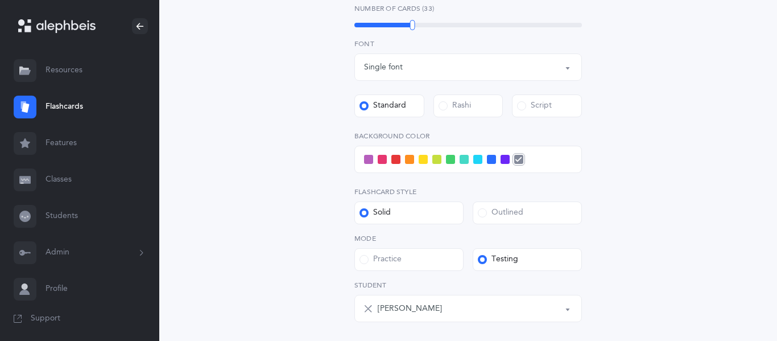
click at [408, 160] on span at bounding box center [409, 159] width 9 height 9
click at [0, 0] on input "checkbox" at bounding box center [0, 0] width 0 height 0
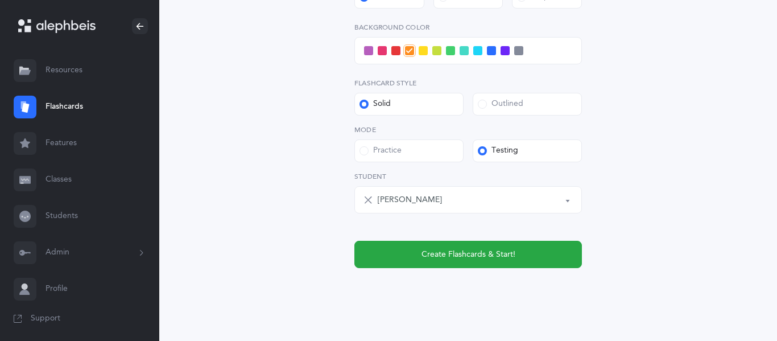
scroll to position [512, 0]
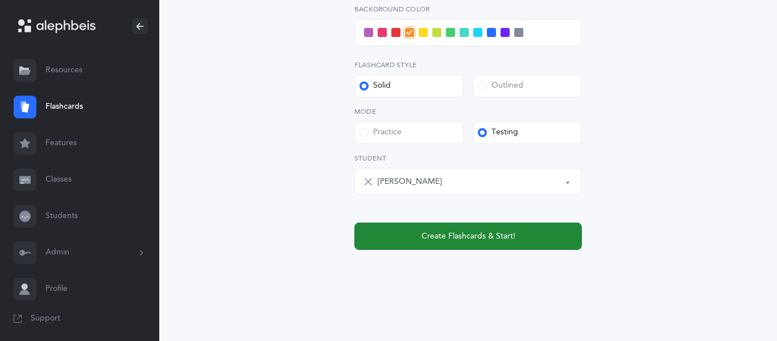
click at [468, 237] on span "Create Flashcards & Start!" at bounding box center [468, 236] width 94 height 12
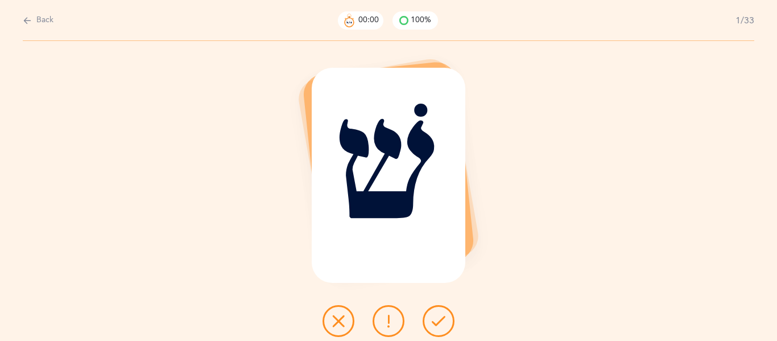
scroll to position [0, 0]
click at [436, 321] on icon at bounding box center [439, 321] width 14 height 14
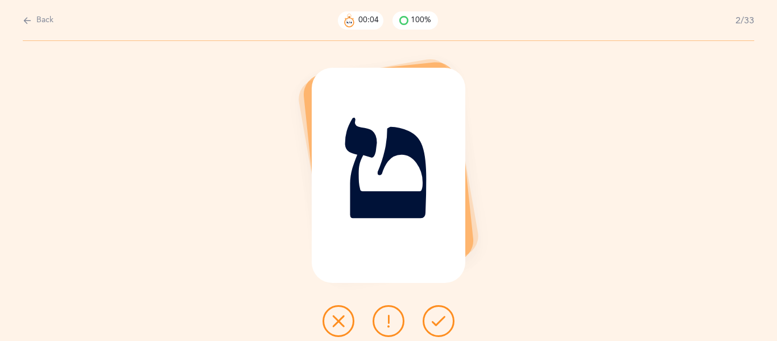
click at [436, 321] on icon at bounding box center [439, 321] width 14 height 14
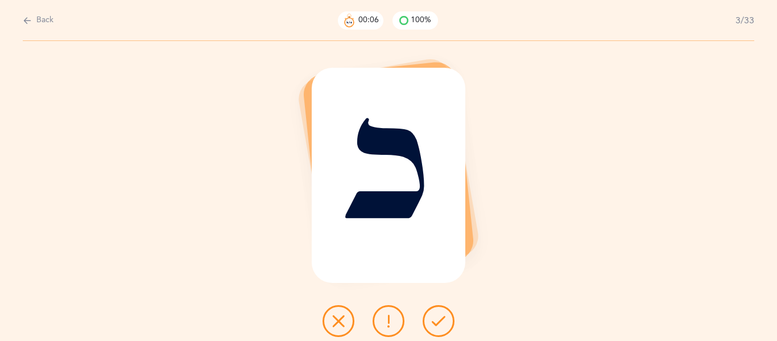
click at [436, 321] on icon at bounding box center [439, 321] width 14 height 14
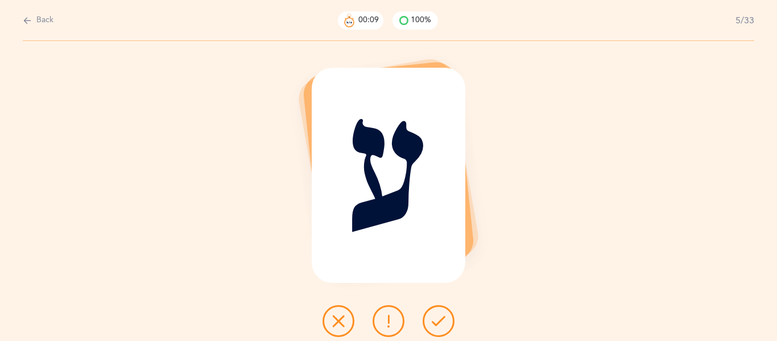
click at [436, 321] on icon at bounding box center [439, 321] width 14 height 14
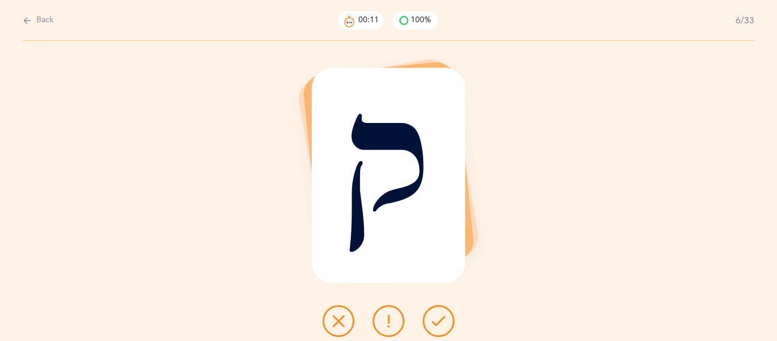
click at [436, 321] on icon at bounding box center [439, 321] width 14 height 14
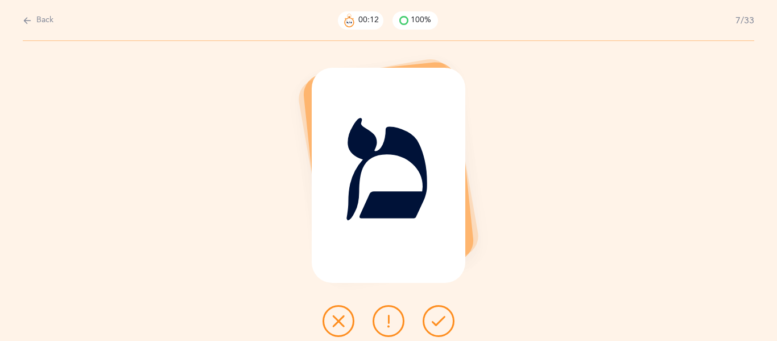
click at [436, 321] on icon at bounding box center [439, 321] width 14 height 14
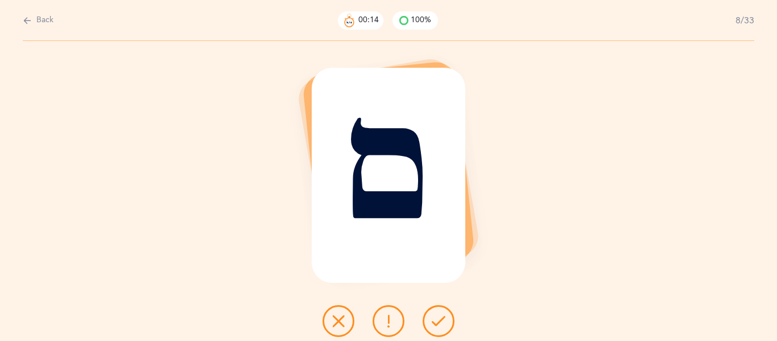
click at [436, 321] on icon at bounding box center [439, 321] width 14 height 14
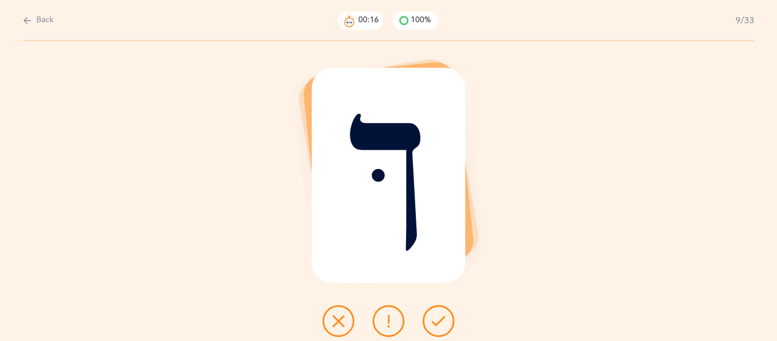
click at [436, 321] on icon at bounding box center [439, 321] width 14 height 14
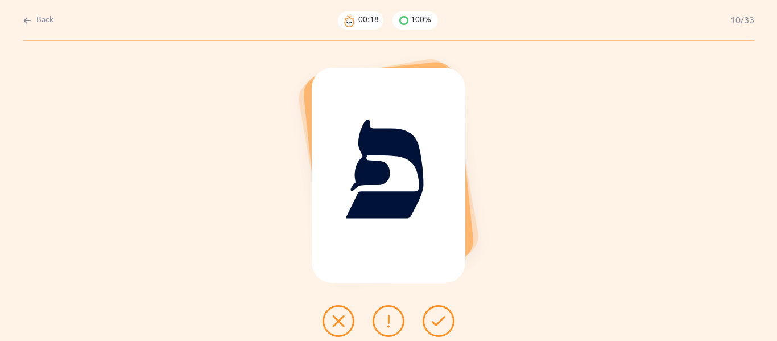
click at [436, 321] on icon at bounding box center [439, 321] width 14 height 14
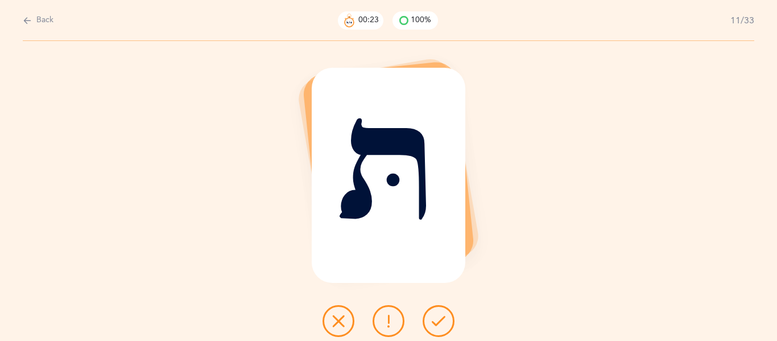
click at [394, 319] on icon at bounding box center [389, 321] width 14 height 14
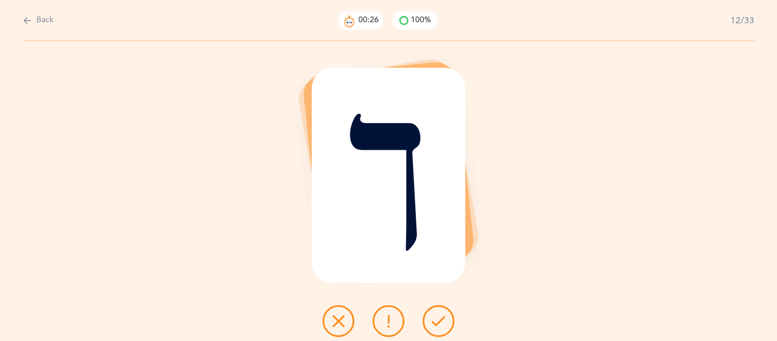
click at [440, 325] on icon at bounding box center [439, 321] width 14 height 14
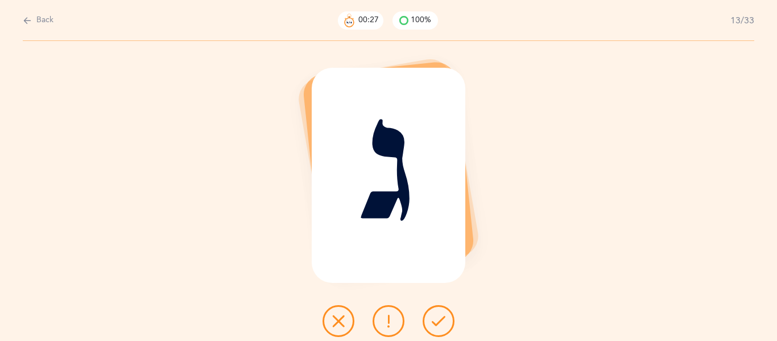
click at [440, 325] on icon at bounding box center [439, 321] width 14 height 14
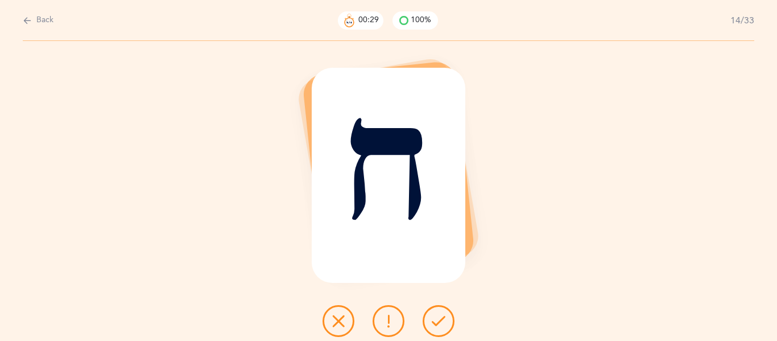
click at [440, 325] on icon at bounding box center [439, 321] width 14 height 14
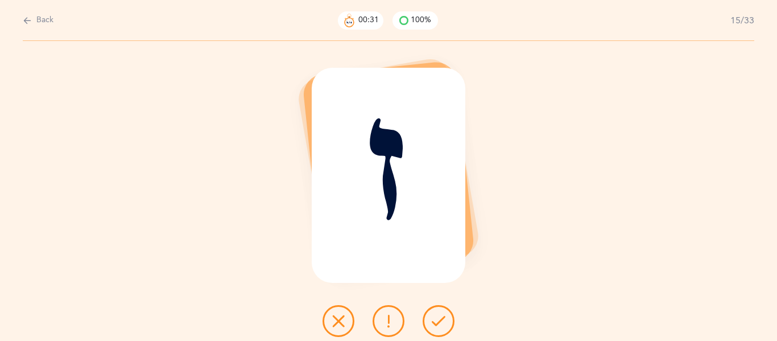
click at [440, 325] on icon at bounding box center [439, 321] width 14 height 14
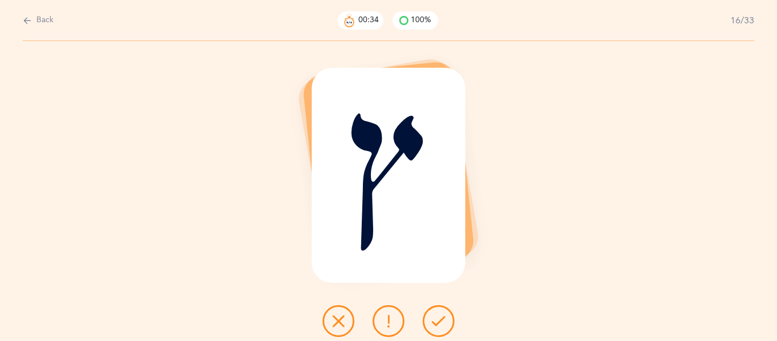
click at [440, 325] on icon at bounding box center [439, 321] width 14 height 14
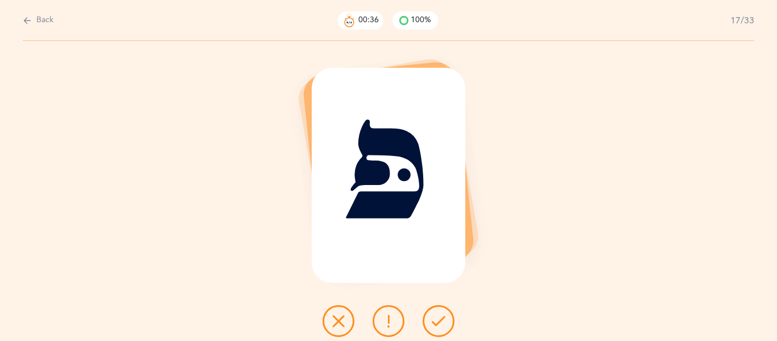
click at [440, 325] on icon at bounding box center [439, 321] width 14 height 14
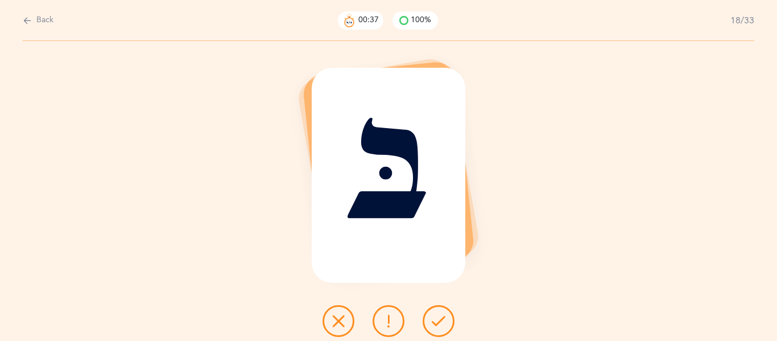
click at [440, 325] on icon at bounding box center [439, 321] width 14 height 14
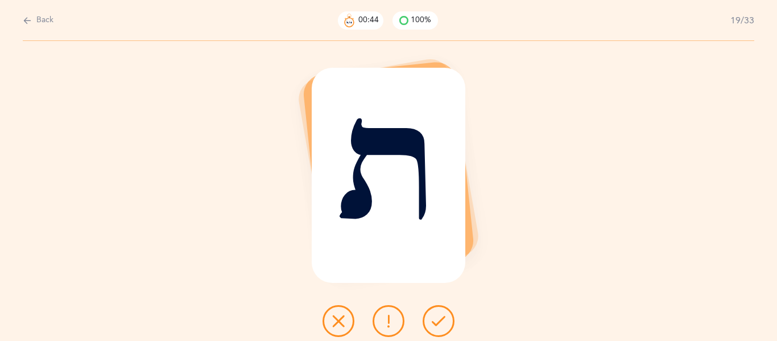
click at [390, 322] on icon at bounding box center [389, 321] width 14 height 14
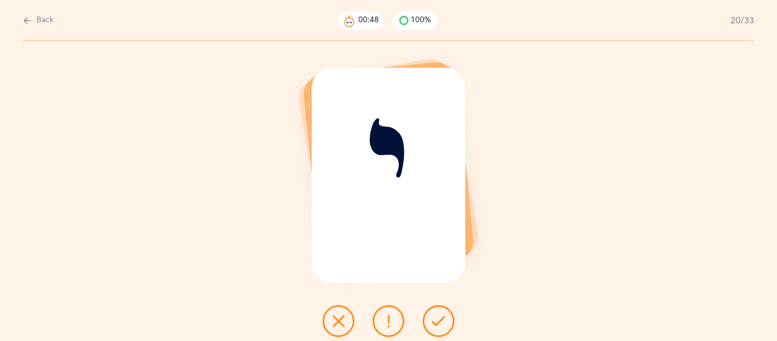
click at [441, 322] on icon at bounding box center [439, 321] width 14 height 14
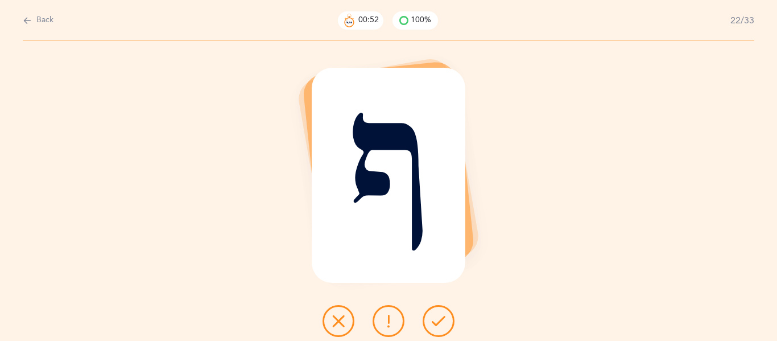
click at [441, 322] on icon at bounding box center [439, 321] width 14 height 14
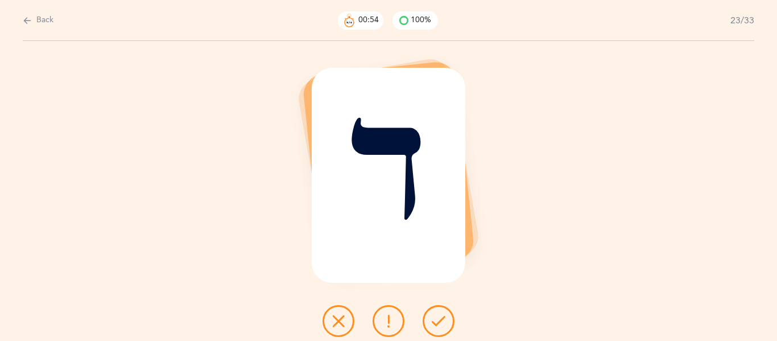
click at [441, 322] on icon at bounding box center [439, 321] width 14 height 14
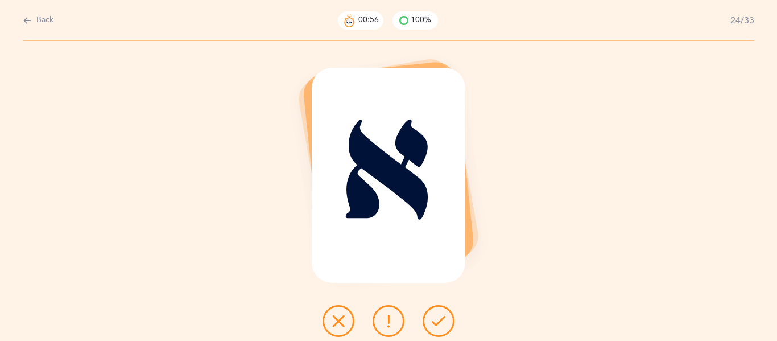
click at [441, 322] on icon at bounding box center [439, 321] width 14 height 14
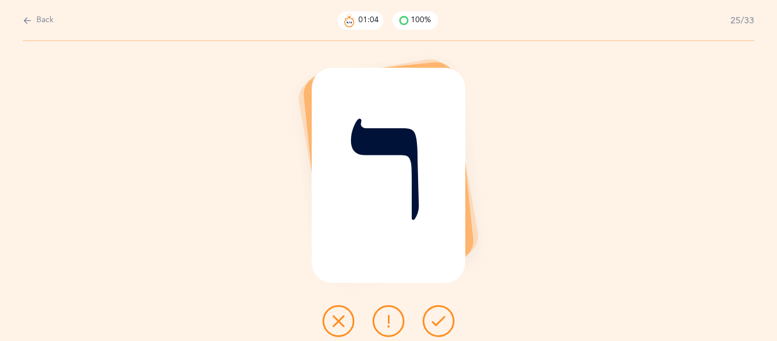
click at [441, 322] on icon at bounding box center [439, 321] width 14 height 14
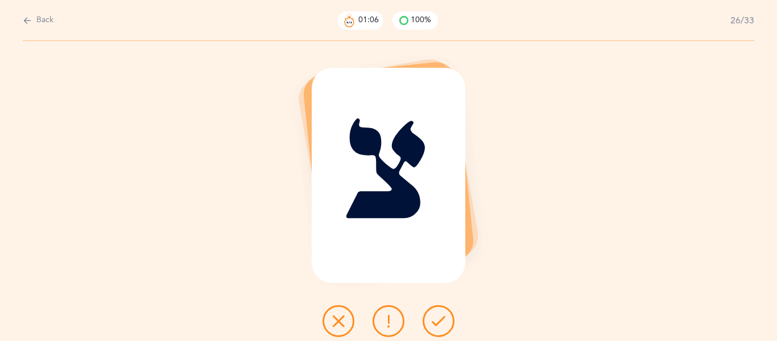
click at [441, 322] on icon at bounding box center [439, 321] width 14 height 14
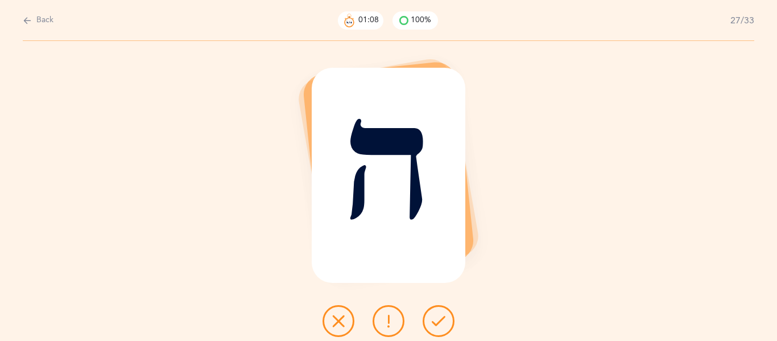
click at [441, 322] on icon at bounding box center [439, 321] width 14 height 14
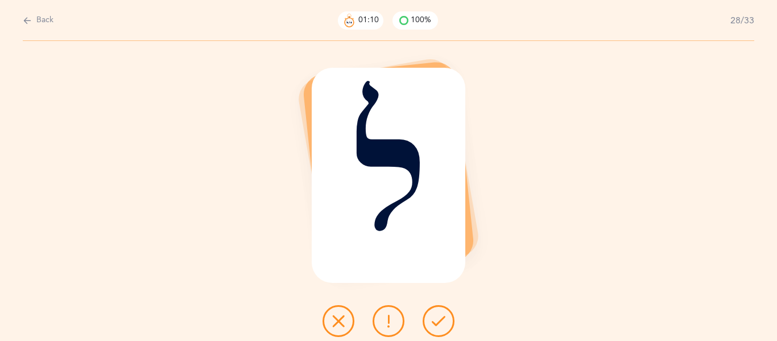
click at [441, 322] on icon at bounding box center [439, 321] width 14 height 14
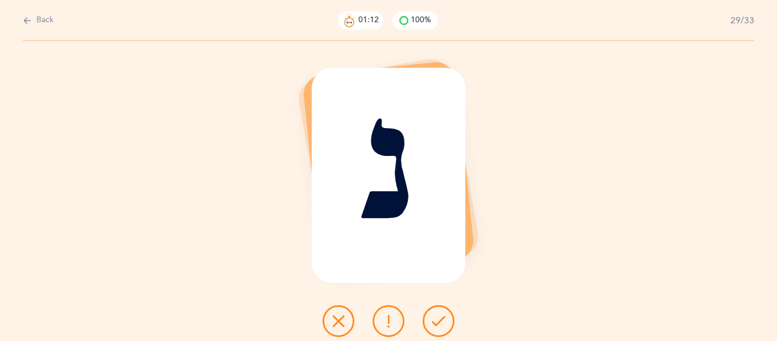
click at [441, 322] on icon at bounding box center [439, 321] width 14 height 14
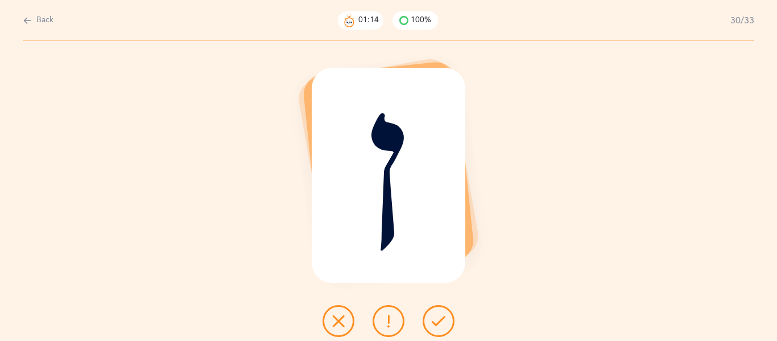
click at [441, 322] on icon at bounding box center [439, 321] width 14 height 14
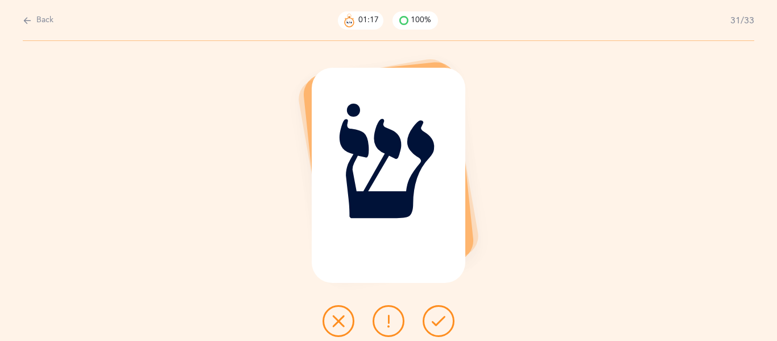
click at [441, 322] on icon at bounding box center [439, 321] width 14 height 14
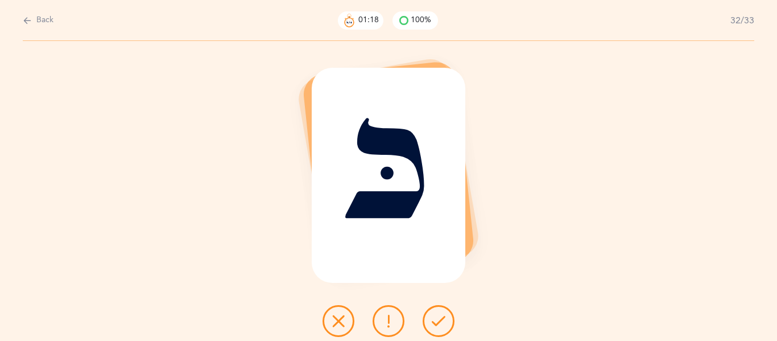
click at [441, 322] on icon at bounding box center [439, 321] width 14 height 14
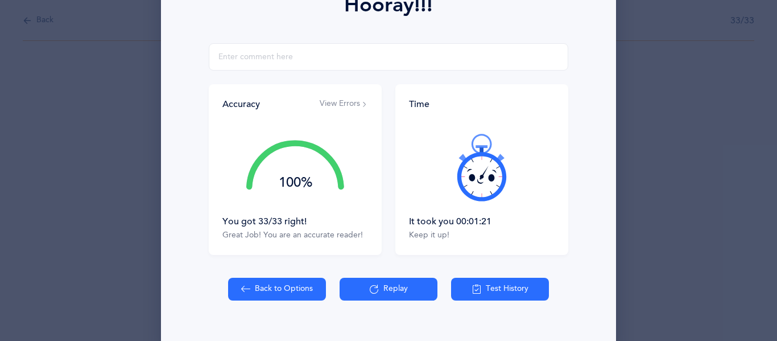
scroll to position [201, 0]
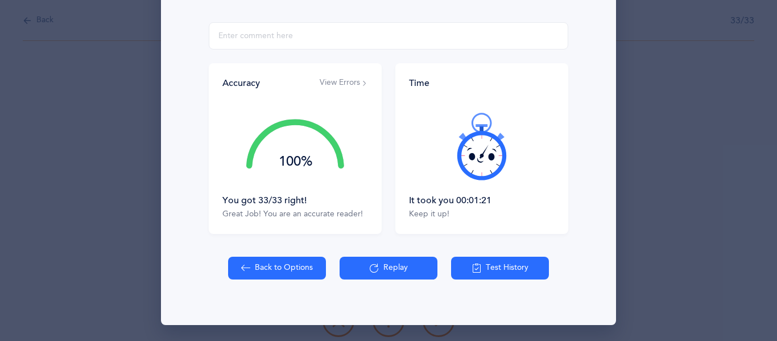
click at [280, 264] on button "Back to Options" at bounding box center [277, 267] width 98 height 23
select select "27"
select select "single"
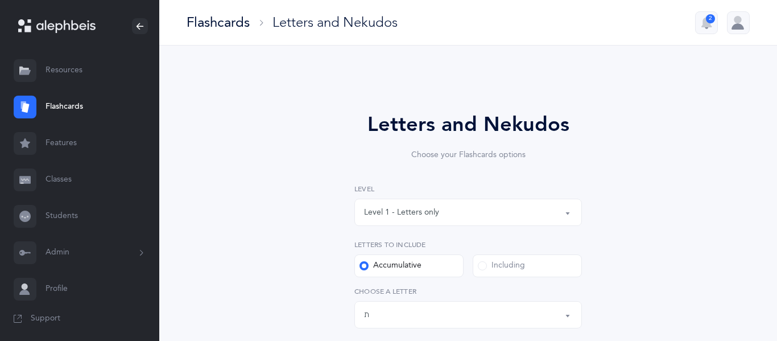
click at [570, 212] on button "Level 1 - Letters only" at bounding box center [467, 211] width 227 height 27
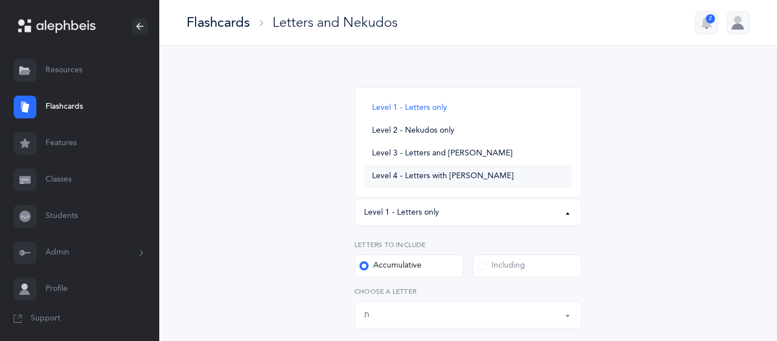
click at [396, 176] on span "Level 4 - Letters with [PERSON_NAME]" at bounding box center [443, 176] width 142 height 10
select select "4"
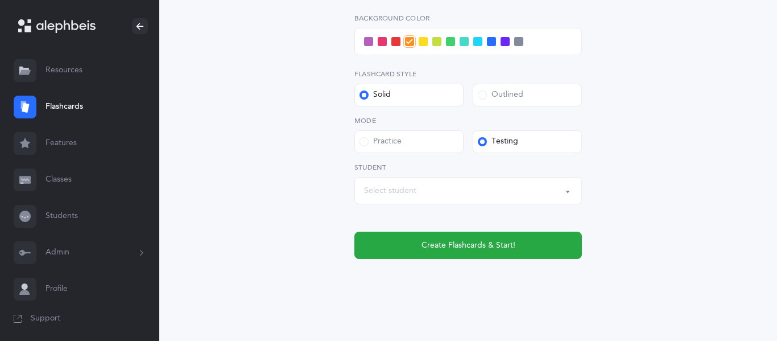
scroll to position [559, 0]
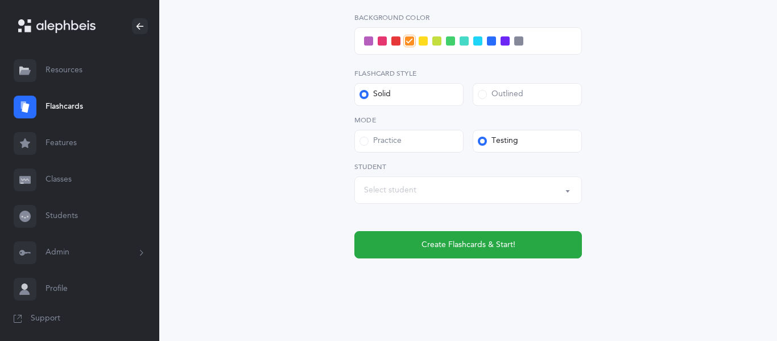
click at [388, 191] on div "Select student" at bounding box center [390, 190] width 52 height 12
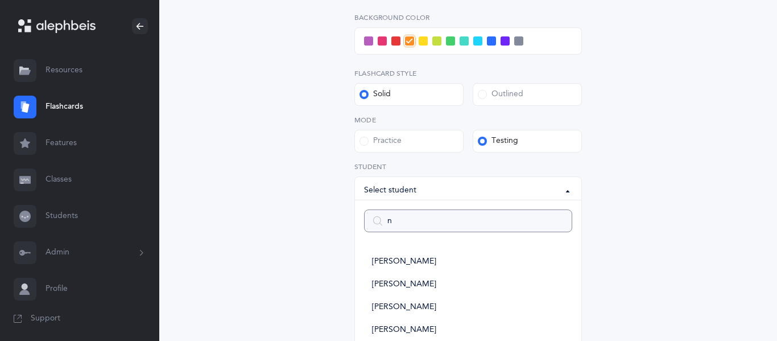
type input "n"
click at [388, 191] on div "Select student" at bounding box center [390, 190] width 52 height 12
type input "oam"
select select
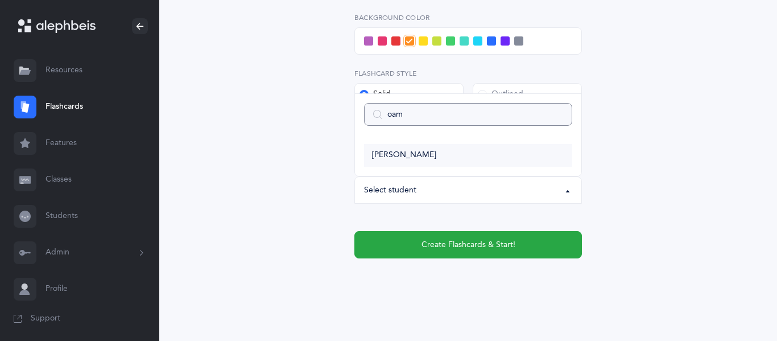
type input "oam"
click at [388, 155] on span "[PERSON_NAME]" at bounding box center [404, 155] width 64 height 10
select select "3637"
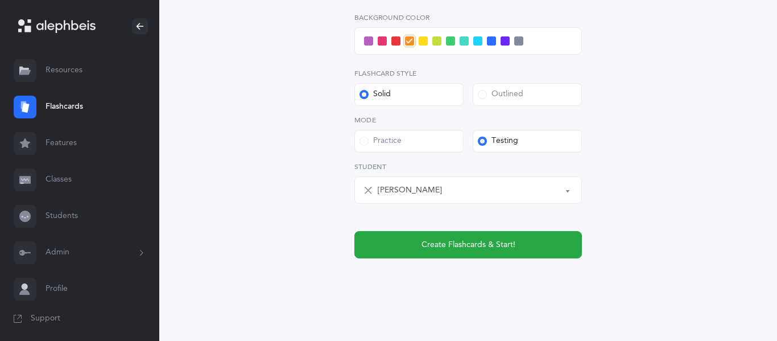
click at [424, 43] on span at bounding box center [423, 40] width 9 height 9
click at [0, 0] on input "checkbox" at bounding box center [0, 0] width 0 height 0
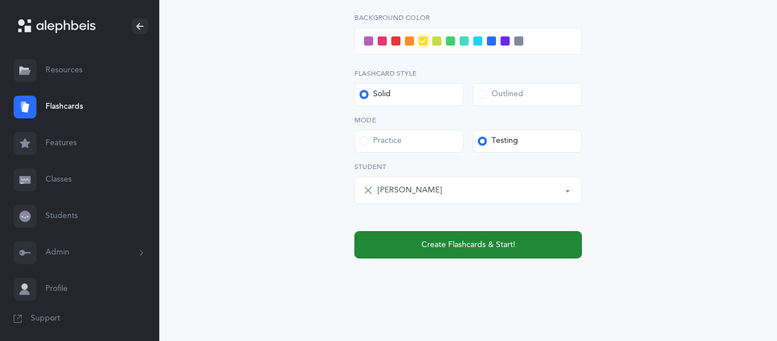
click at [437, 245] on span "Create Flashcards & Start!" at bounding box center [468, 245] width 94 height 12
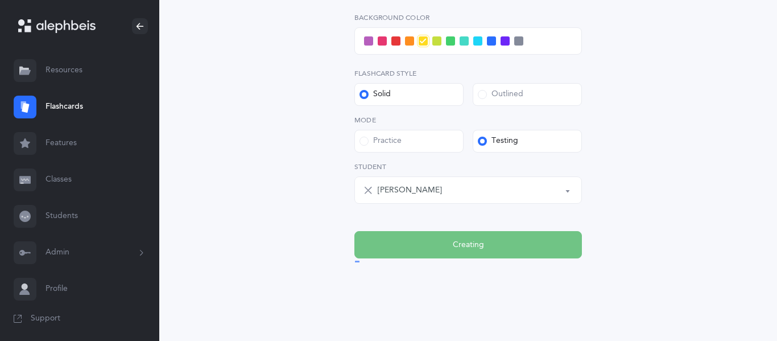
scroll to position [0, 0]
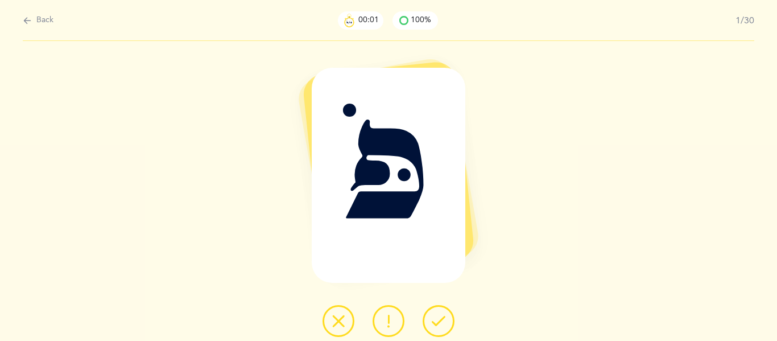
click at [438, 316] on icon at bounding box center [439, 321] width 14 height 14
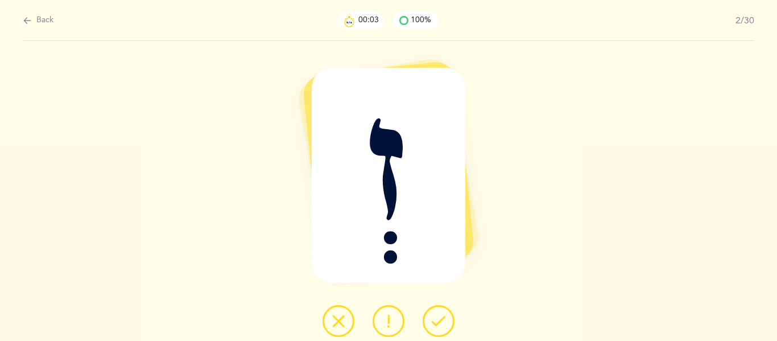
click at [438, 316] on icon at bounding box center [439, 321] width 14 height 14
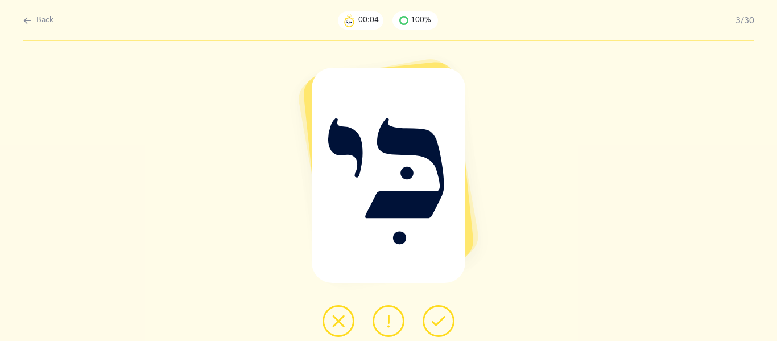
click at [438, 316] on icon at bounding box center [439, 321] width 14 height 14
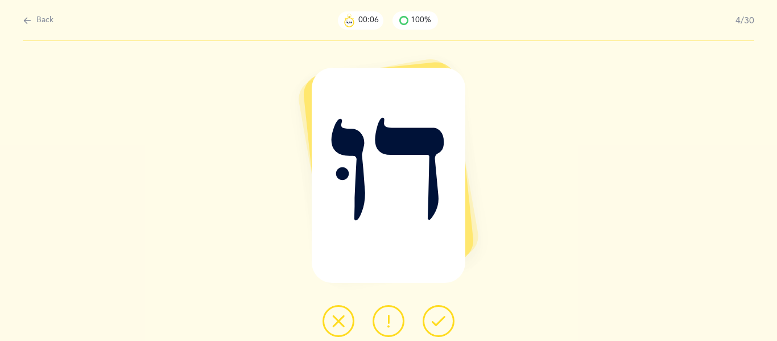
click at [438, 316] on icon at bounding box center [439, 321] width 14 height 14
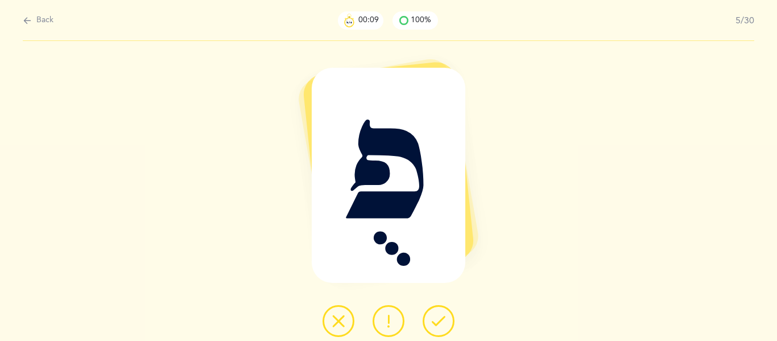
click at [438, 316] on icon at bounding box center [439, 321] width 14 height 14
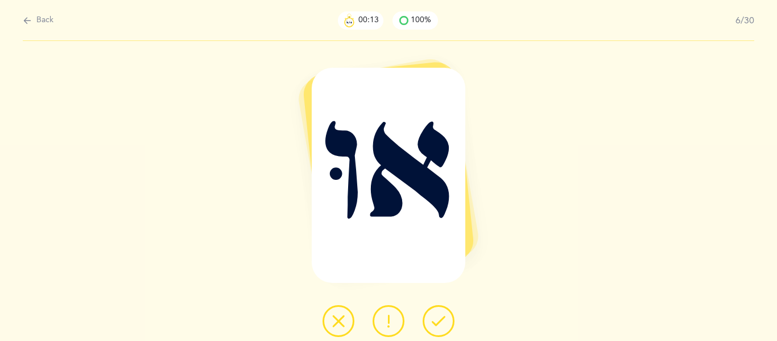
click at [380, 325] on button at bounding box center [389, 321] width 32 height 32
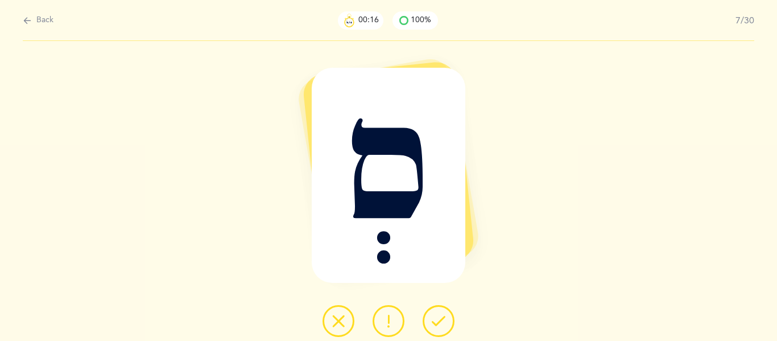
click at [434, 322] on icon at bounding box center [439, 321] width 14 height 14
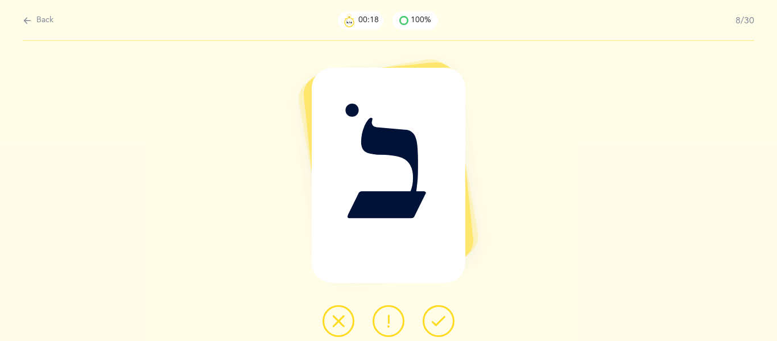
click at [434, 322] on icon at bounding box center [439, 321] width 14 height 14
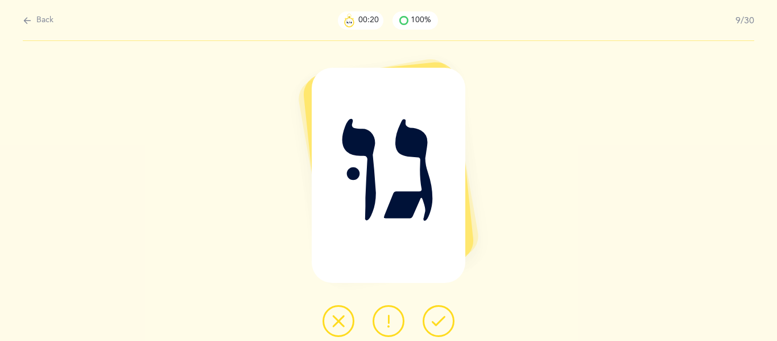
click at [434, 322] on icon at bounding box center [439, 321] width 14 height 14
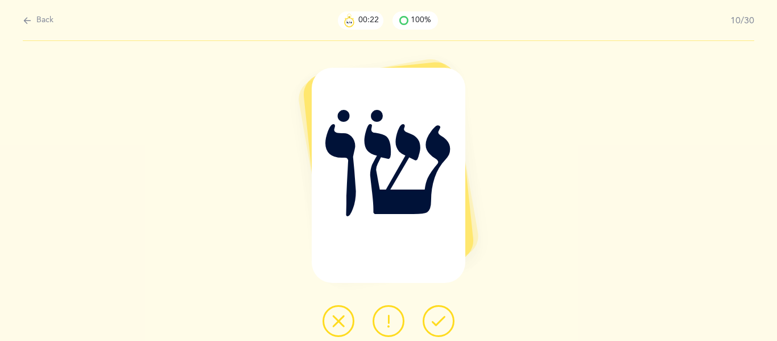
click at [434, 322] on icon at bounding box center [439, 321] width 14 height 14
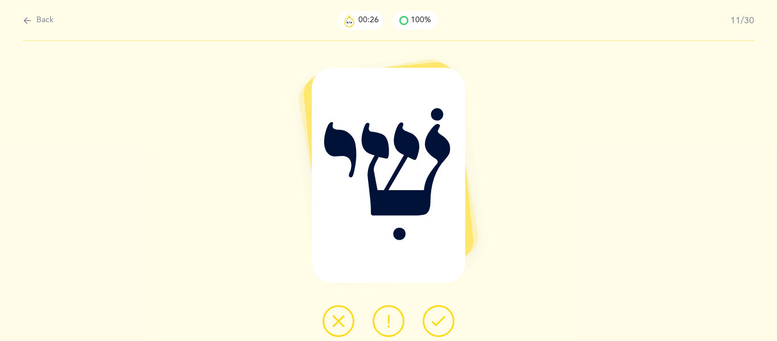
click at [396, 319] on button at bounding box center [389, 321] width 32 height 32
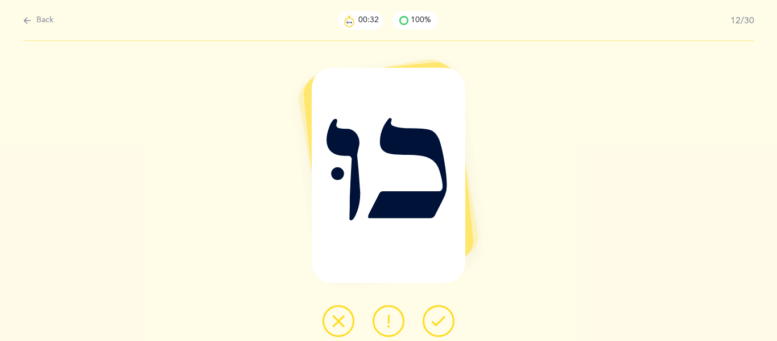
click at [432, 328] on button at bounding box center [439, 321] width 32 height 32
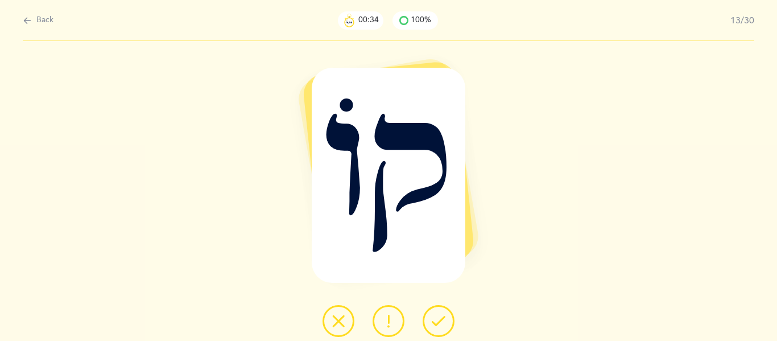
click at [432, 328] on button at bounding box center [439, 321] width 32 height 32
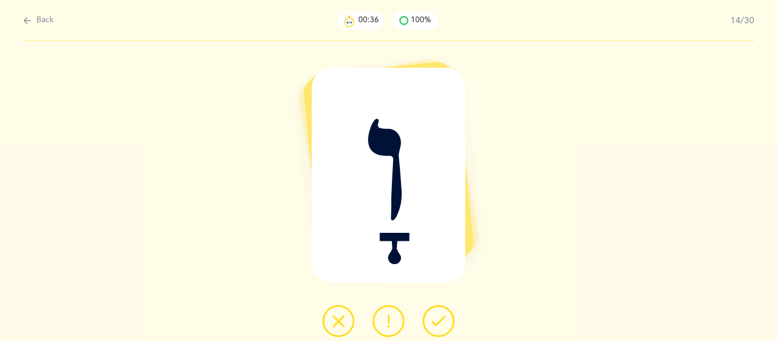
click at [432, 328] on button at bounding box center [439, 321] width 32 height 32
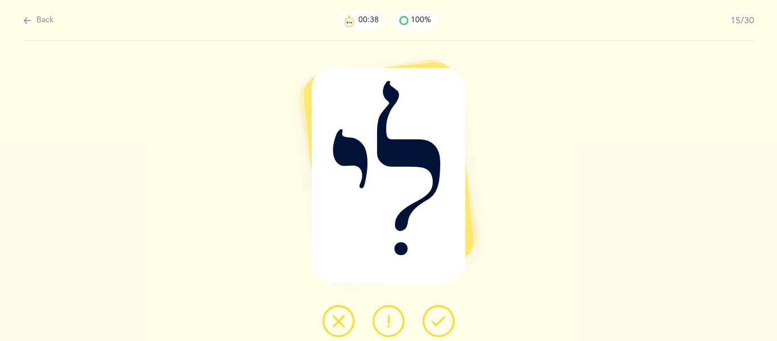
click at [432, 328] on button at bounding box center [439, 321] width 32 height 32
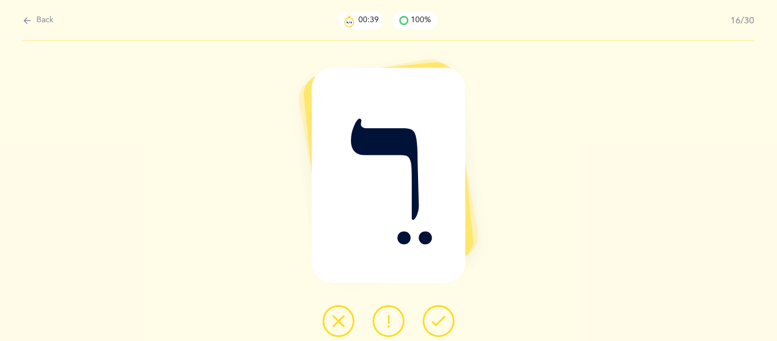
click at [432, 328] on button at bounding box center [439, 321] width 32 height 32
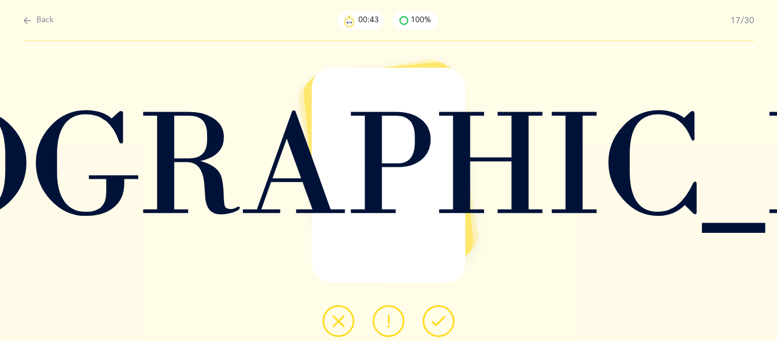
click at [432, 328] on button at bounding box center [439, 321] width 32 height 32
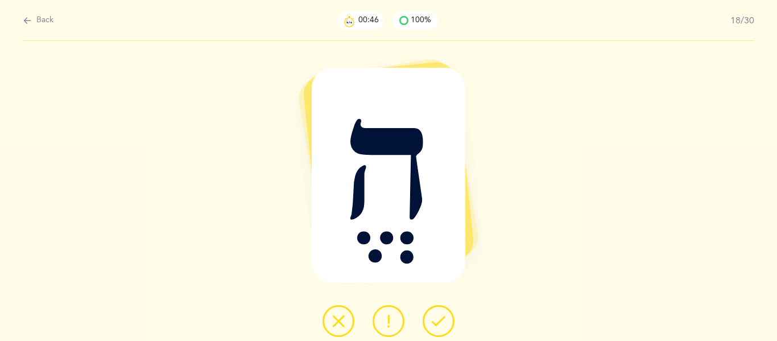
click at [432, 328] on button at bounding box center [439, 321] width 32 height 32
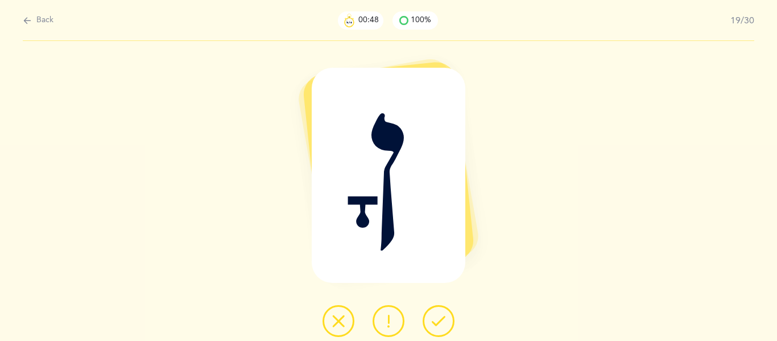
click at [432, 328] on button at bounding box center [439, 321] width 32 height 32
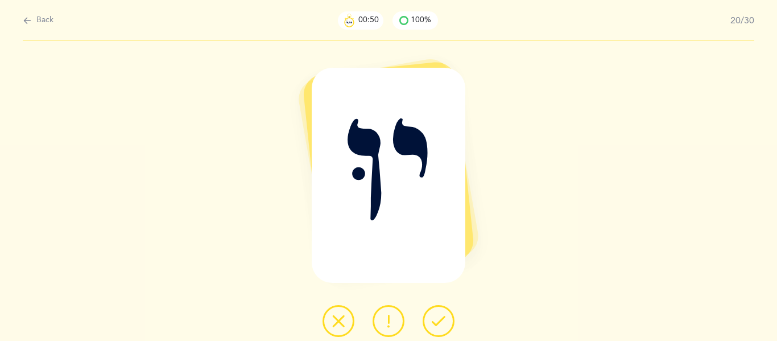
click at [432, 328] on button at bounding box center [439, 321] width 32 height 32
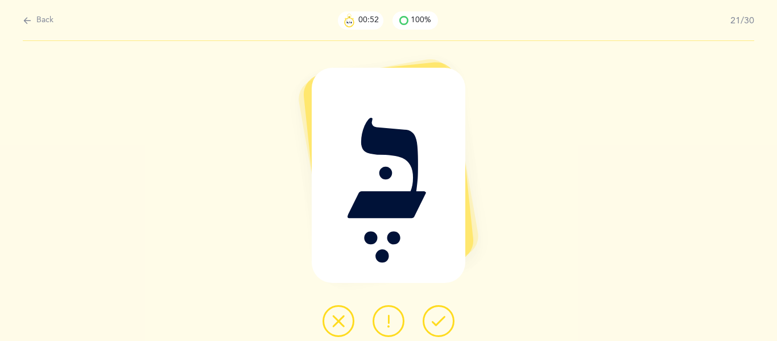
click at [432, 328] on button at bounding box center [439, 321] width 32 height 32
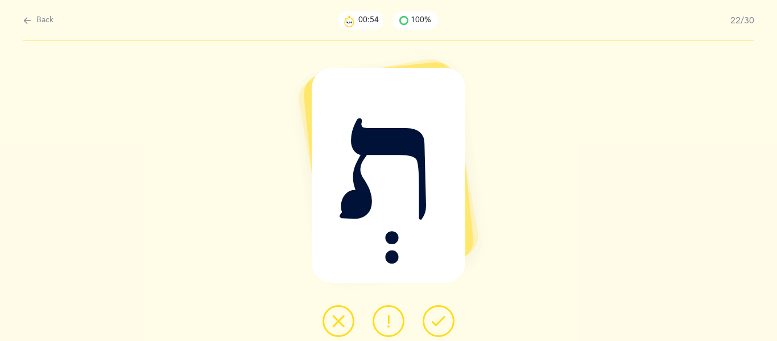
click at [432, 328] on button at bounding box center [439, 321] width 32 height 32
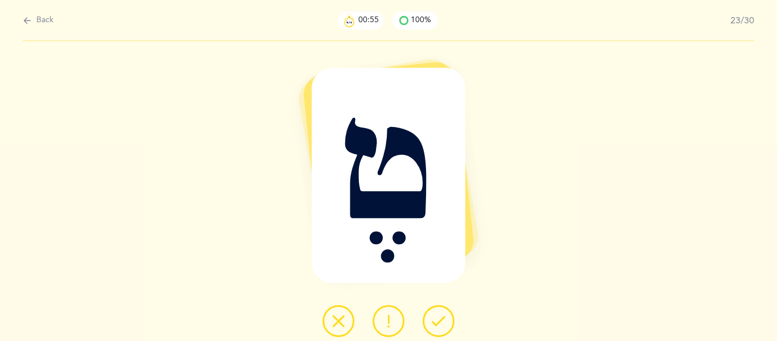
click at [432, 328] on button at bounding box center [439, 321] width 32 height 32
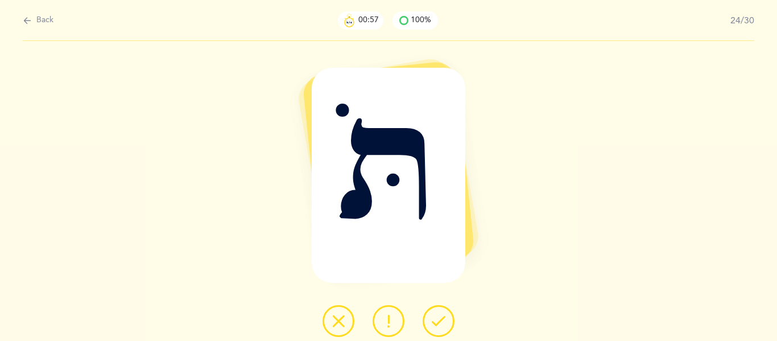
click at [432, 328] on button at bounding box center [439, 321] width 32 height 32
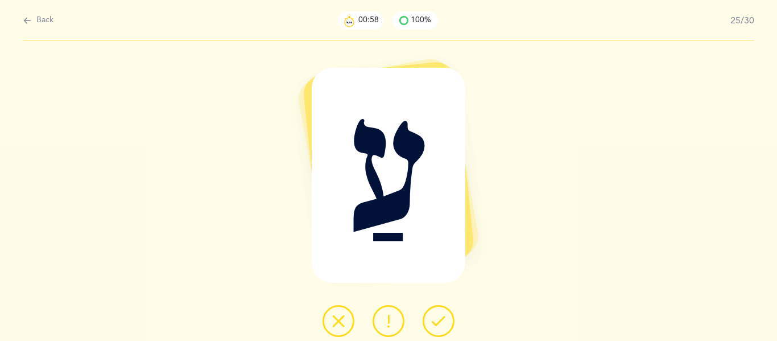
click at [432, 328] on button at bounding box center [439, 321] width 32 height 32
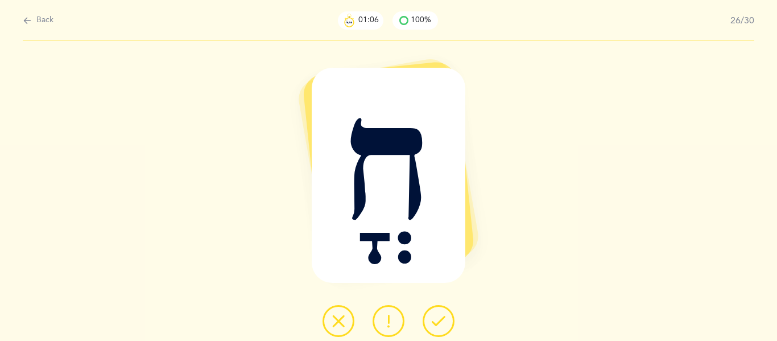
click at [393, 323] on icon at bounding box center [389, 321] width 14 height 14
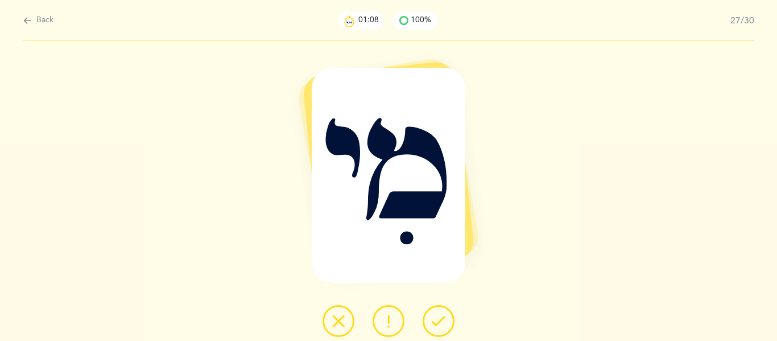
click at [439, 323] on icon at bounding box center [439, 321] width 14 height 14
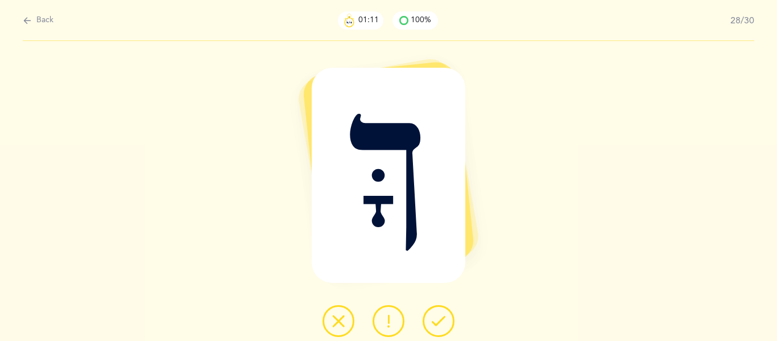
click at [439, 323] on icon at bounding box center [439, 321] width 14 height 14
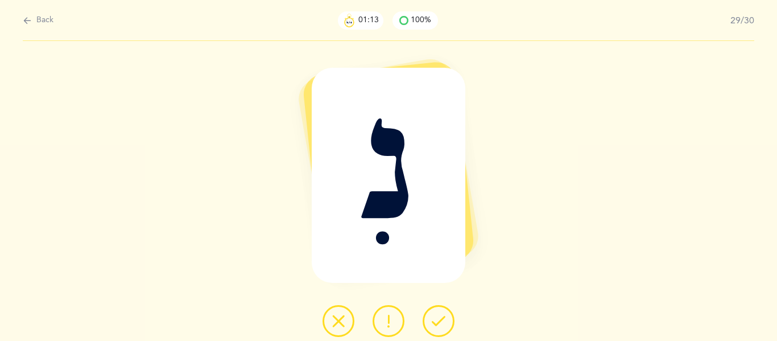
click at [439, 323] on icon at bounding box center [439, 321] width 14 height 14
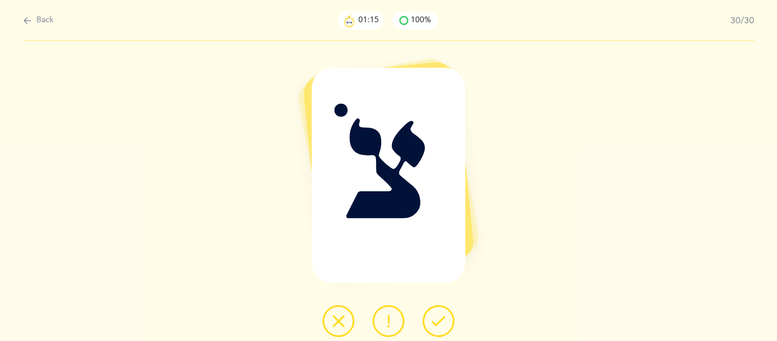
click at [439, 323] on icon at bounding box center [439, 321] width 14 height 14
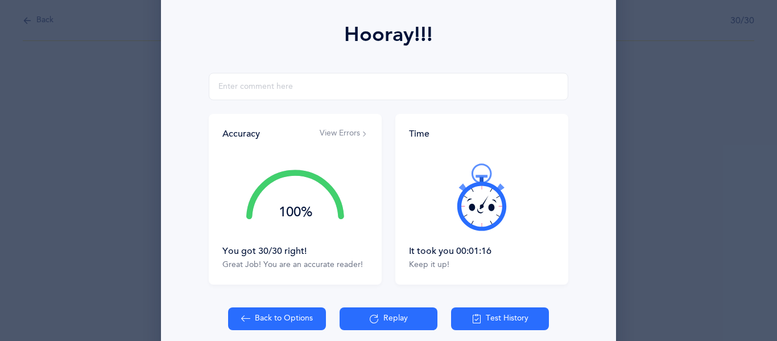
scroll to position [151, 0]
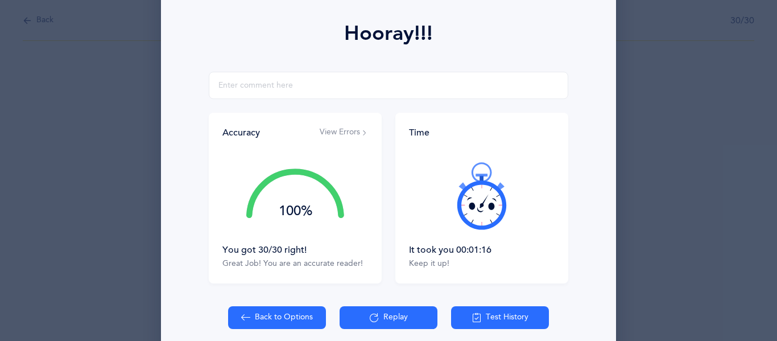
click at [496, 316] on button "Test History" at bounding box center [500, 317] width 98 height 23
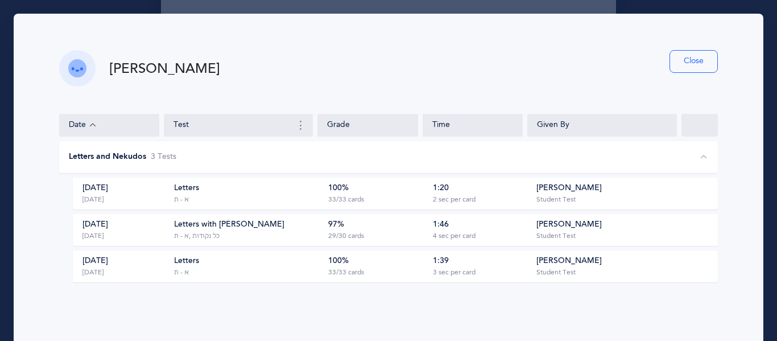
click at [693, 63] on button "Close" at bounding box center [693, 61] width 48 height 23
